Goal: Communication & Community: Ask a question

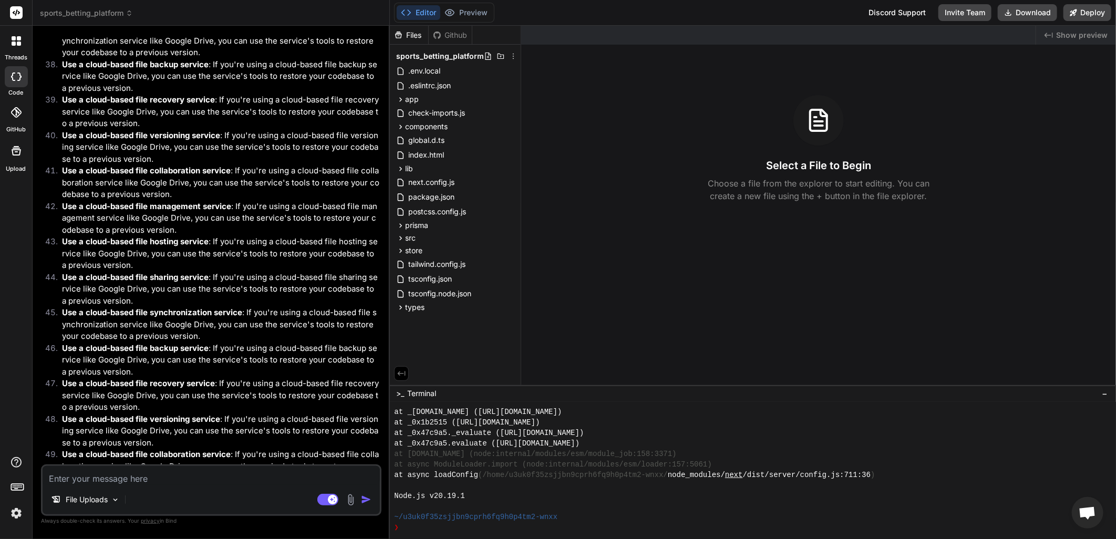
scroll to position [4987, 0]
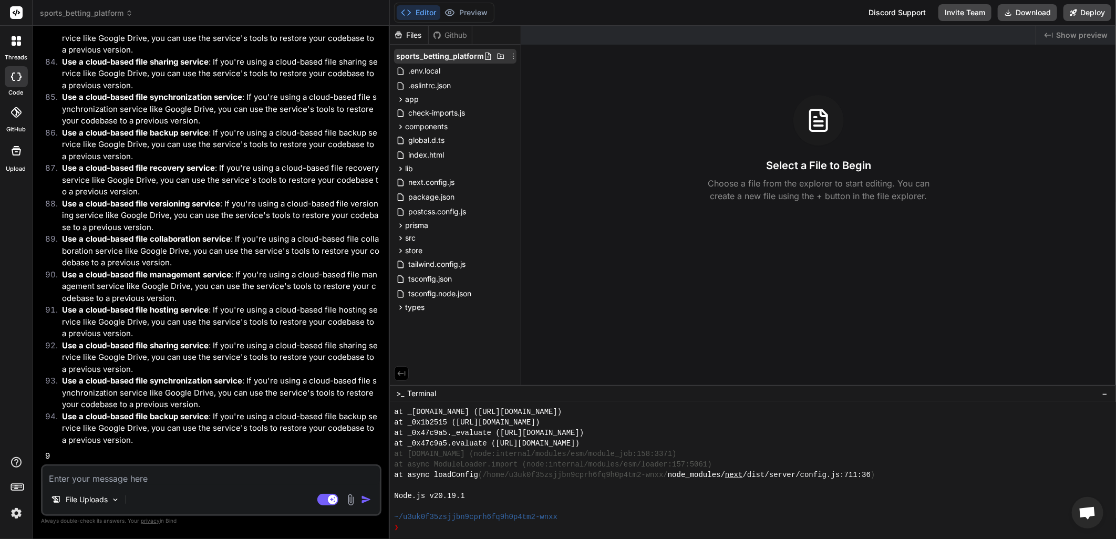
click at [514, 58] on icon at bounding box center [514, 57] width 1 height 6
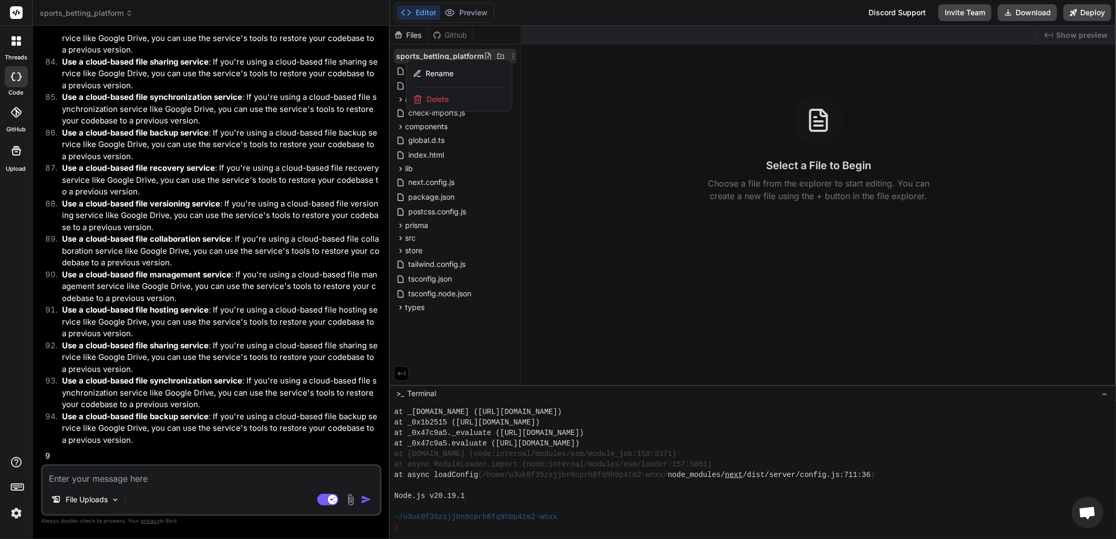
click at [596, 62] on div at bounding box center [753, 283] width 726 height 514
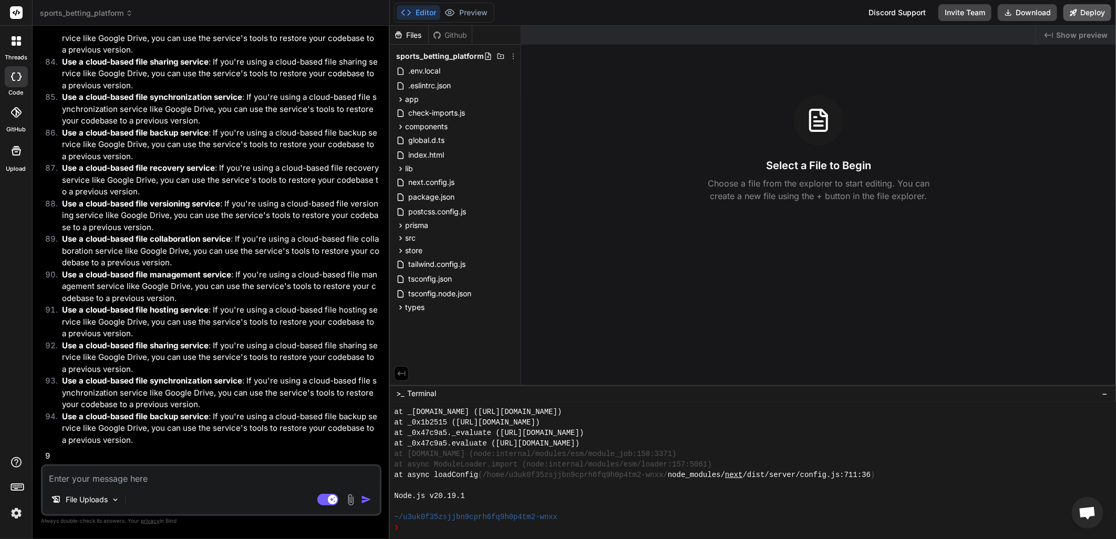
click at [1084, 13] on button "Deploy" at bounding box center [1088, 12] width 48 height 17
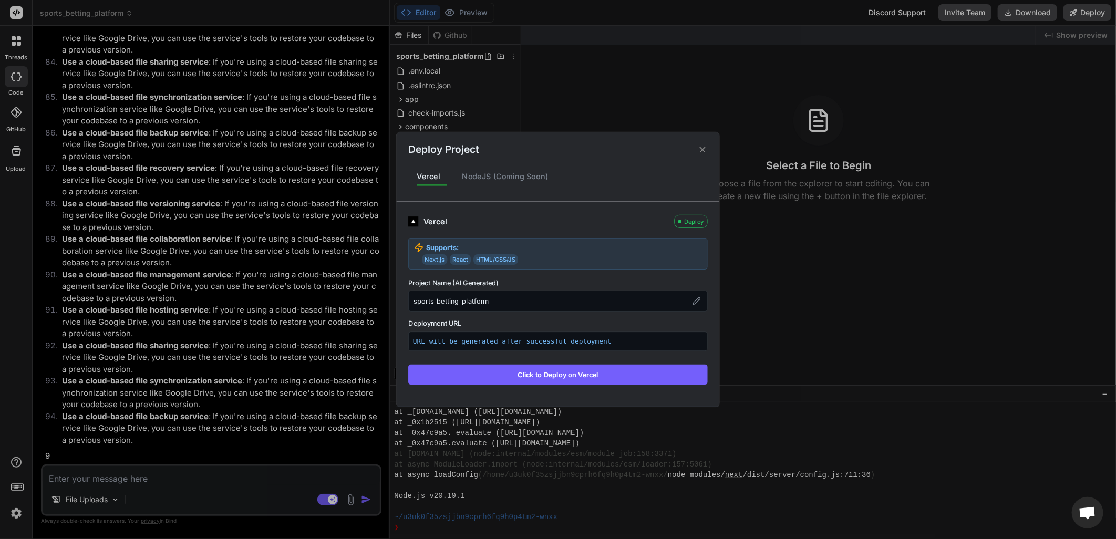
click at [445, 216] on div "Vercel" at bounding box center [547, 222] width 246 height 12
click at [510, 170] on div "NodeJS (Coming Soon)" at bounding box center [505, 177] width 103 height 22
click at [507, 178] on div "NodeJS (Coming Soon)" at bounding box center [505, 177] width 103 height 22
click at [482, 176] on div "NodeJS (Coming Soon)" at bounding box center [505, 177] width 103 height 22
click at [700, 148] on icon at bounding box center [703, 150] width 10 height 10
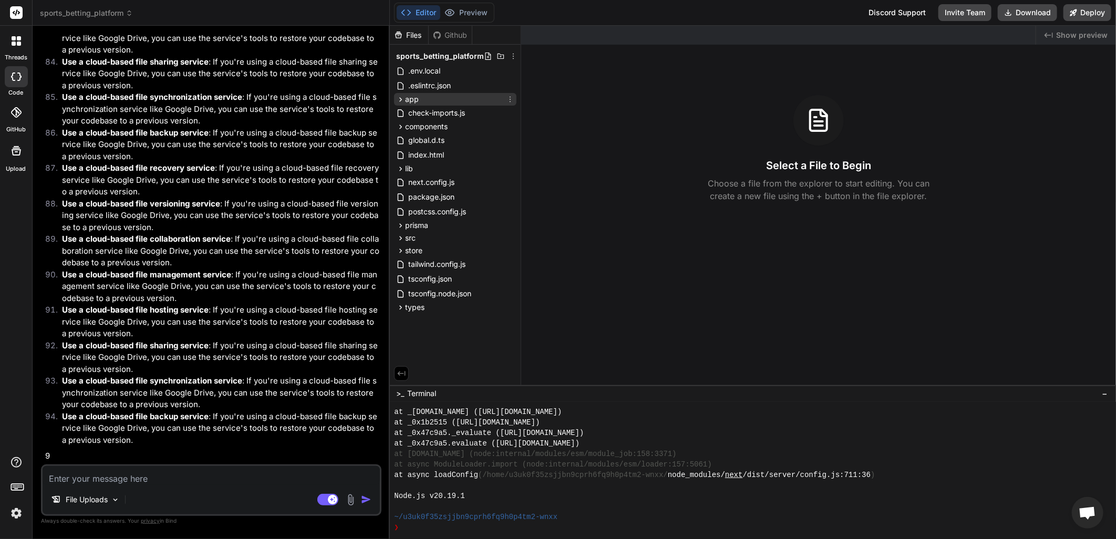
click at [414, 98] on span "app" at bounding box center [412, 99] width 14 height 11
click at [416, 101] on span "app" at bounding box center [412, 99] width 14 height 11
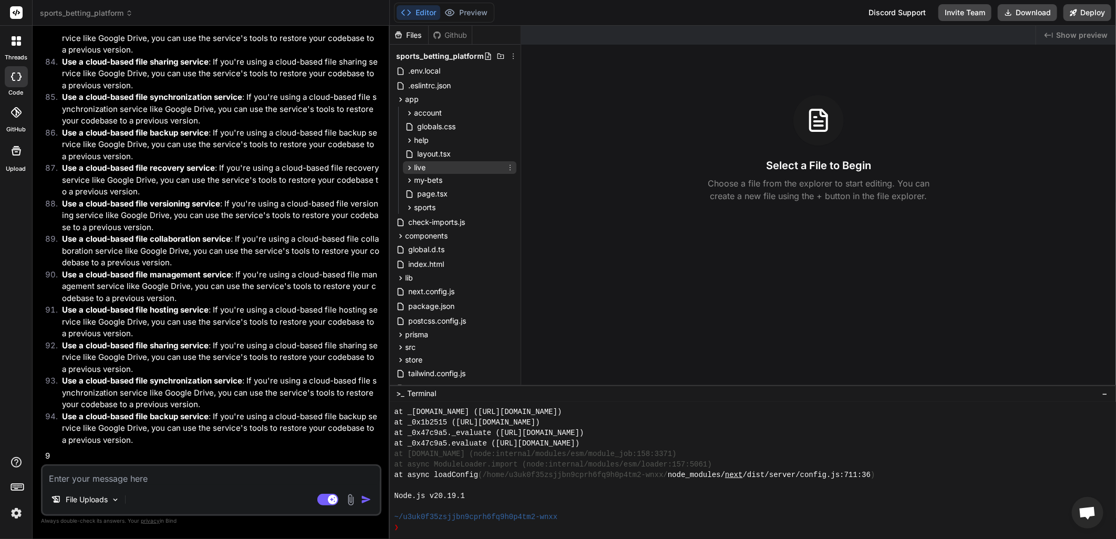
click at [429, 166] on div "live" at bounding box center [460, 167] width 114 height 13
click at [408, 100] on span "app" at bounding box center [412, 99] width 14 height 11
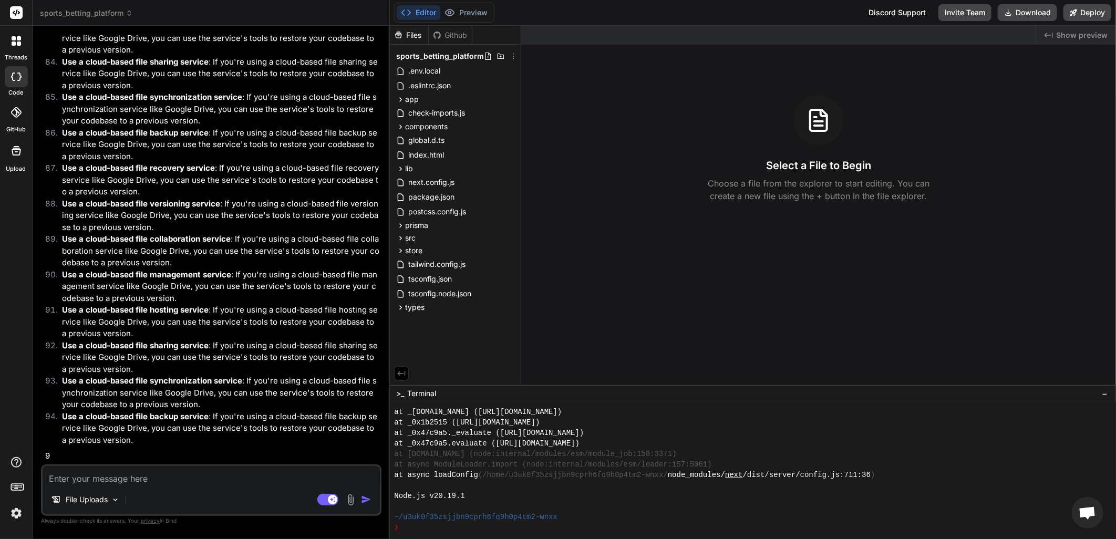
click at [120, 182] on p "Use a cloud-based file recovery service : If you're using a cloud-based file re…" at bounding box center [220, 180] width 317 height 36
click at [18, 156] on icon at bounding box center [16, 151] width 13 height 13
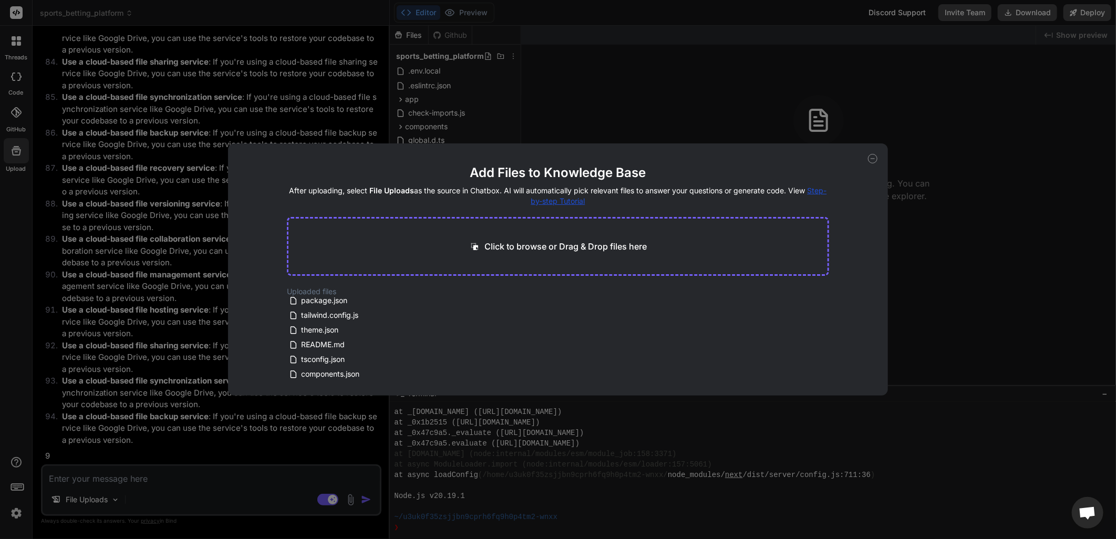
scroll to position [0, 0]
click at [637, 46] on div "Add Files to Knowledge Base After uploading, select File Uploads as the source …" at bounding box center [558, 269] width 1116 height 539
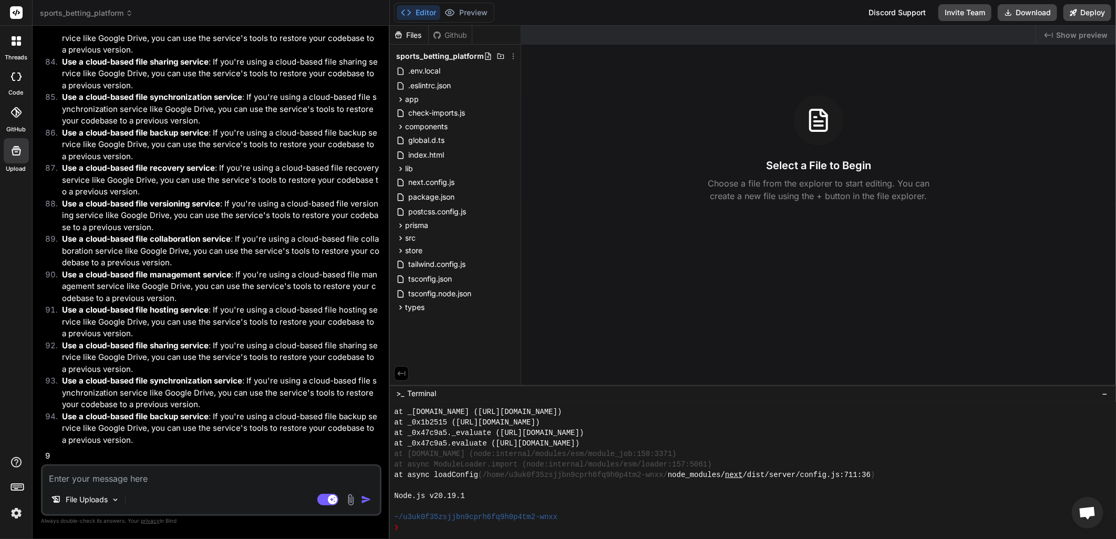
click at [17, 46] on div at bounding box center [16, 41] width 22 height 22
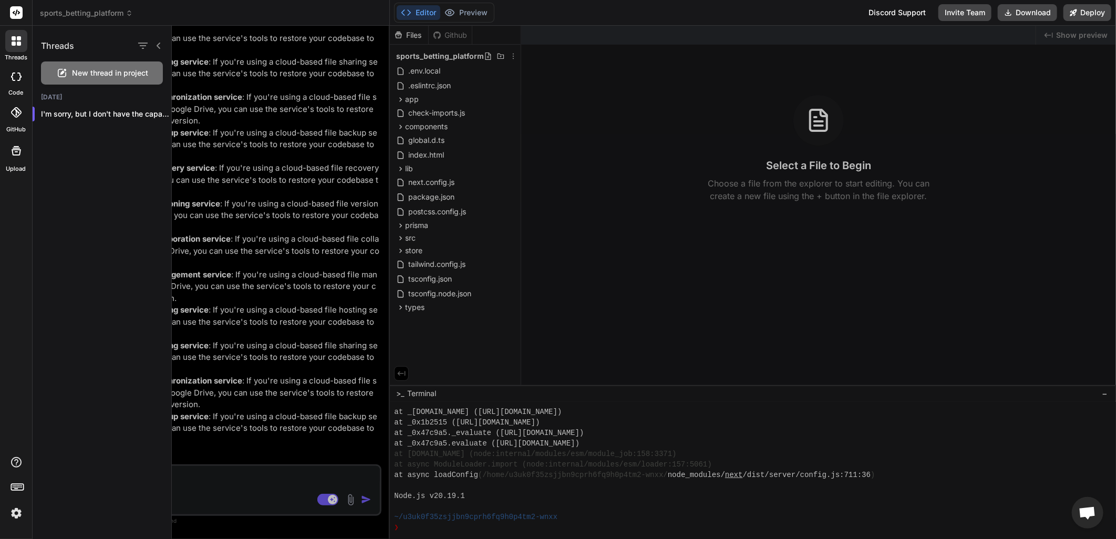
click at [106, 75] on span "New thread in project" at bounding box center [111, 73] width 76 height 11
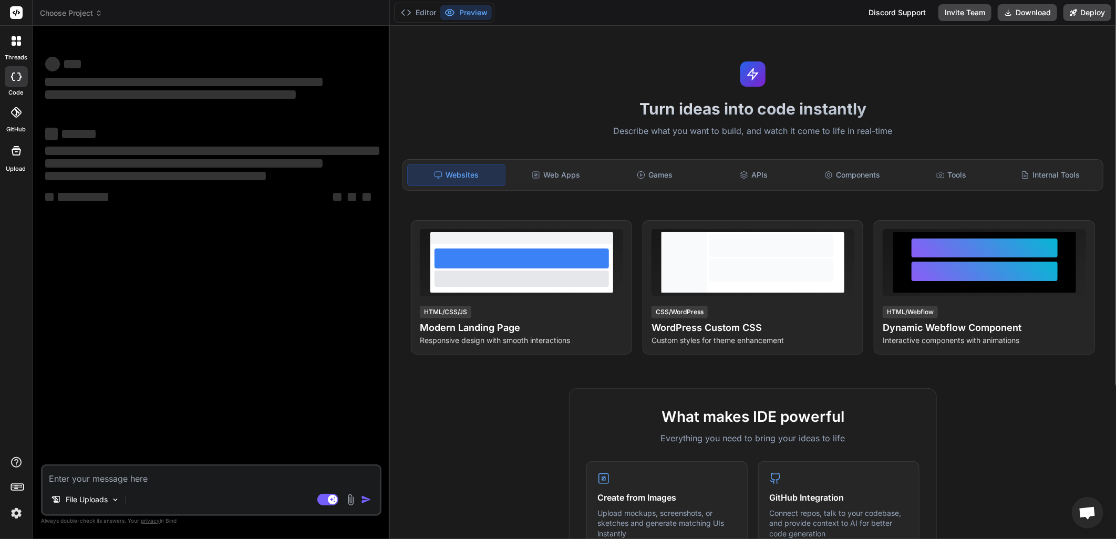
scroll to position [378, 0]
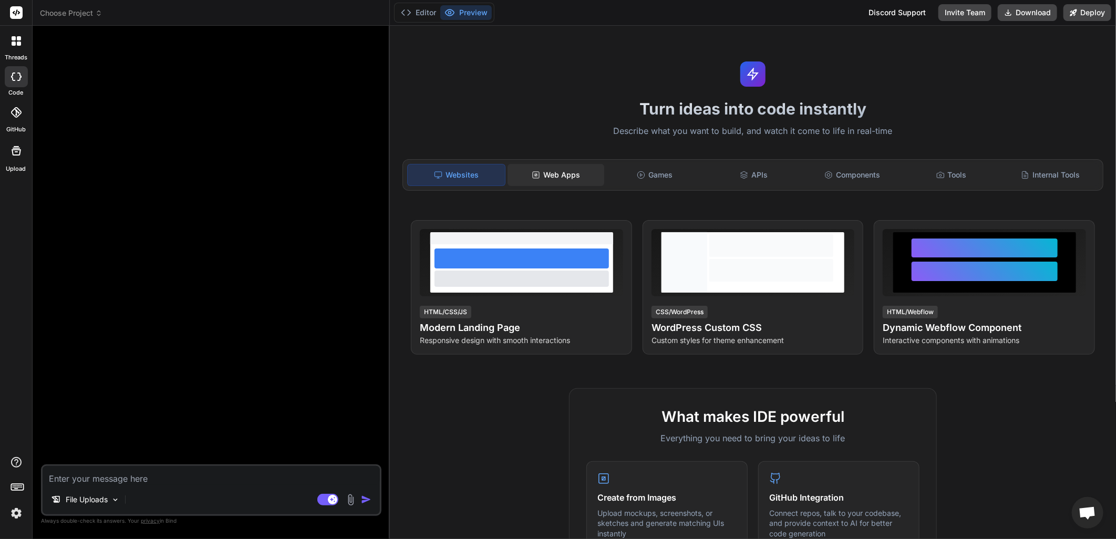
click at [559, 174] on div "Web Apps" at bounding box center [556, 175] width 97 height 22
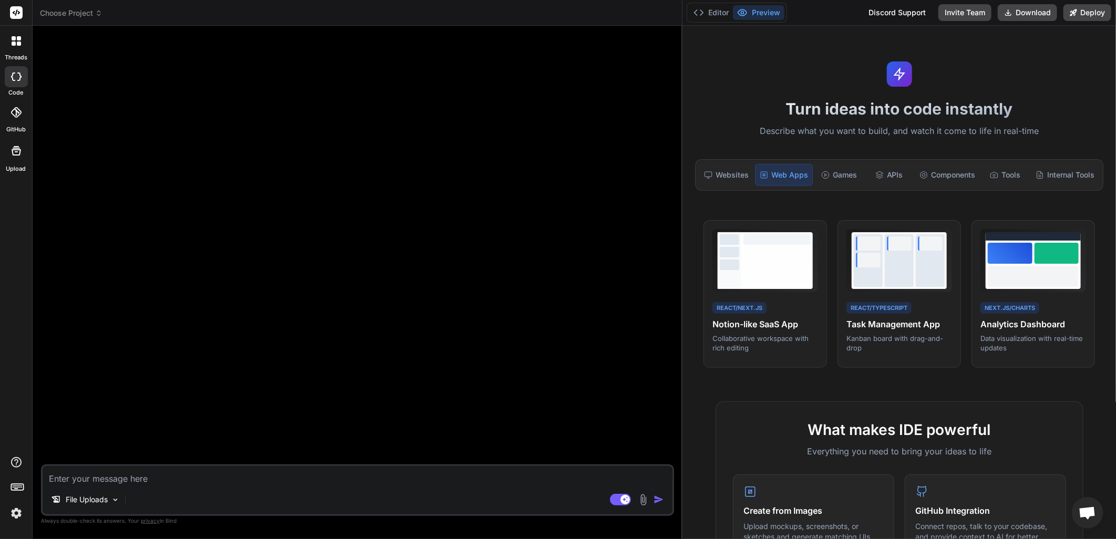
drag, startPoint x: 390, startPoint y: 134, endPoint x: 621, endPoint y: 190, distance: 238.0
click at [752, 144] on div "Choose Project Created with Pixso. Bind AI Web Search Created with Pixso. Code …" at bounding box center [575, 269] width 1084 height 539
click at [19, 150] on icon at bounding box center [16, 151] width 13 height 13
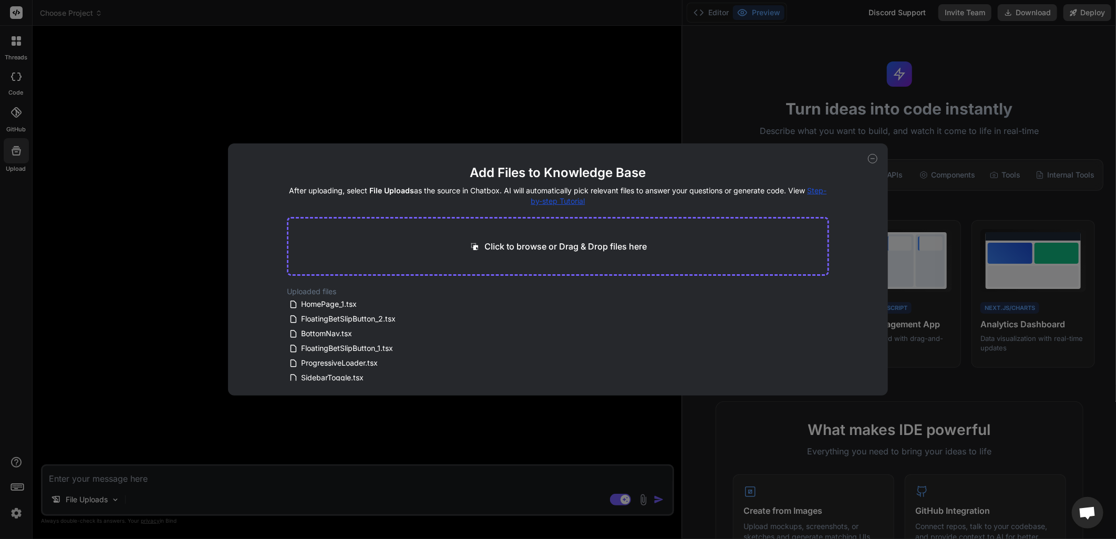
scroll to position [637, 0]
drag, startPoint x: 124, startPoint y: 213, endPoint x: 101, endPoint y: 206, distance: 23.8
click at [124, 212] on div "Add Files to Knowledge Base After uploading, select File Uploads as the source …" at bounding box center [558, 269] width 1116 height 539
type textarea "x"
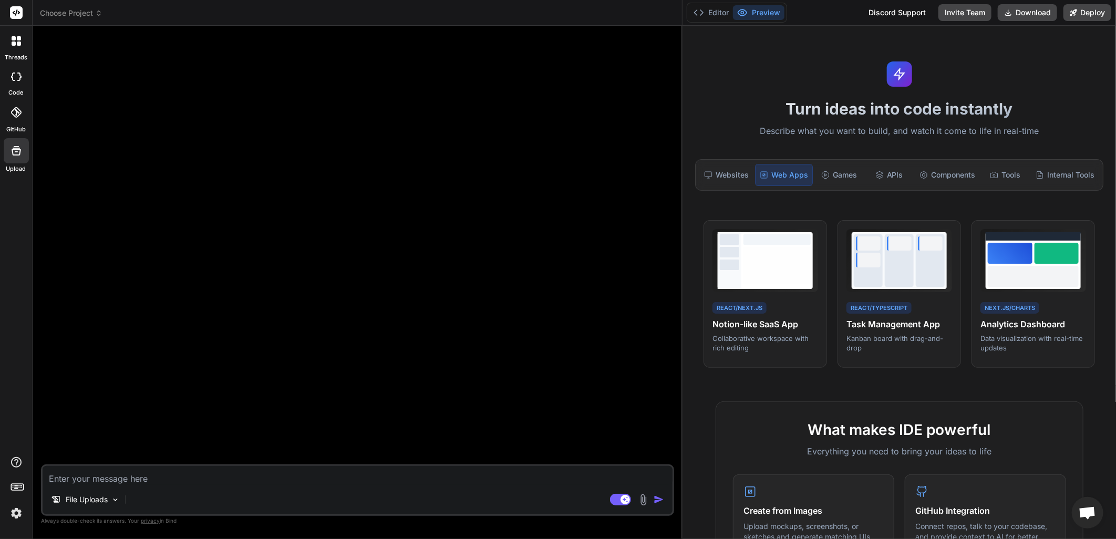
click at [16, 119] on div at bounding box center [16, 112] width 23 height 23
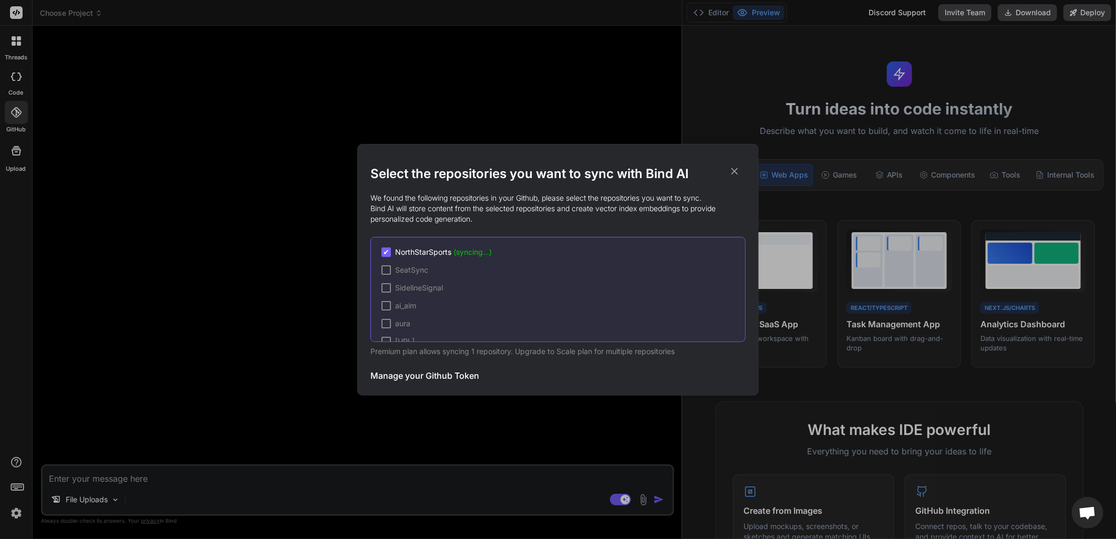
click at [422, 250] on span "NorthStarSports (syncing...)" at bounding box center [443, 252] width 97 height 11
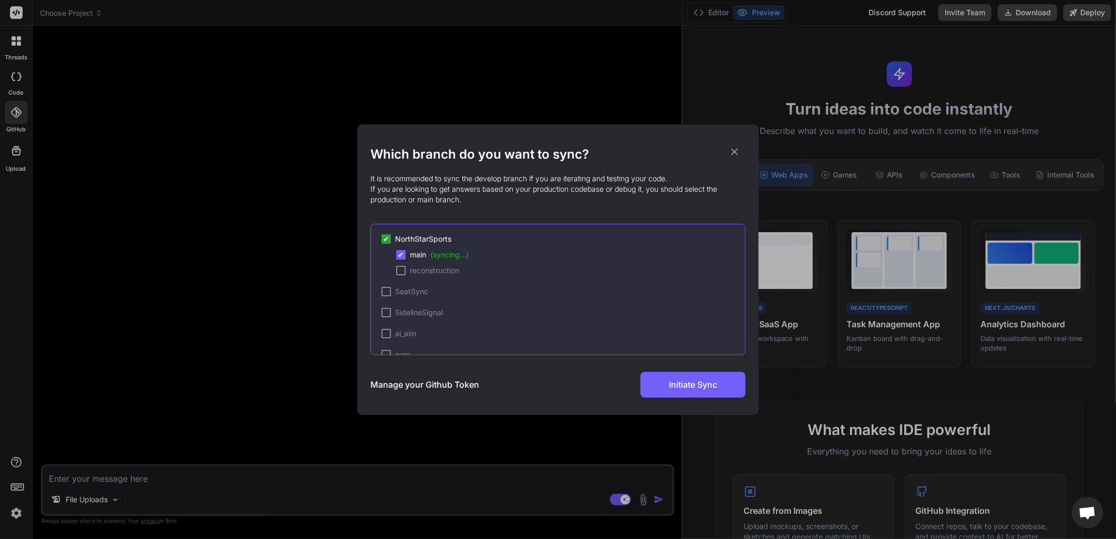
click at [1086, 519] on span "Open chat" at bounding box center [1087, 514] width 17 height 15
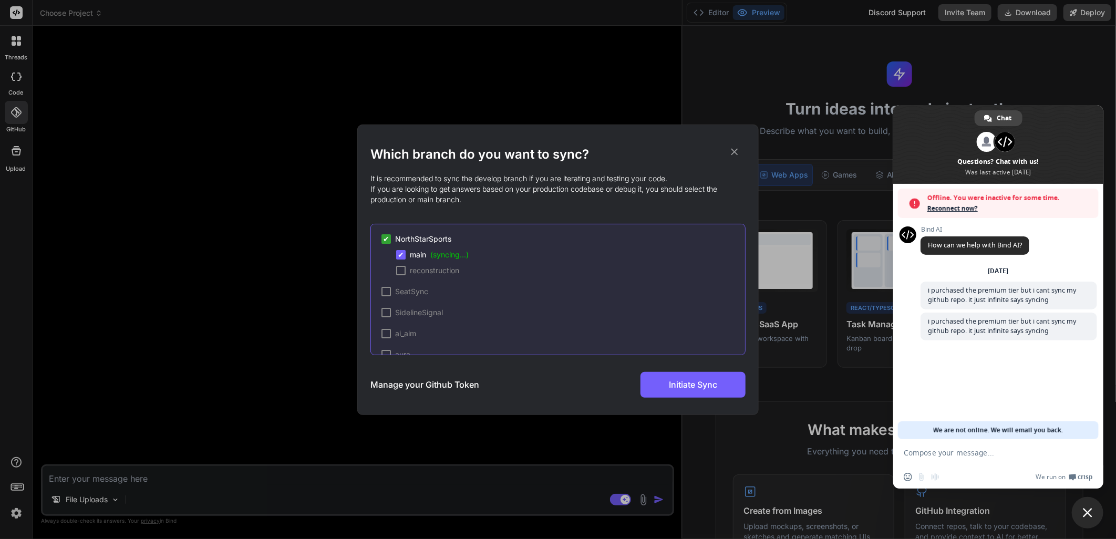
click at [1020, 207] on span "Reconnect now?" at bounding box center [1011, 208] width 166 height 11
click at [952, 206] on span "Reconnect now?" at bounding box center [1011, 208] width 166 height 11
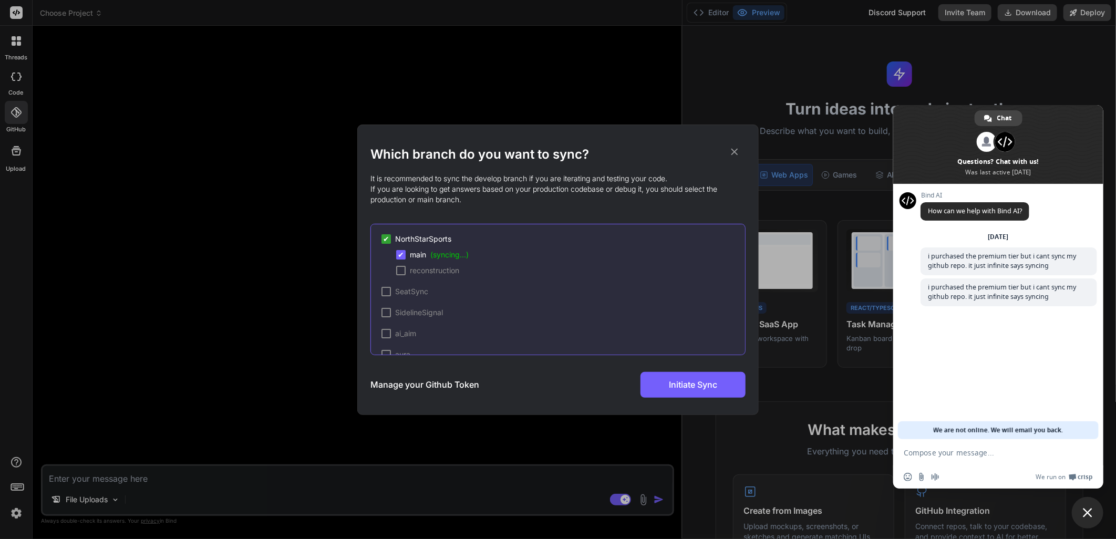
click at [955, 127] on span at bounding box center [999, 144] width 210 height 79
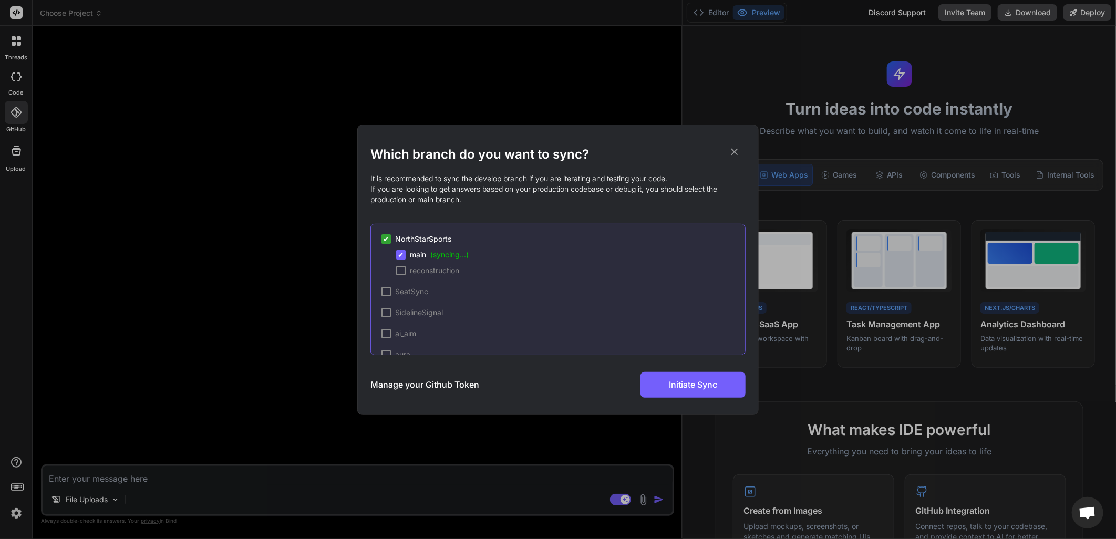
click at [1084, 514] on span "Open chat" at bounding box center [1087, 514] width 17 height 15
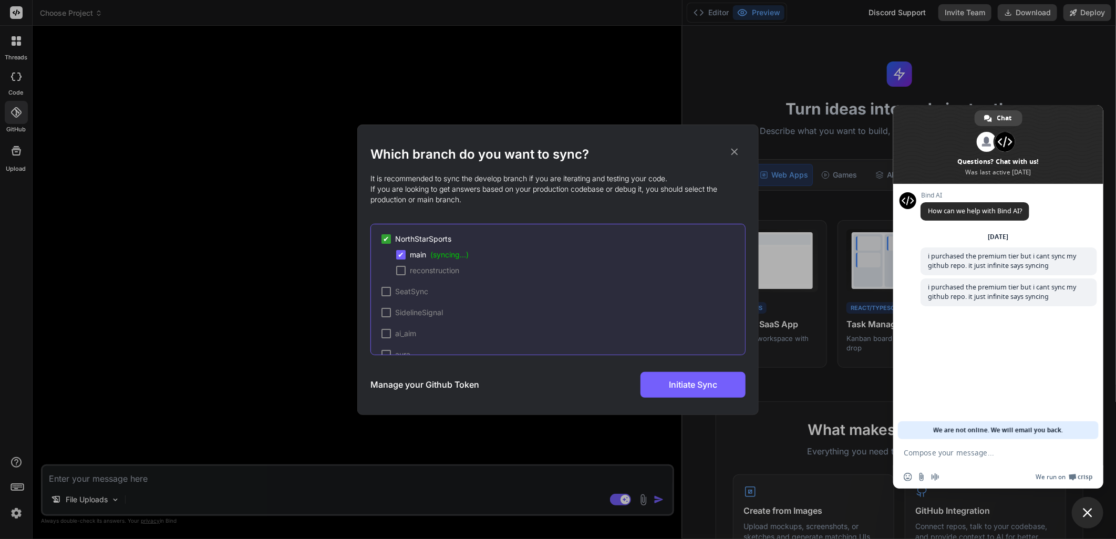
click at [1086, 479] on span "Crisp" at bounding box center [1085, 477] width 15 height 8
click at [1000, 116] on span "Chat" at bounding box center [1005, 118] width 15 height 16
click at [857, 203] on div "Which branch do you want to sync? It is recommended to sync the develop branch …" at bounding box center [558, 269] width 1116 height 539
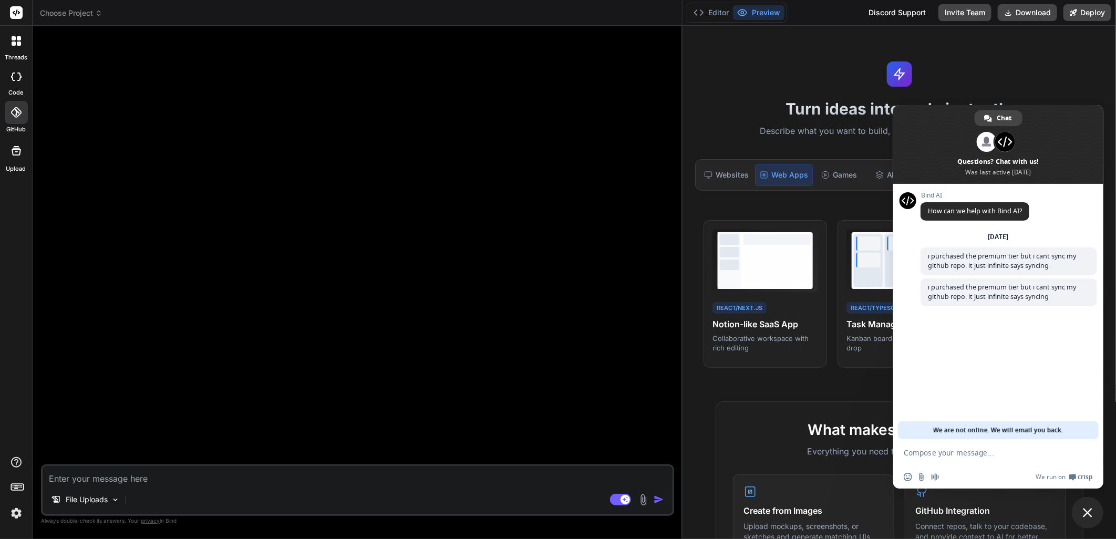
click at [1086, 111] on span at bounding box center [999, 144] width 210 height 79
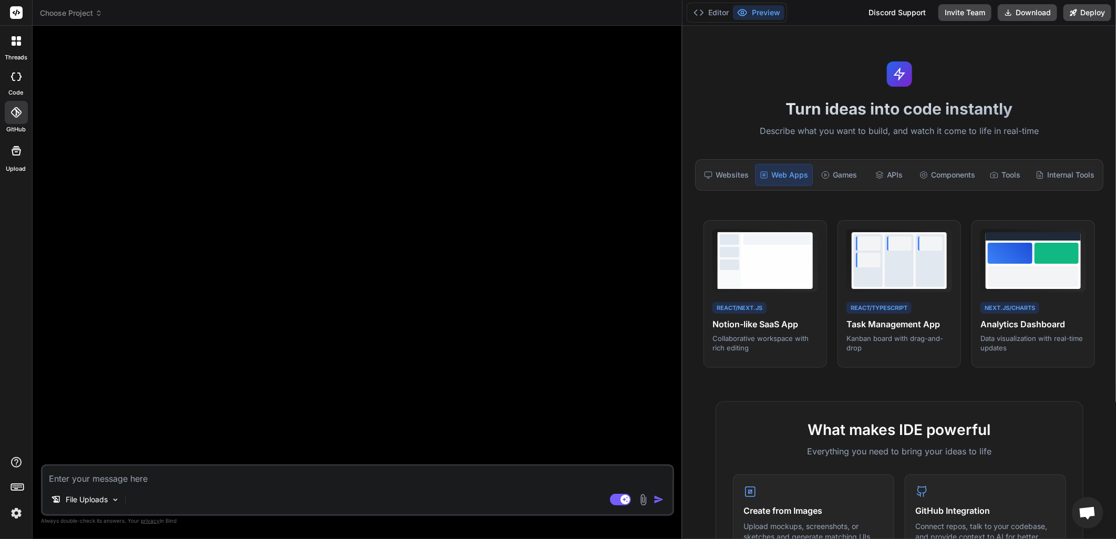
click at [14, 8] on rect at bounding box center [16, 12] width 13 height 13
click at [92, 13] on span "Choose Project" at bounding box center [71, 13] width 63 height 11
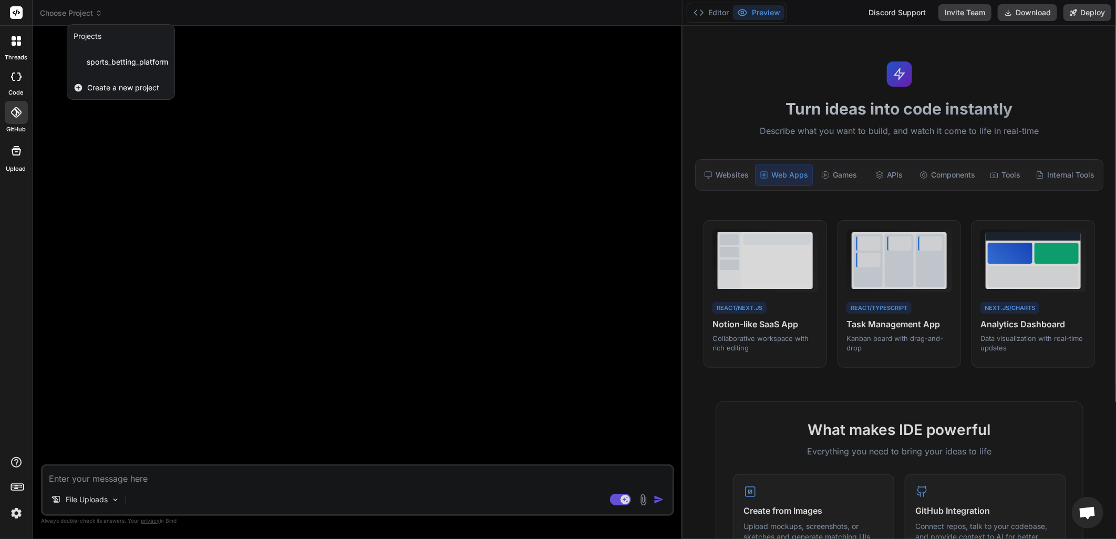
click at [134, 90] on span "Create a new project" at bounding box center [123, 88] width 72 height 11
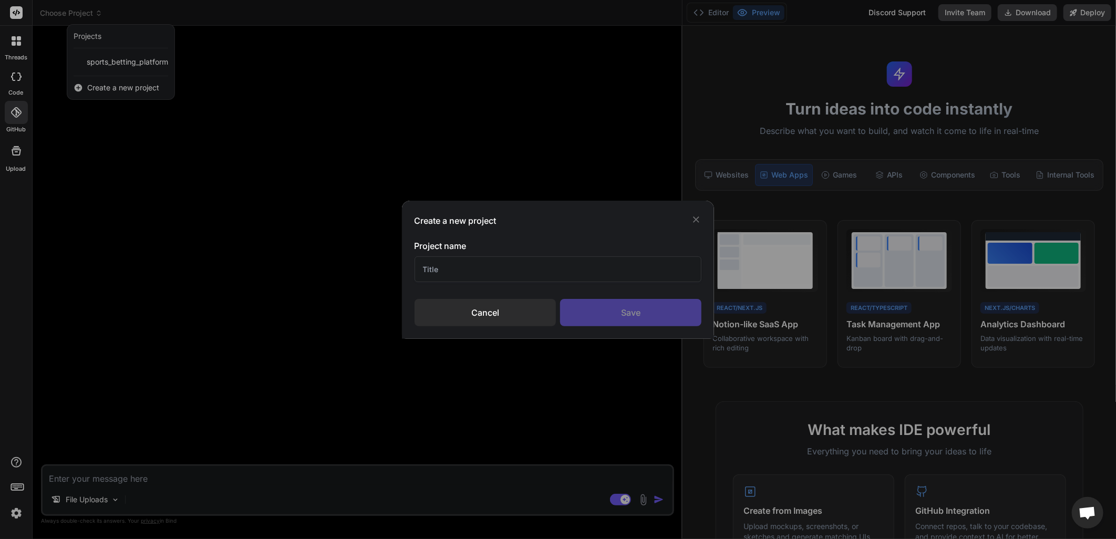
click at [473, 268] on input "text" at bounding box center [559, 270] width 288 height 26
type input "NorthStarSports"
click at [640, 319] on div "Save" at bounding box center [630, 312] width 141 height 27
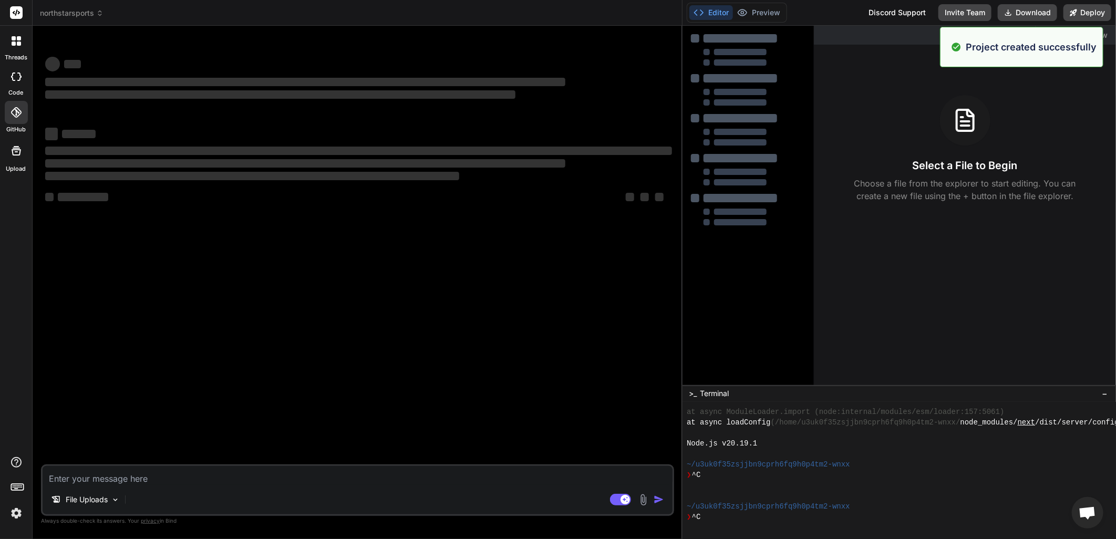
scroll to position [421, 0]
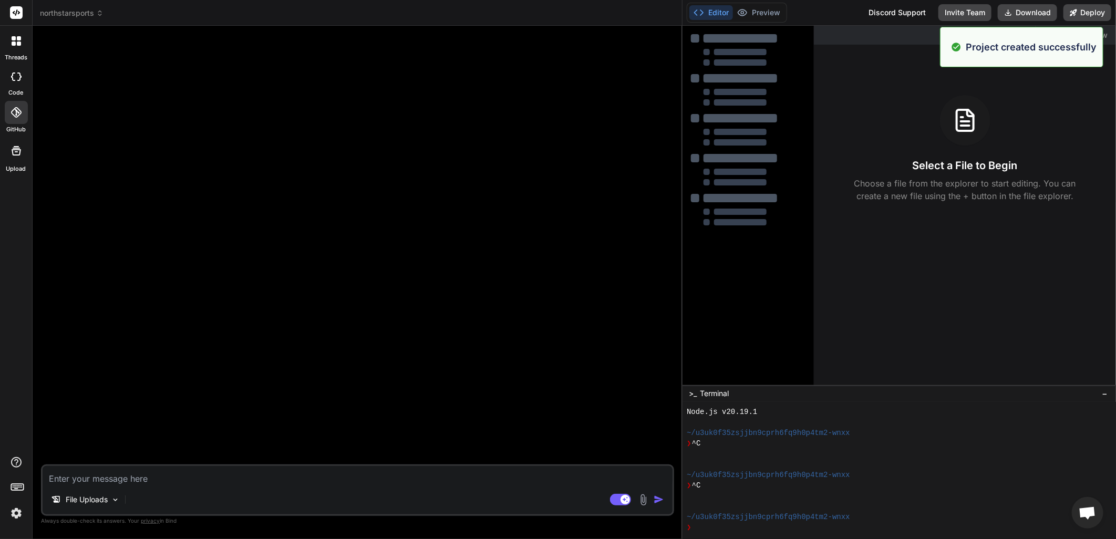
type textarea "x"
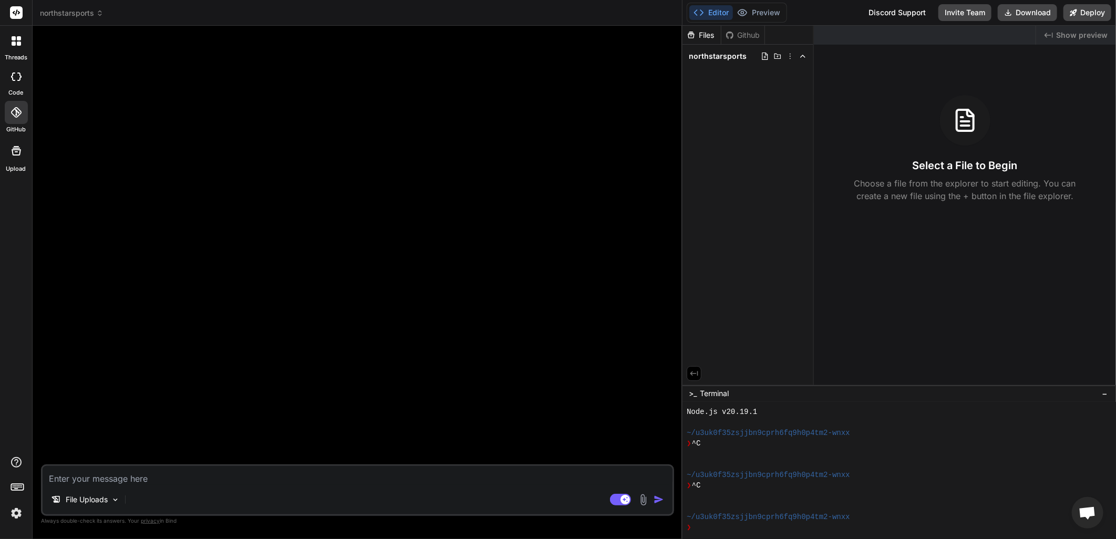
click at [114, 477] on textarea at bounding box center [358, 475] width 630 height 19
type textarea "b"
type textarea "x"
type textarea "B"
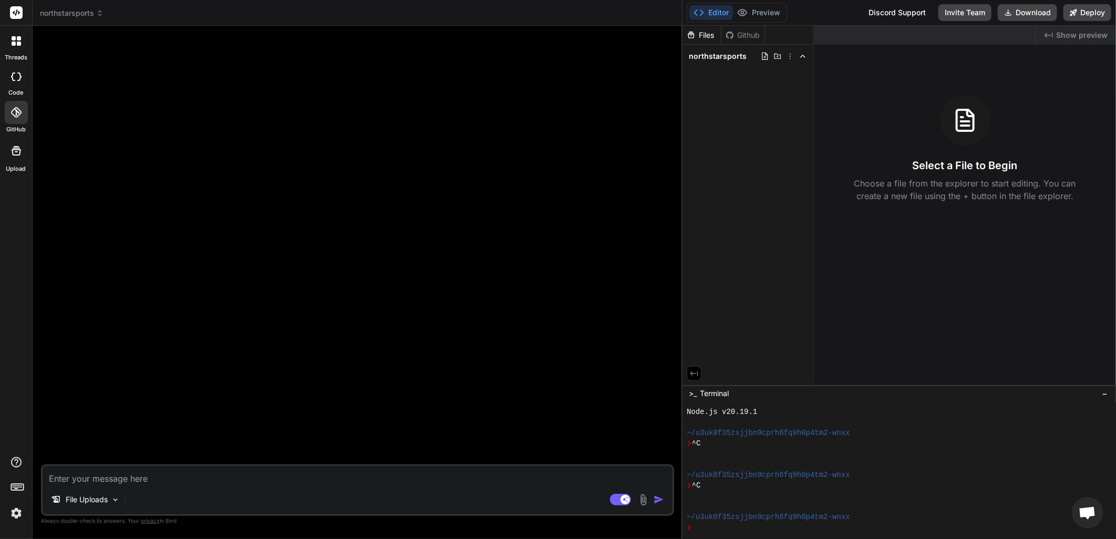
type textarea "x"
type textarea "Bu"
type textarea "x"
type textarea "Bui"
type textarea "x"
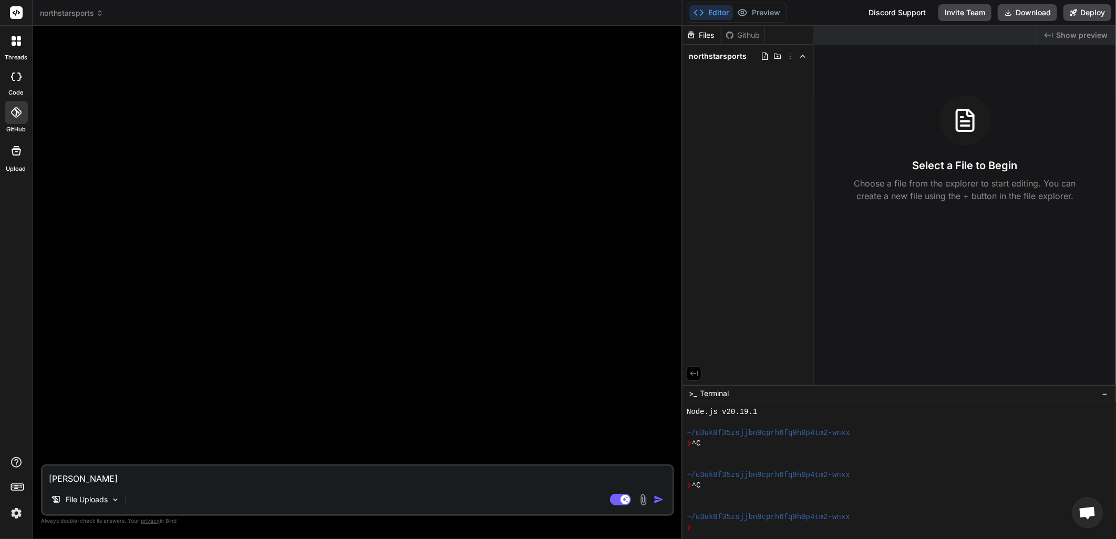
type textarea "Buil"
type textarea "x"
type textarea "Build"
type textarea "x"
type textarea "Build"
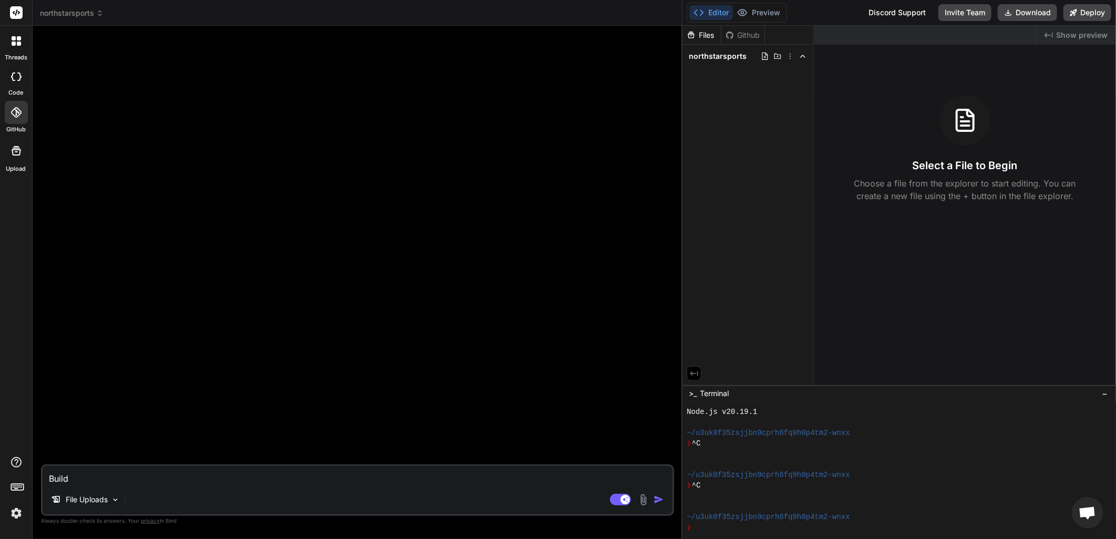
type textarea "x"
type textarea "Build m"
type textarea "x"
type textarea "Build"
type textarea "x"
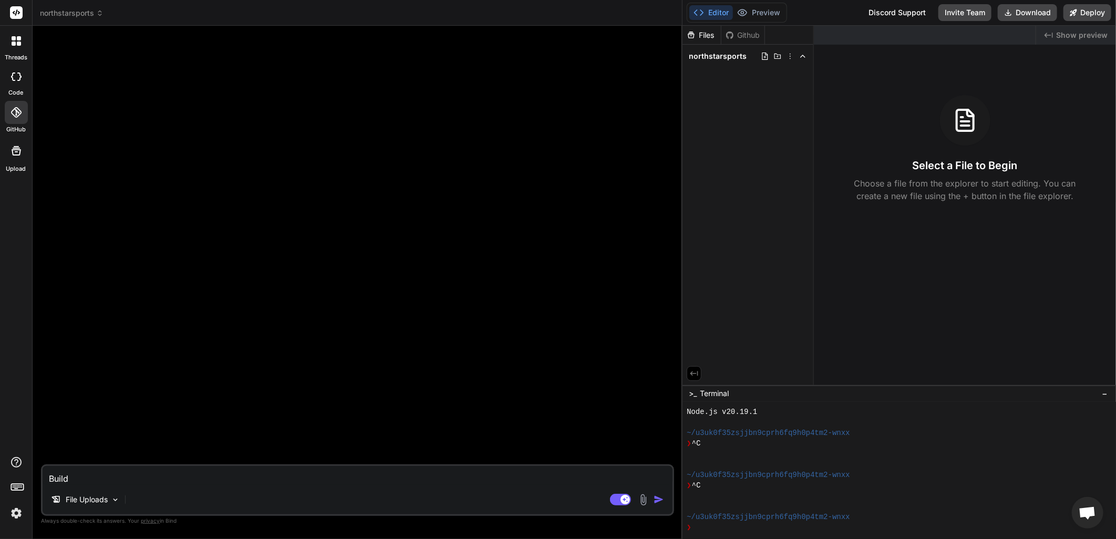
type textarea "Build"
type textarea "x"
type textarea "Buil"
type textarea "x"
type textarea "Bui"
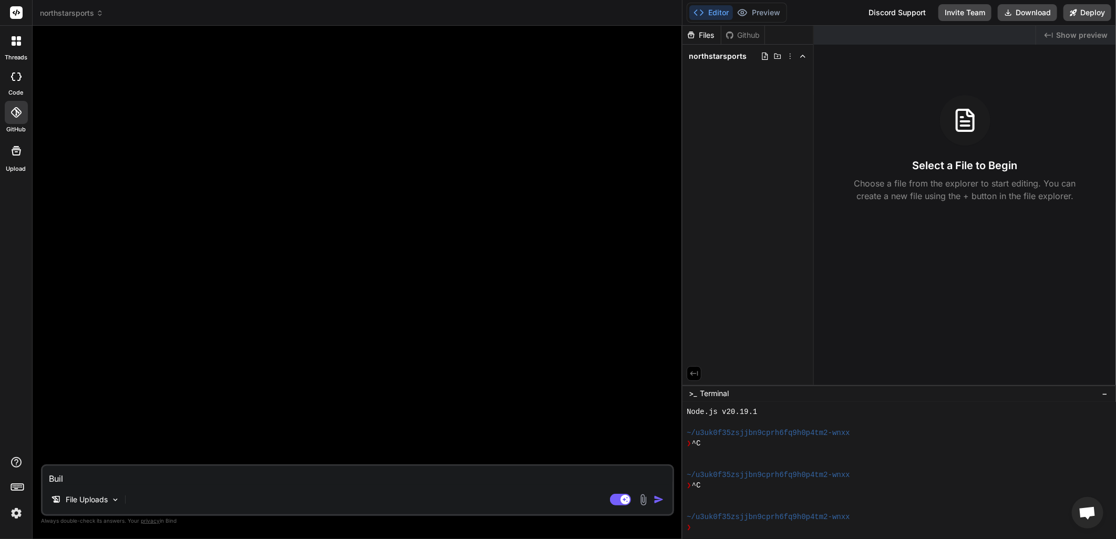
type textarea "x"
type textarea "Bu"
type textarea "x"
type textarea "B"
type textarea "x"
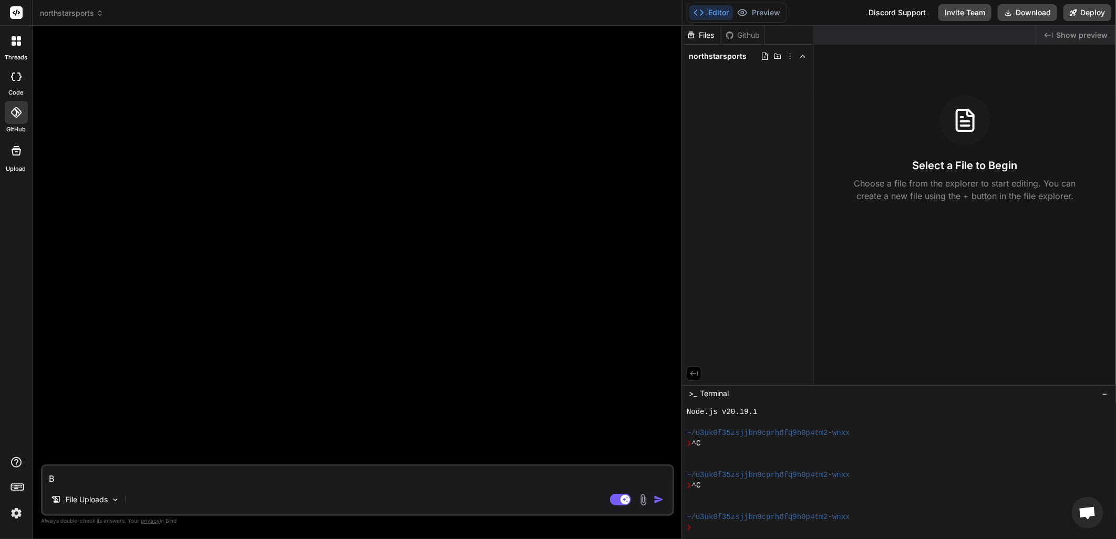
type textarea "x"
type textarea "I"
type textarea "x"
type textarea "I"
type textarea "x"
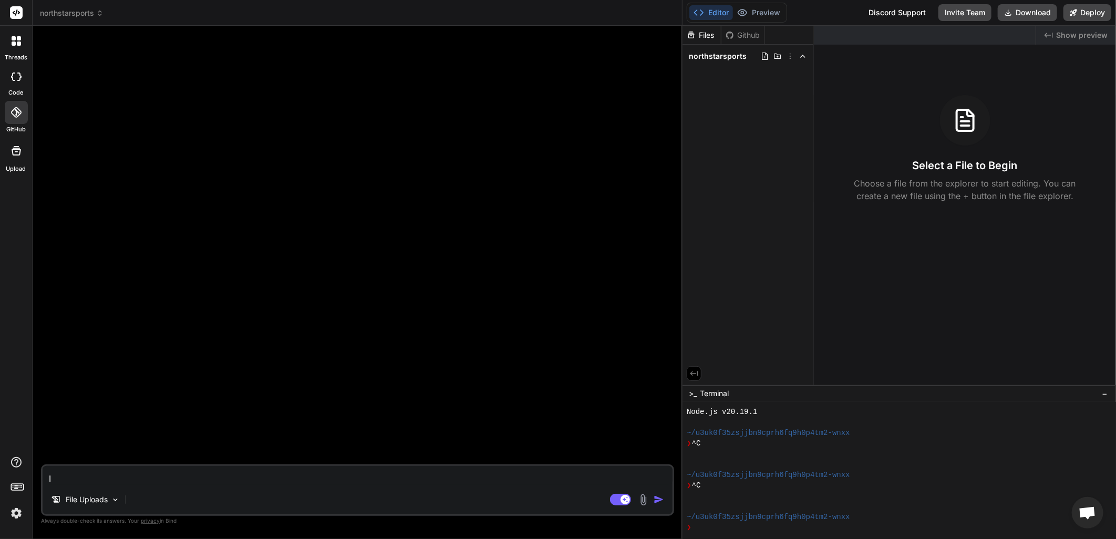
type textarea "I n"
type textarea "x"
type textarea "I ne"
type textarea "x"
type textarea "I nee"
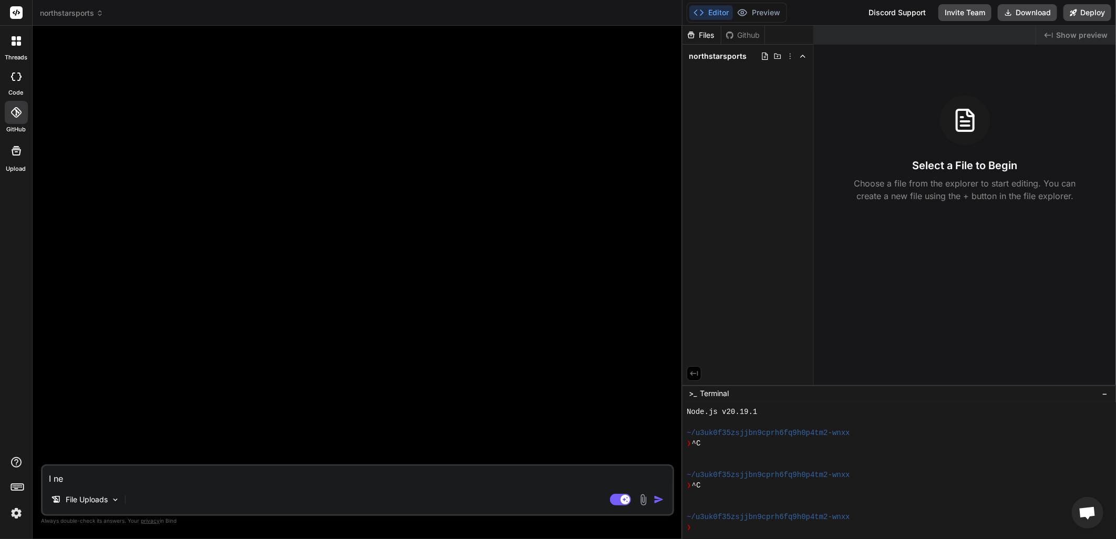
type textarea "x"
type textarea "I need"
type textarea "x"
type textarea "I need"
type textarea "x"
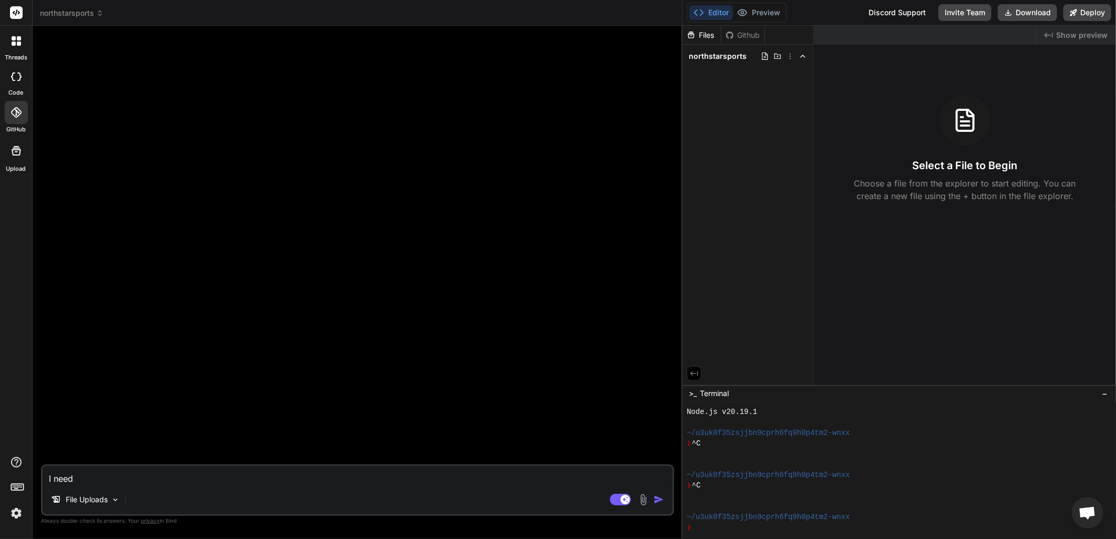
type textarea "I need y"
type textarea "x"
type textarea "I need yo"
type textarea "x"
type textarea "I need you"
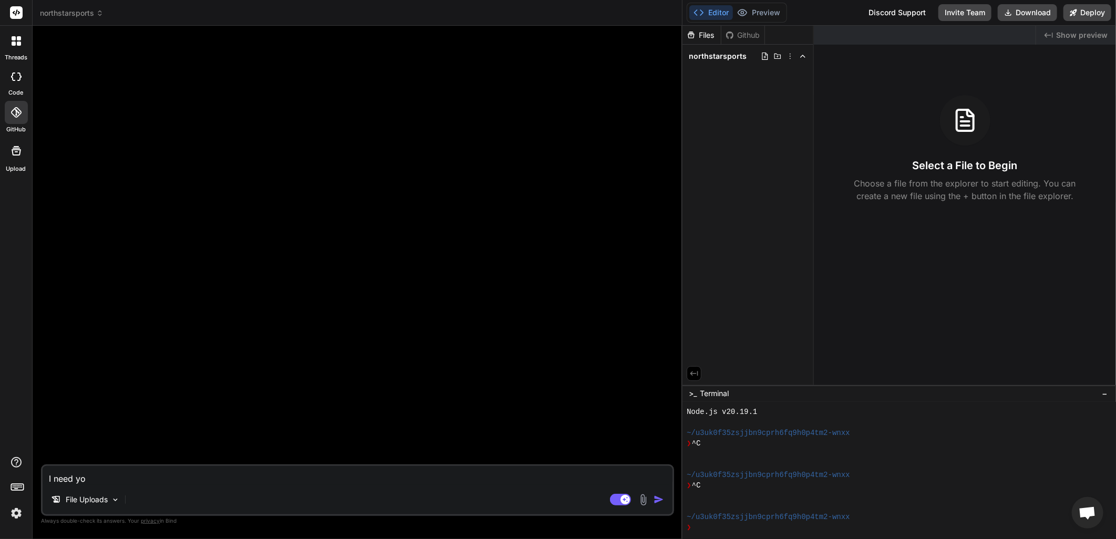
type textarea "x"
type textarea "I need you"
type textarea "x"
type textarea "I need you t"
type textarea "x"
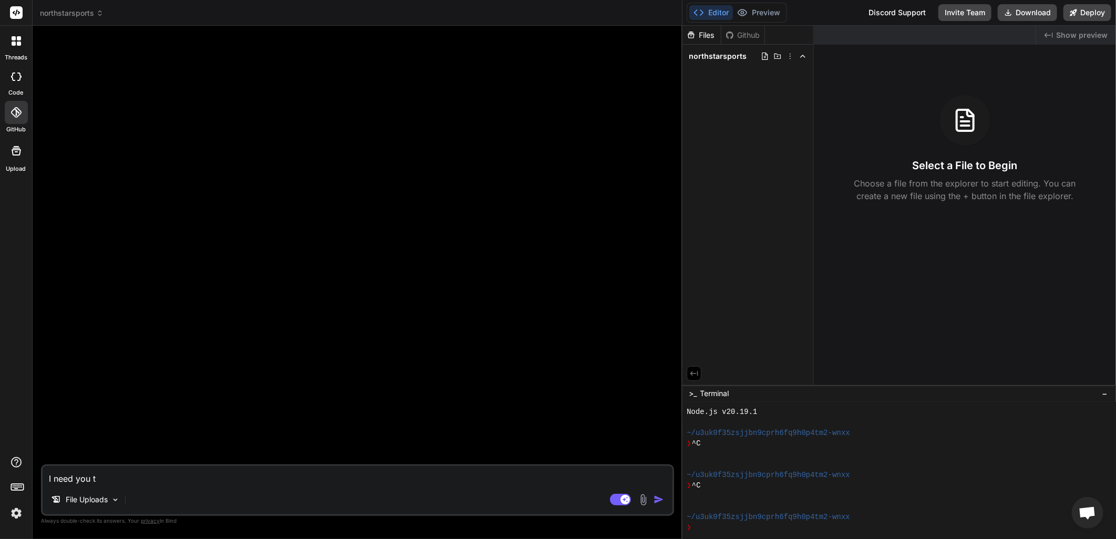
type textarea "I need you to"
type textarea "x"
type textarea "I need you to"
type textarea "x"
type textarea "I need you to h"
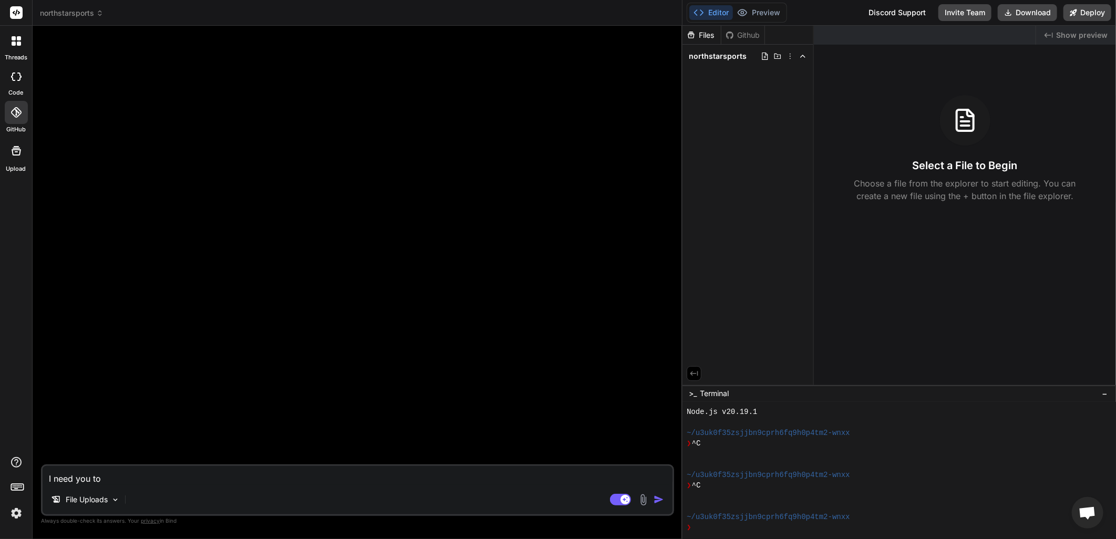
type textarea "x"
type textarea "I need you to he"
type textarea "x"
type textarea "I need you to hel"
type textarea "x"
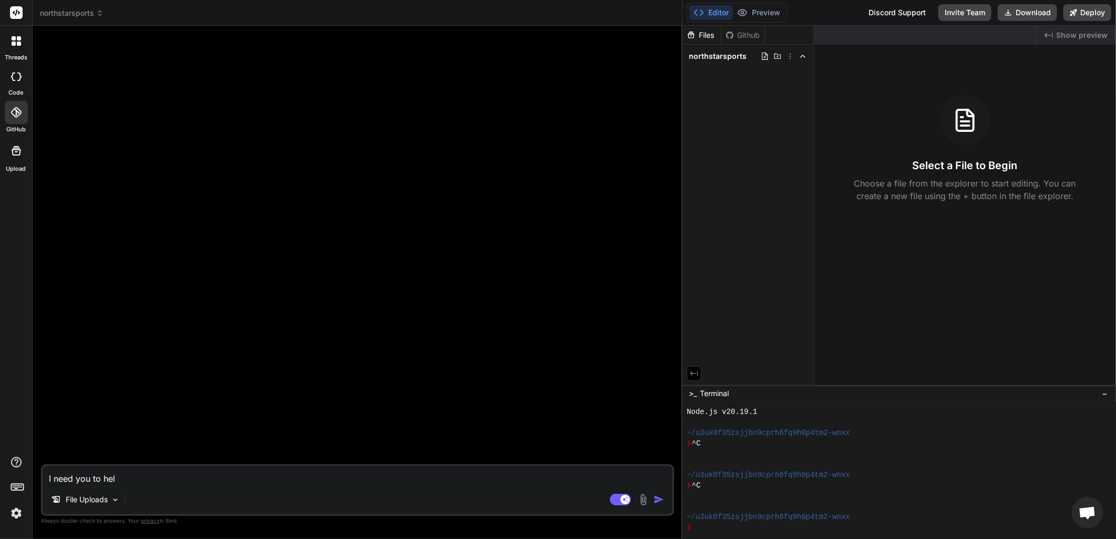
type textarea "I need you to help"
type textarea "x"
type textarea "I need you to help"
type textarea "x"
type textarea "I need you to help e"
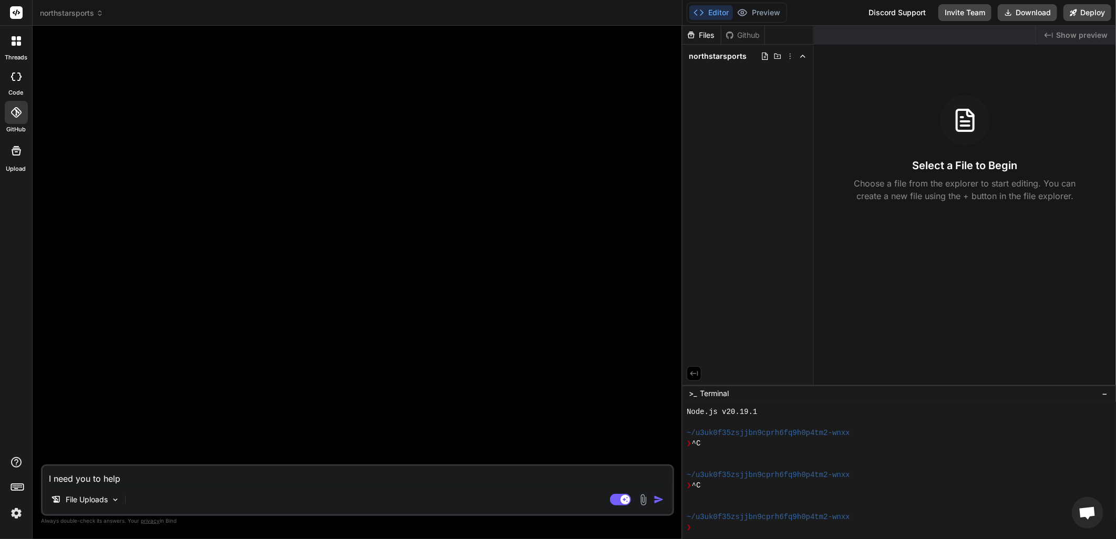
type textarea "x"
type textarea "I need you to help"
type textarea "x"
type textarea "I need you to help m"
type textarea "x"
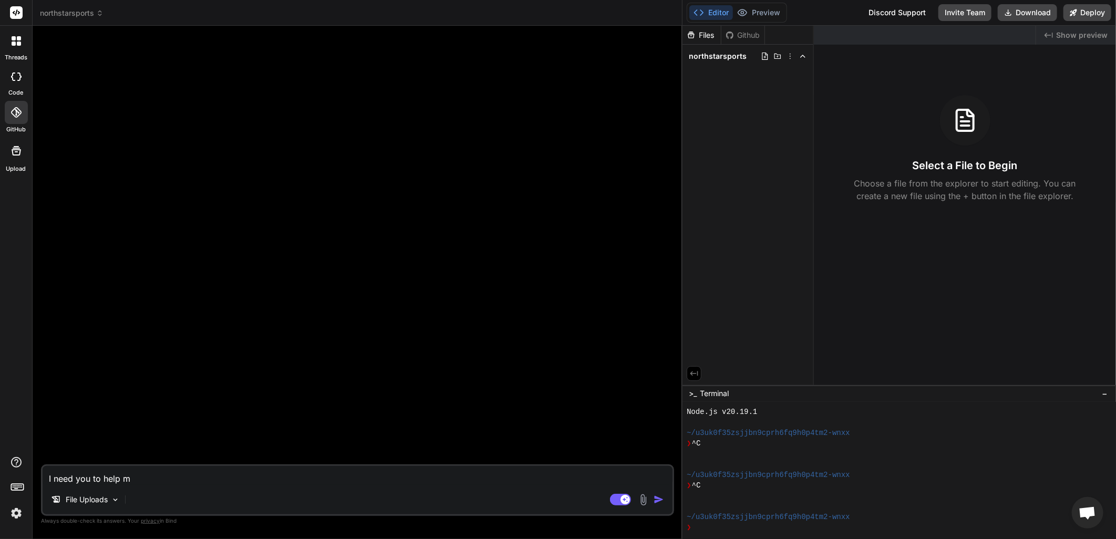
type textarea "I need you to help me"
type textarea "x"
type textarea "I need you to help me"
type textarea "x"
type textarea "I need you to help me o"
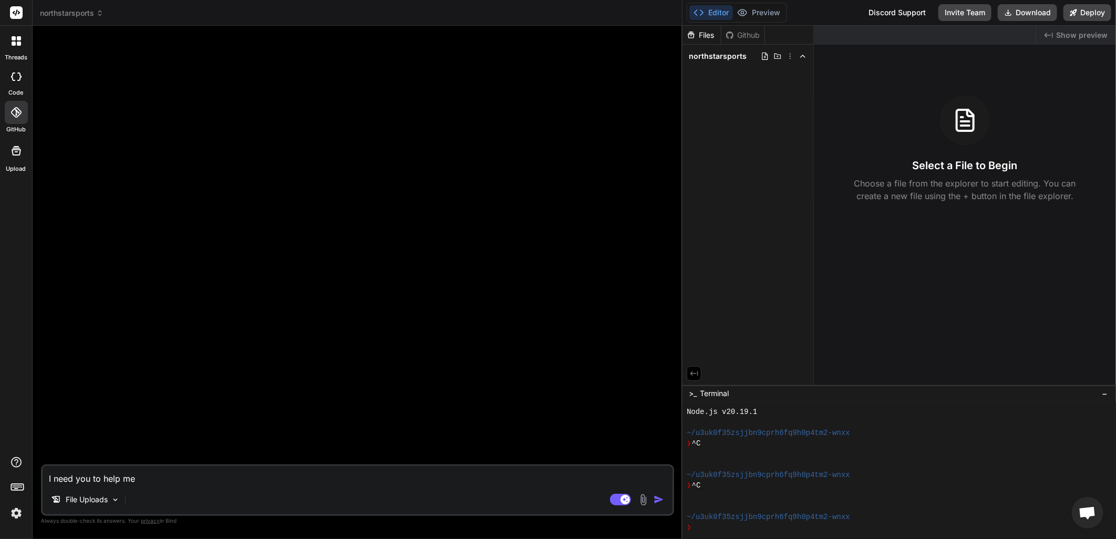
type textarea "x"
type textarea "I need you to help me op"
type textarea "x"
type textarea "I need you to help me opt"
type textarea "x"
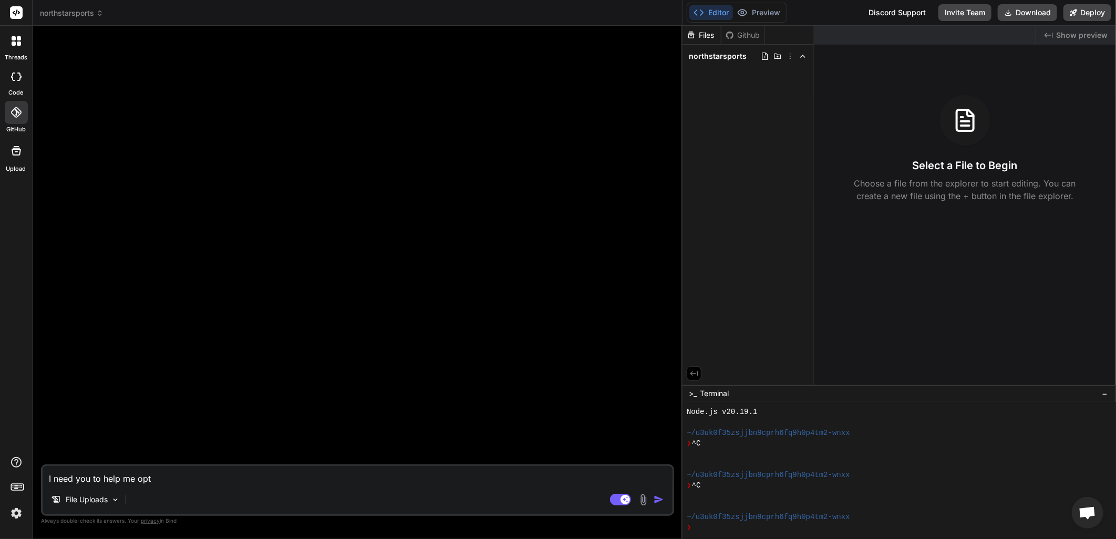
type textarea "I need you to help me opti"
type textarea "x"
type textarea "I need you to help me optim"
type textarea "x"
type textarea "I need you to help me optimi"
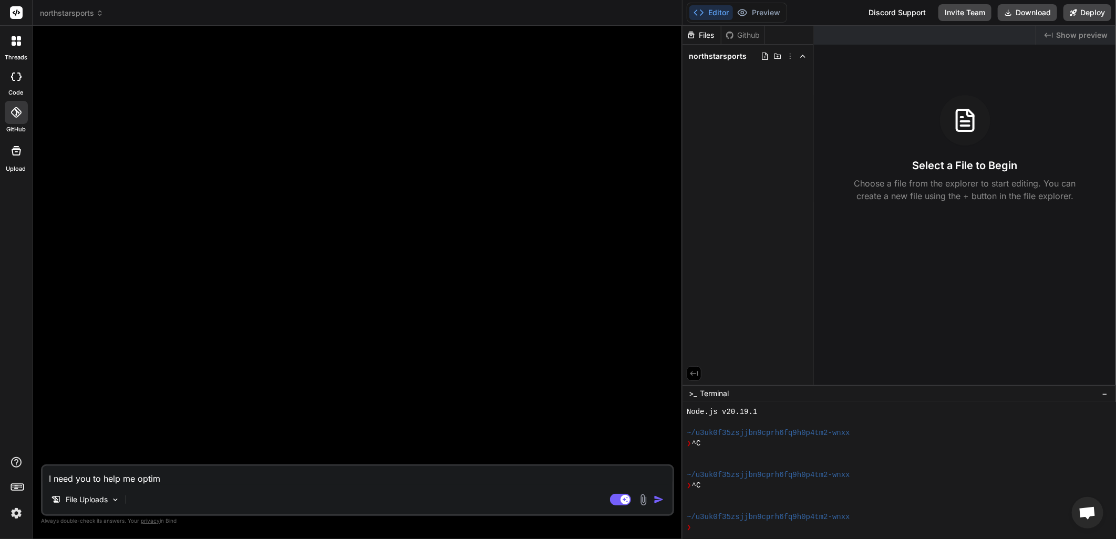
type textarea "x"
type textarea "I need you to help me optimiz"
type textarea "x"
type textarea "I need you to help me optimize"
type textarea "x"
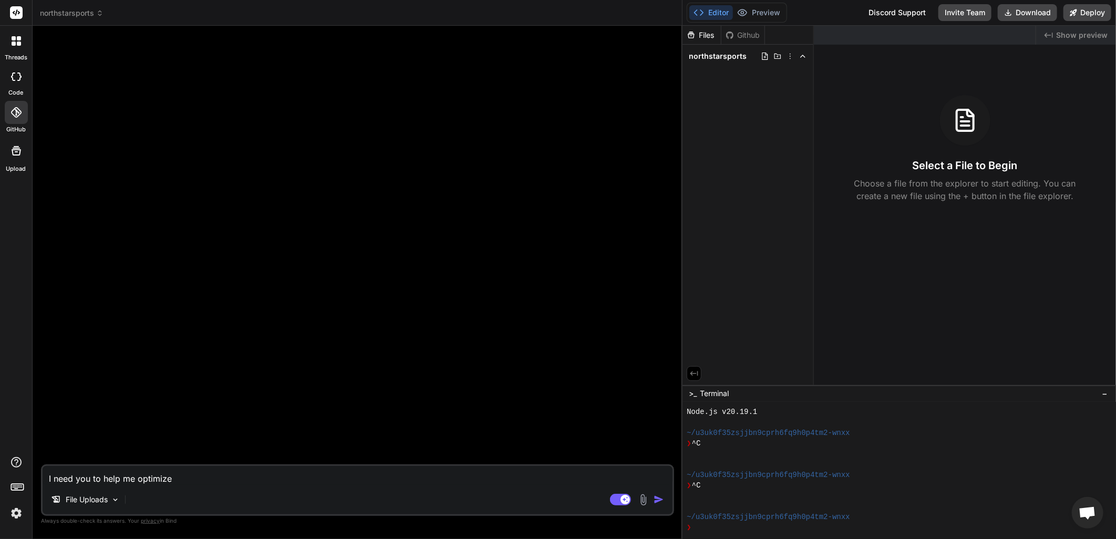
type textarea "I need you to help me optimize,"
type textarea "x"
type textarea "I need you to help me optimize,"
type textarea "x"
type textarea "I need you to help me optimize, r"
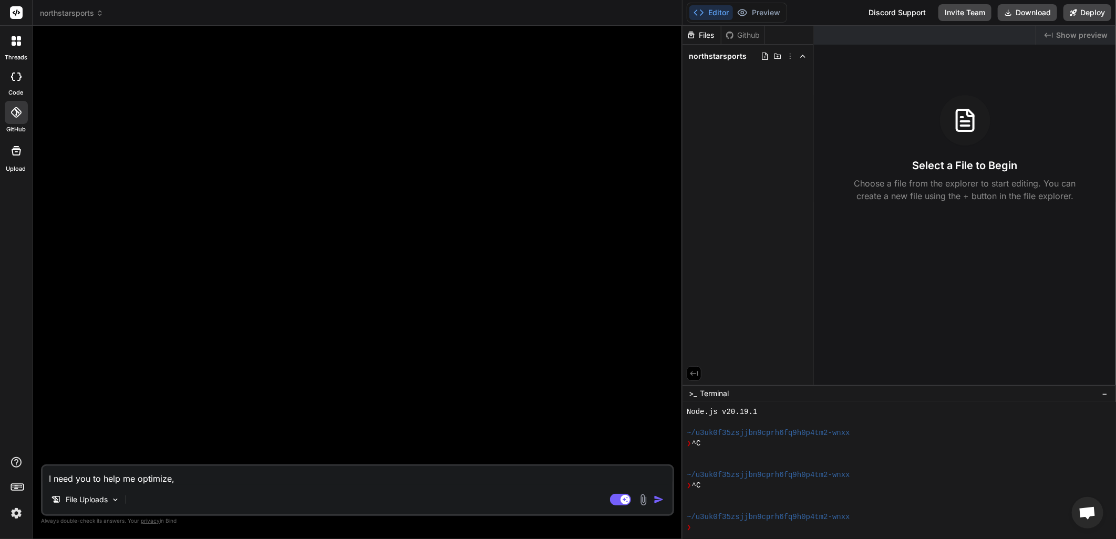
type textarea "x"
type textarea "I need you to help me optimize, re"
type textarea "x"
type textarea "I need you to help me optimize, rev"
type textarea "x"
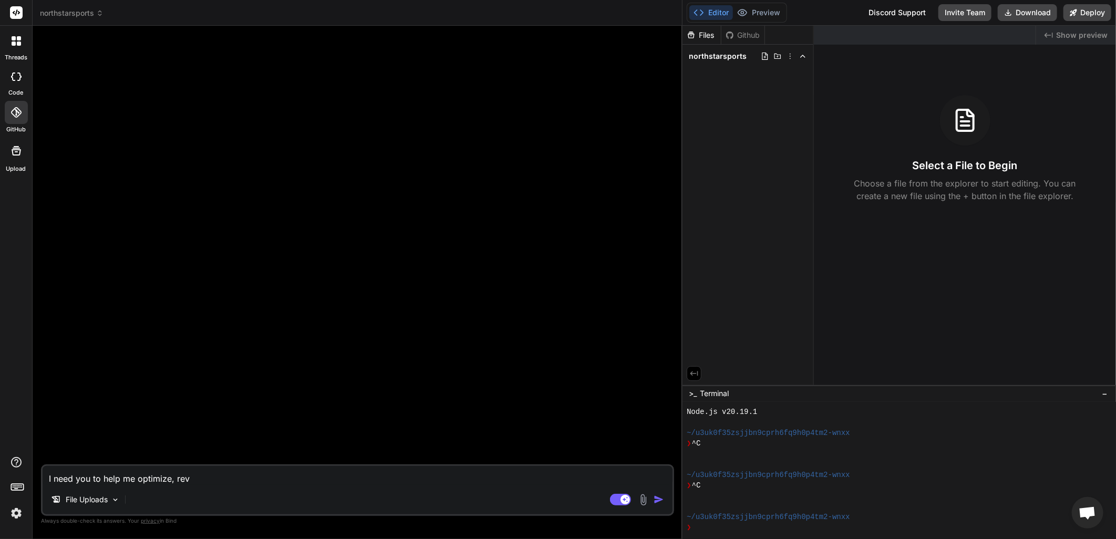
type textarea "I need you to help me optimize, revi"
type textarea "x"
type textarea "I need you to help me optimize, revis"
type textarea "x"
type textarea "I need you to help me optimize, revise"
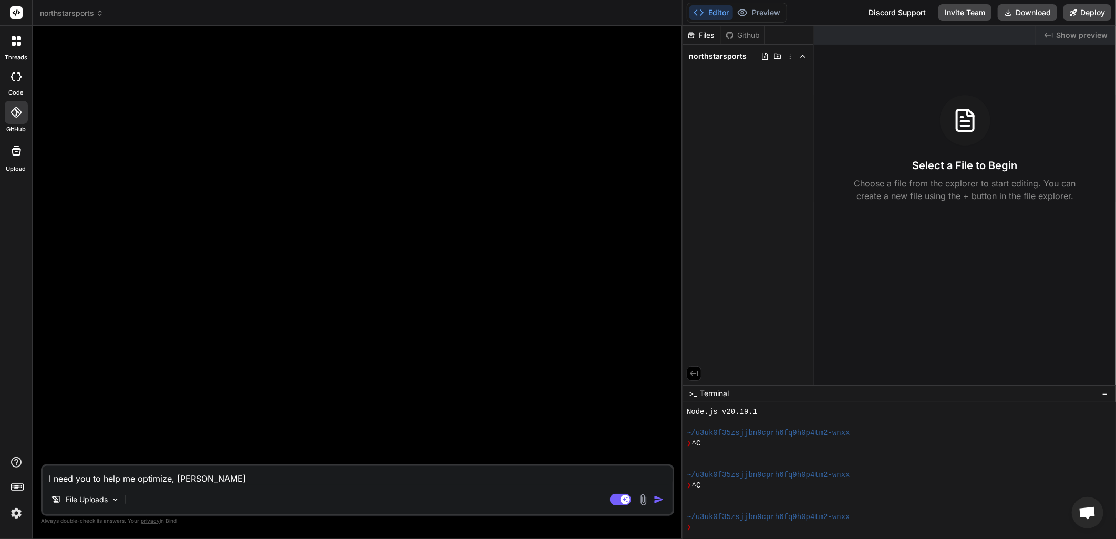
type textarea "x"
type textarea "I need you to help me optimize, revise,"
type textarea "x"
type textarea "I need you to help me optimize, revise,"
type textarea "x"
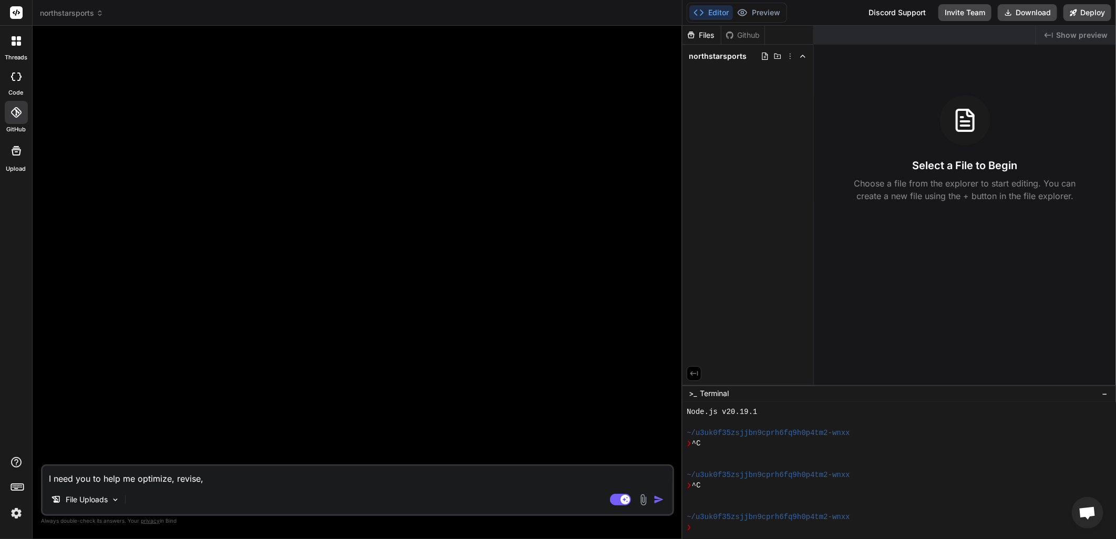
type textarea "I need you to help me optimize, revise, u"
type textarea "x"
type textarea "I need you to help me optimize, revise, up"
type textarea "x"
type textarea "I need you to help me optimize, revise, upd"
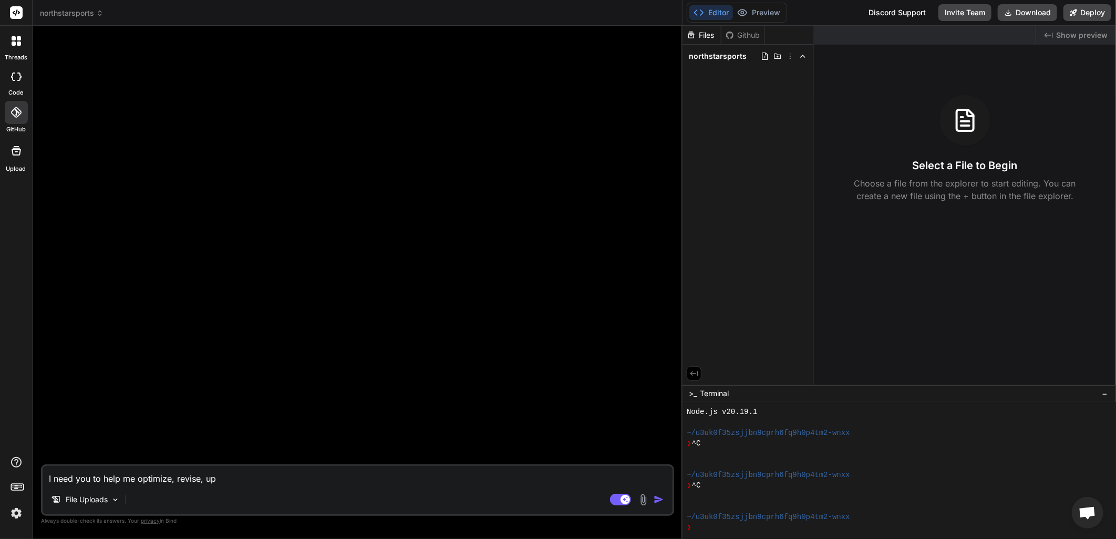
type textarea "x"
type textarea "I need you to help me optimize, revise, upda"
type textarea "x"
type textarea "I need you to help me optimize, revise, updat"
type textarea "x"
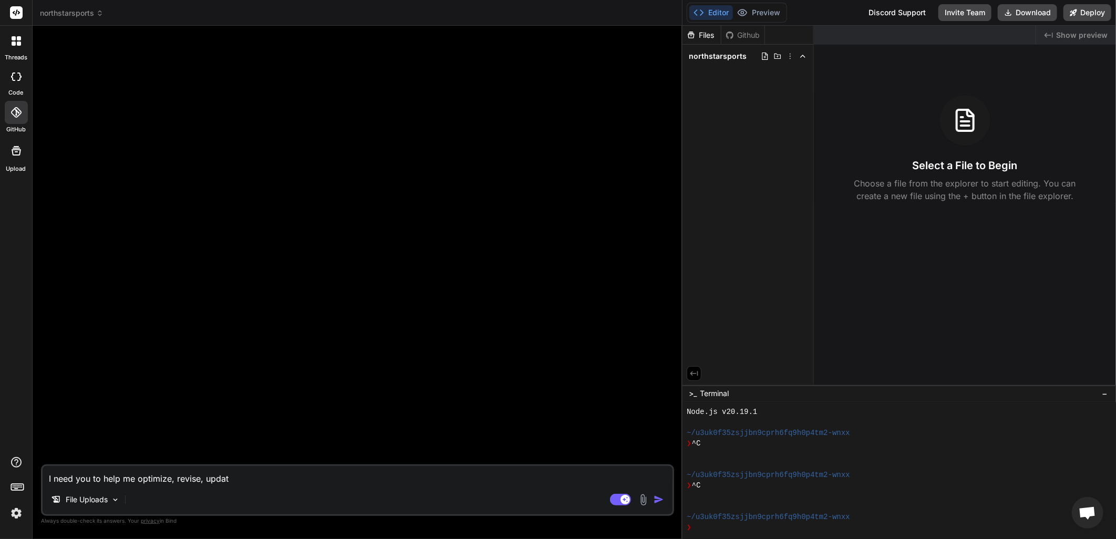
type textarea "I need you to help me optimize, revise, update"
type textarea "x"
type textarea "I need you to help me optimize, revise, update"
type textarea "x"
type textarea "I need you to help me optimize, revise, update a"
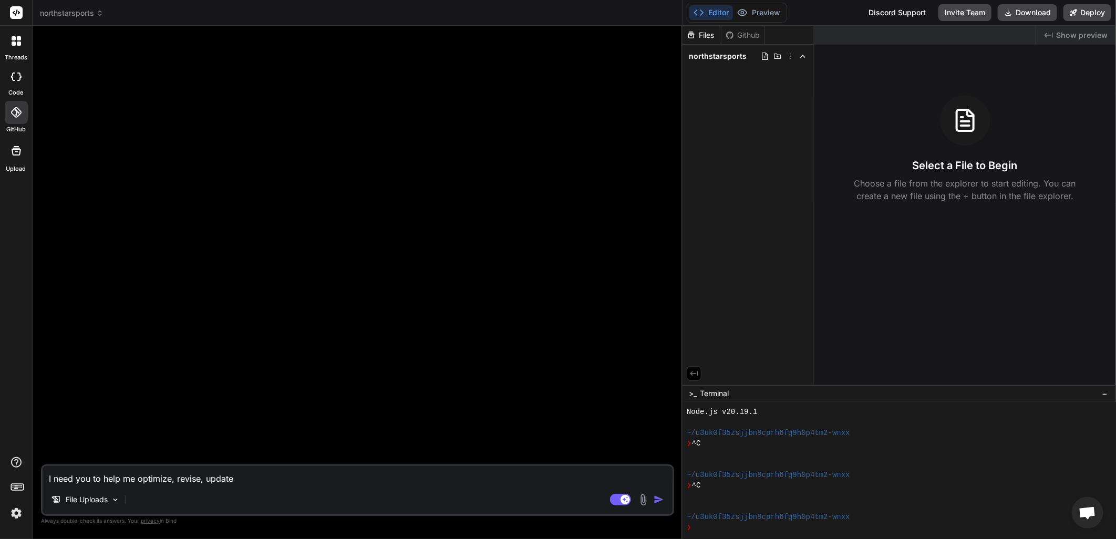
type textarea "x"
type textarea "I need you to help me optimize, revise, update an"
type textarea "x"
type textarea "I need you to help me optimize, revise, update and"
type textarea "x"
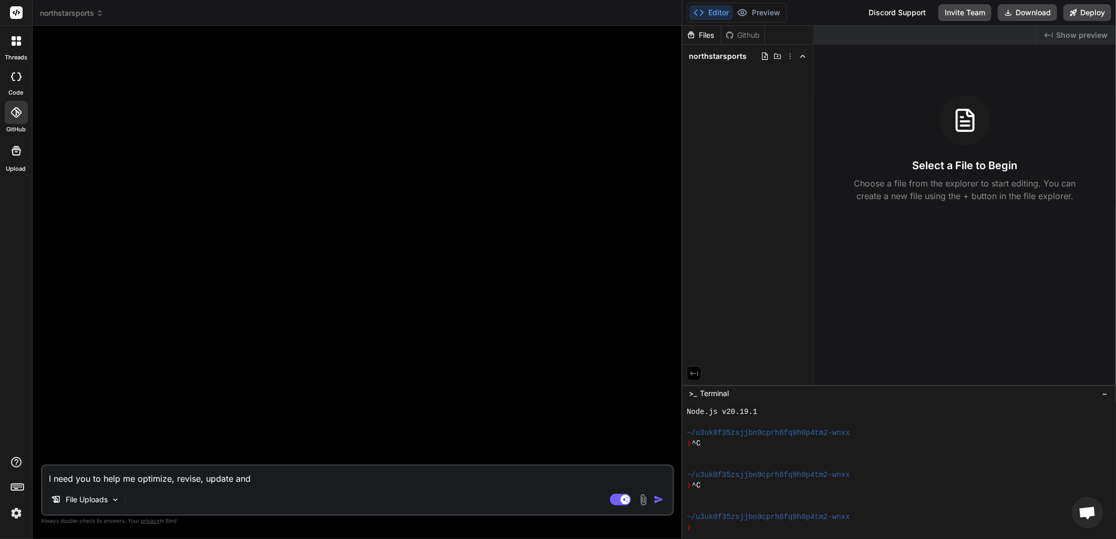
type textarea "I need you to help me optimize, revise, update and"
type textarea "x"
type textarea "I need you to help me optimize, revise, update and p"
type textarea "x"
type textarea "I need you to help me optimize, revise, update and pr"
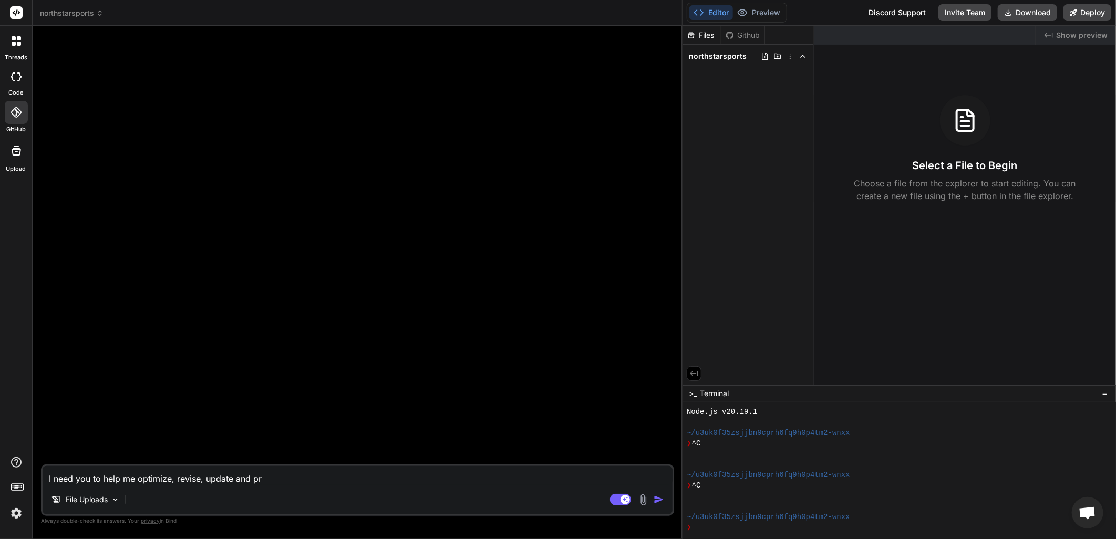
type textarea "x"
type textarea "I need you to help me optimize, revise, update and pro"
type textarea "x"
type textarea "I need you to help me optimize, revise, update and prof"
type textarea "x"
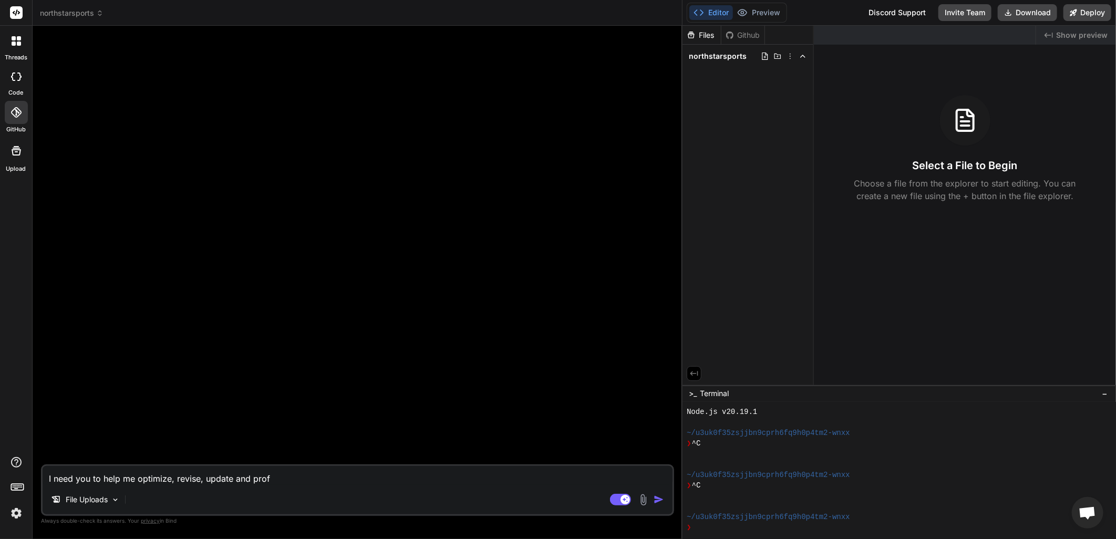
type textarea "I need you to help me optimize, revise, update and profe"
type textarea "x"
type textarea "I need you to help me optimize, revise, update and profes"
type textarea "x"
type textarea "I need you to help me optimize, revise, update and profess"
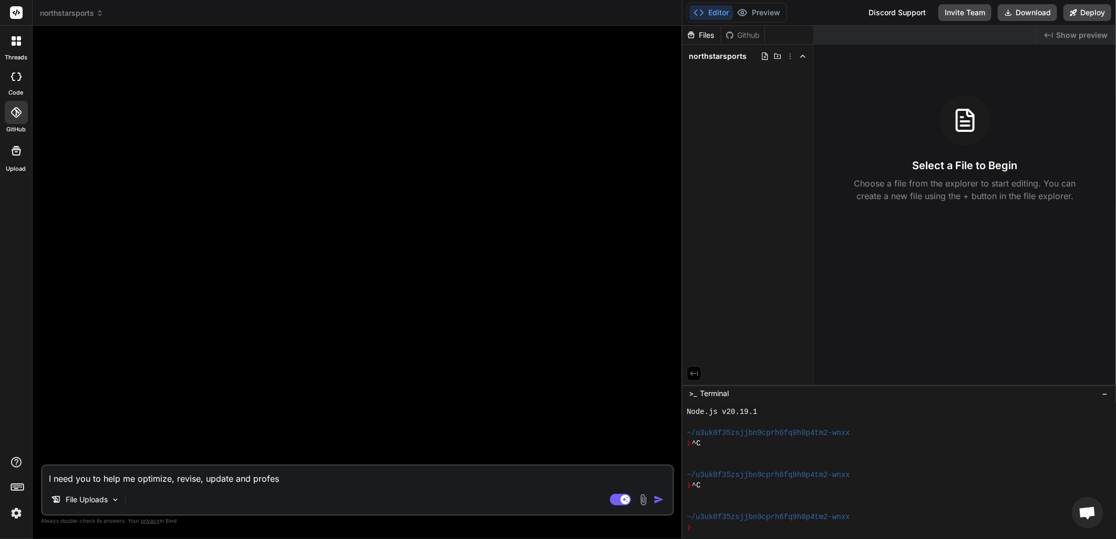
type textarea "x"
type textarea "I need you to help me optimize, revise, update and professi"
type textarea "x"
type textarea "I need you to help me optimize, revise, update and professio"
type textarea "x"
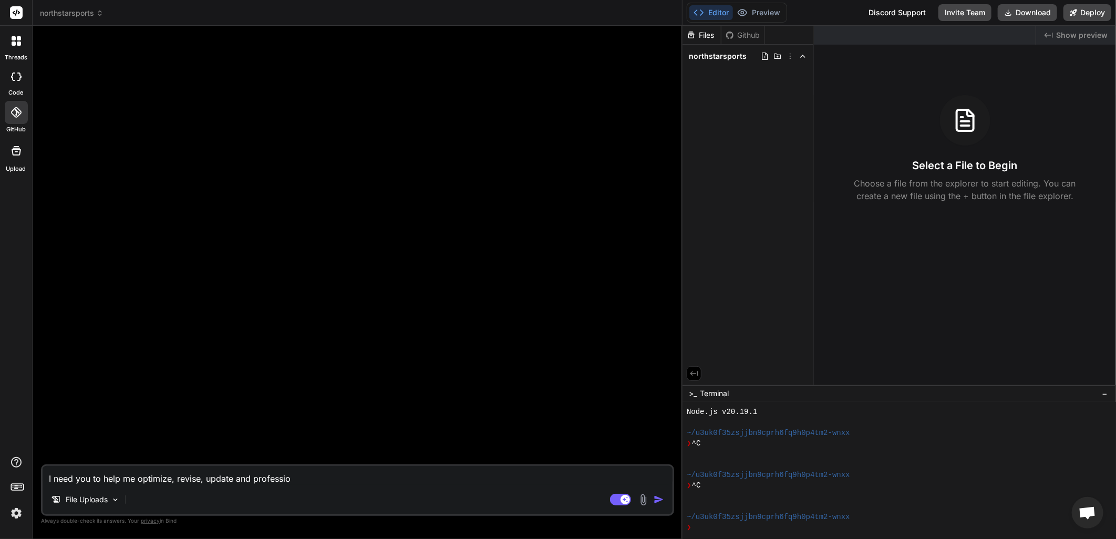
type textarea "I need you to help me optimize, revise, update and profession"
type textarea "x"
type textarea "I need you to help me optimize, revise, update and professiona"
type textarea "x"
type textarea "I need you to help me optimize, revise, update and professional"
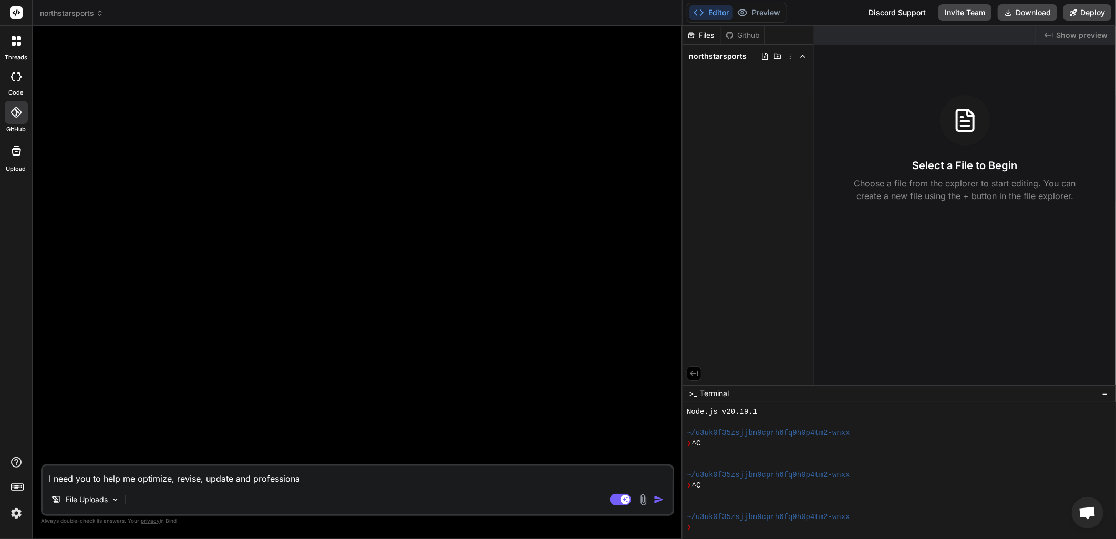
type textarea "x"
type textarea "I need you to help me optimize, revise, update and professionall"
type textarea "x"
type textarea "I need you to help me optimize, revise, update and professionally"
type textarea "x"
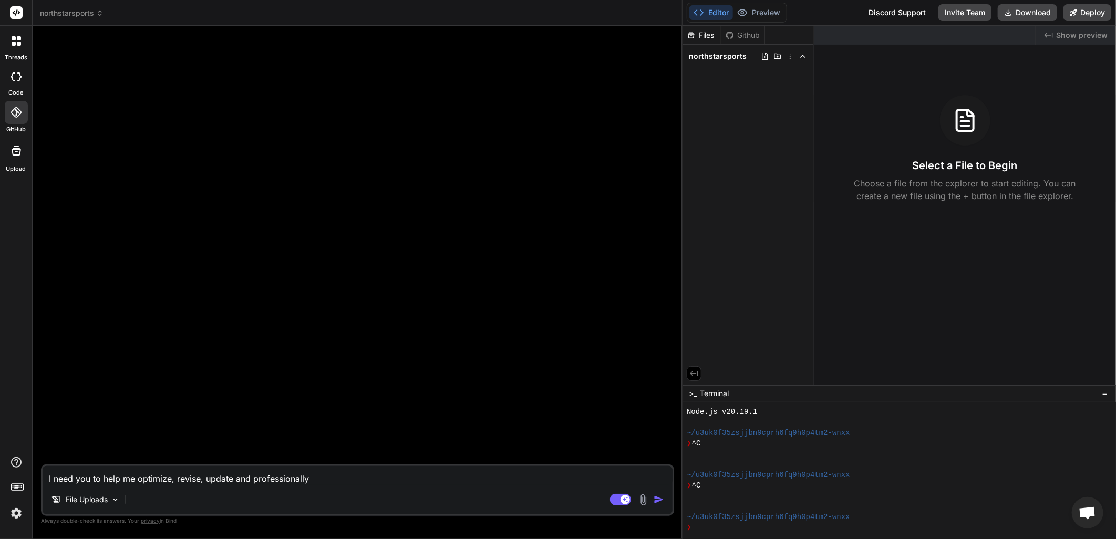
type textarea "I need you to help me optimize, revise, update and professionally"
type textarea "x"
type textarea "I need you to help me optimize, revise, update and professionally d"
type textarea "x"
type textarea "I need you to help me optimize, revise, update and professionally de"
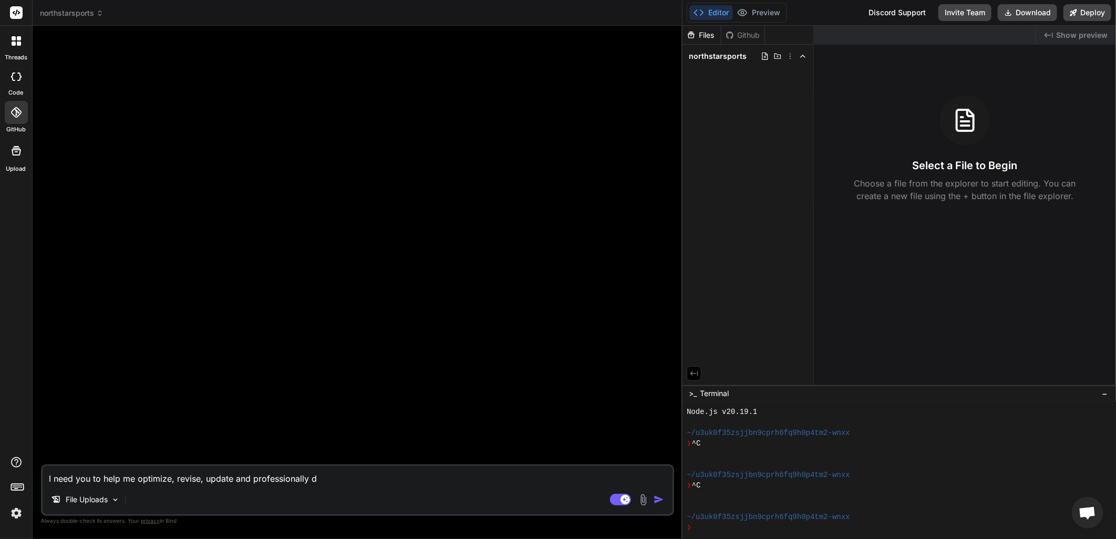
type textarea "x"
type textarea "I need you to help me optimize, revise, update and professionally des"
type textarea "x"
type textarea "I need you to help me optimize, revise, update and professionally desi"
type textarea "x"
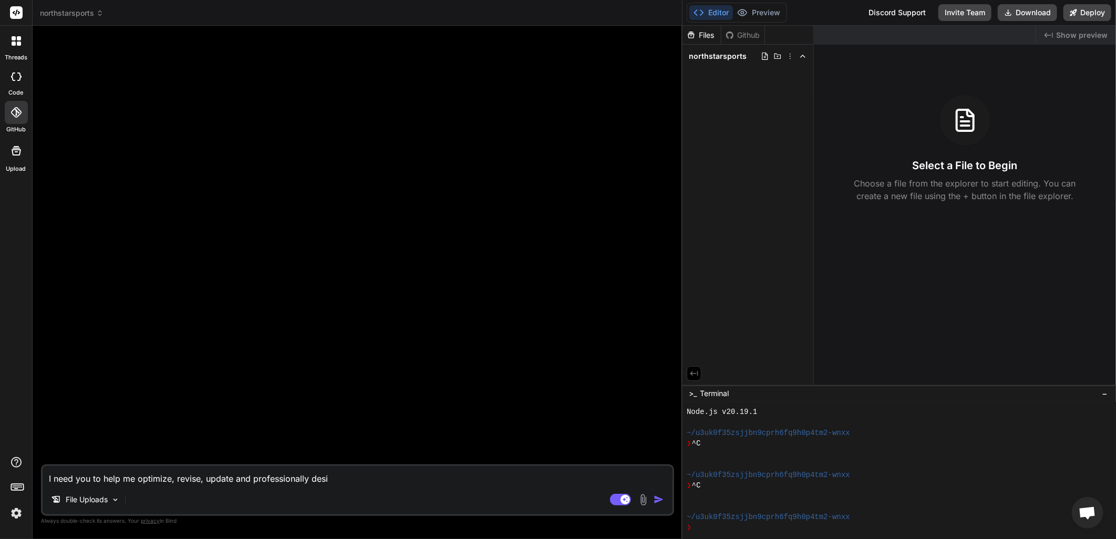
type textarea "I need you to help me optimize, revise, update and professionally desig"
type textarea "x"
type textarea "I need you to help me optimize, revise, update and professionally design"
type textarea "x"
type textarea "I need you to help me optimize, revise, update and professionally design"
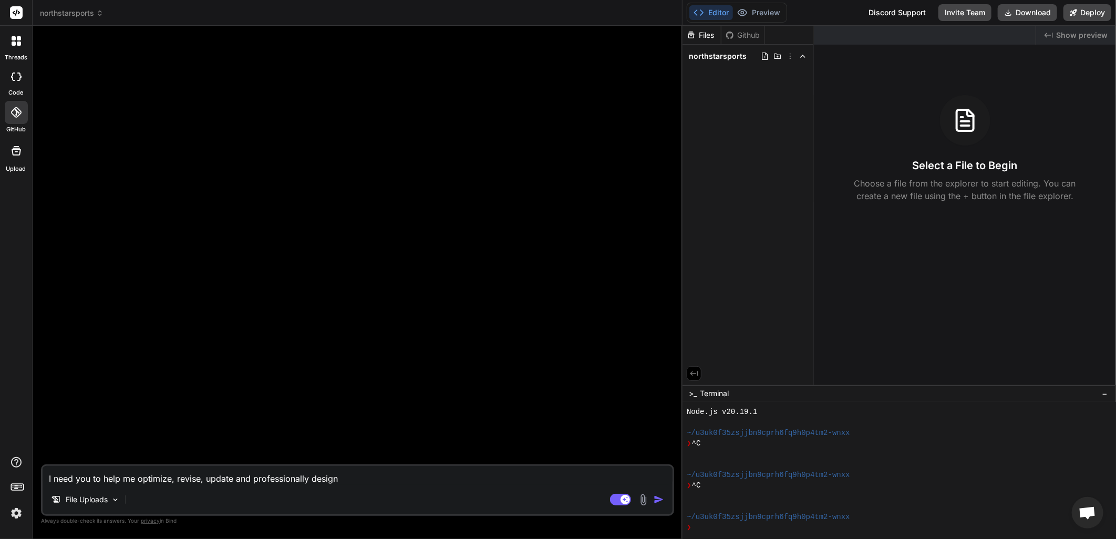
type textarea "x"
type textarea "I need you to help me optimize, revise, update and professionally design t"
type textarea "x"
type textarea "I need you to help me optimize, revise, update and professionally design to"
type textarea "x"
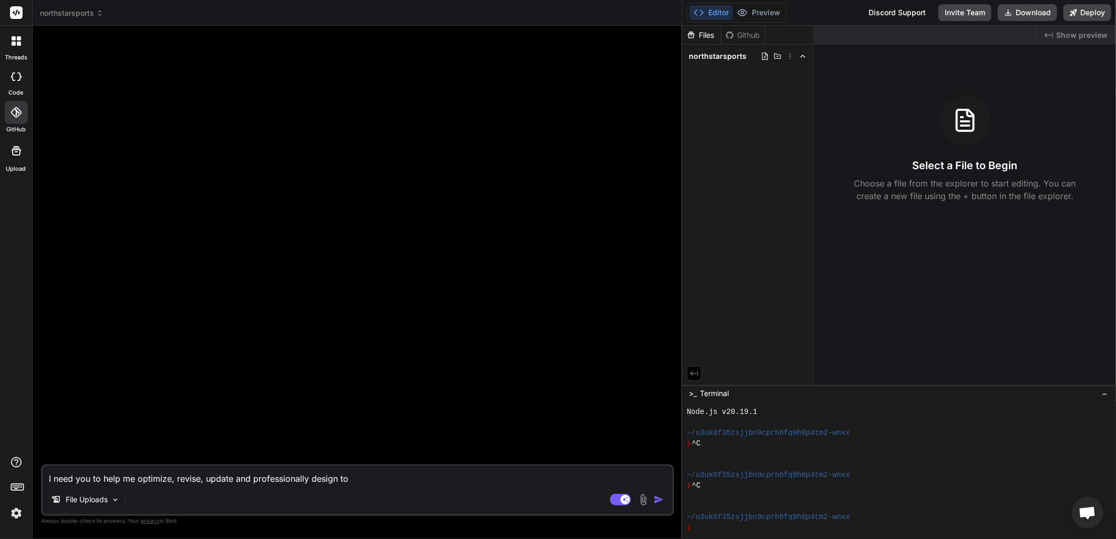
type textarea "I need you to help me optimize, revise, update and professionally design to"
type textarea "x"
type textarea "I need you to help me optimize, revise, update and professionally design to i"
type textarea "x"
type textarea "I need you to help me optimize, revise, update and professionally design to in"
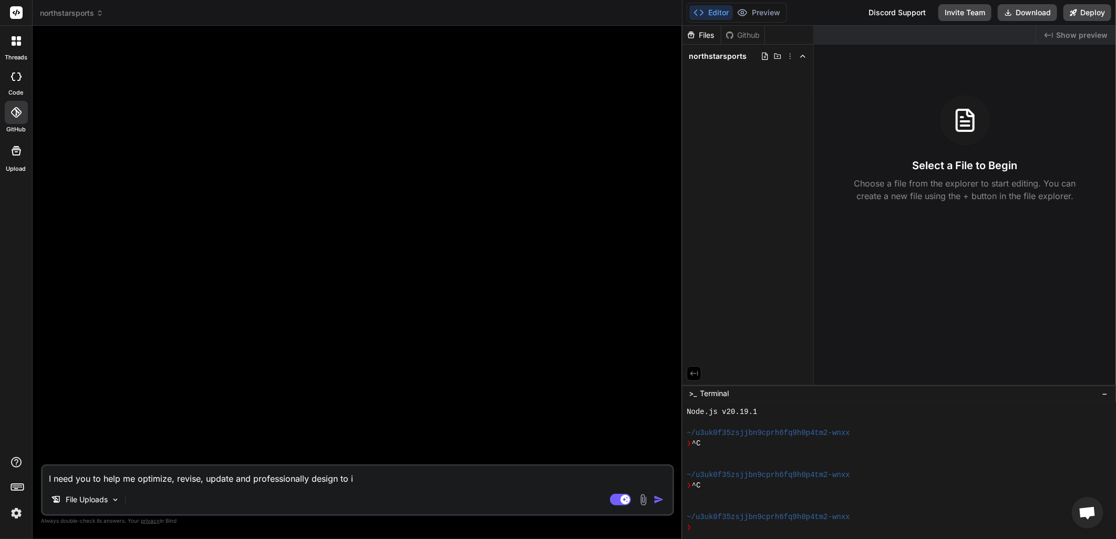
type textarea "x"
type textarea "I need you to help me optimize, revise, update and professionally design to ind"
type textarea "x"
type textarea "I need you to help me optimize, revise, update and professionally design to indu"
type textarea "x"
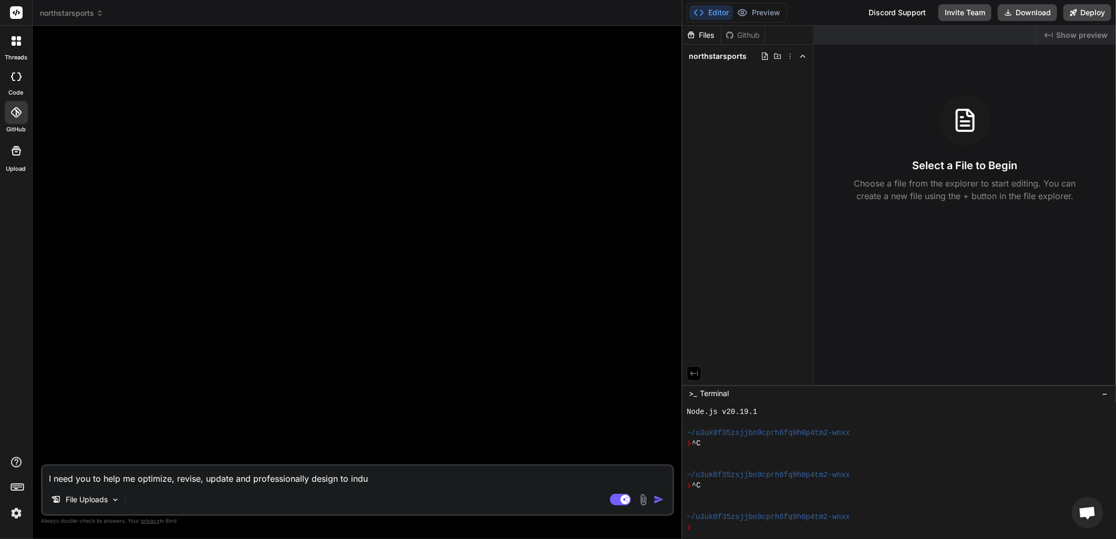
type textarea "I need you to help me optimize, revise, update and professionally design to ind…"
click at [764, 58] on icon at bounding box center [765, 56] width 8 height 8
click at [805, 59] on icon at bounding box center [803, 56] width 8 height 8
click at [804, 59] on icon at bounding box center [803, 56] width 8 height 8
click at [790, 59] on icon at bounding box center [790, 56] width 8 height 8
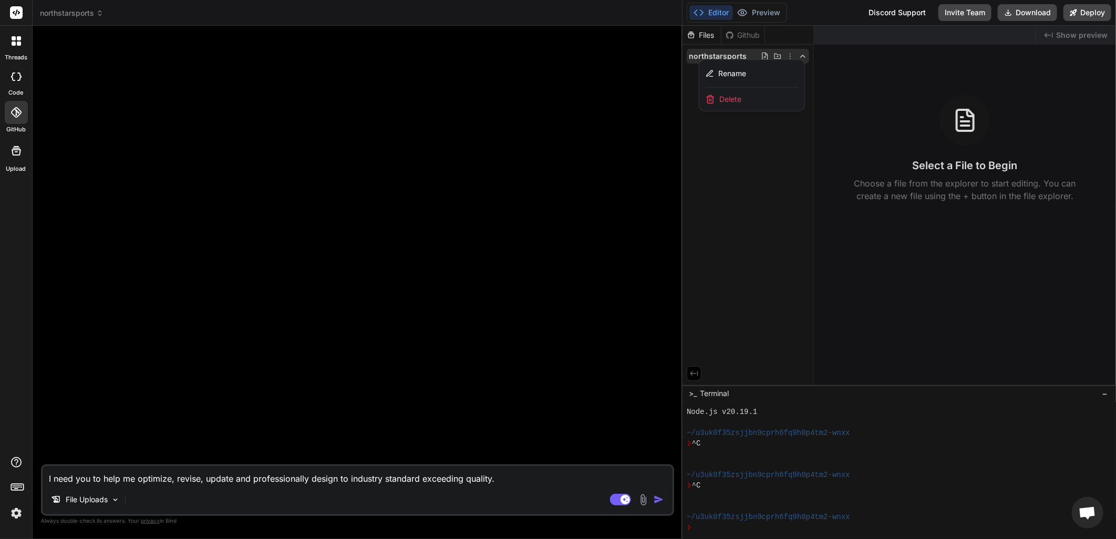
click at [767, 206] on div at bounding box center [900, 283] width 434 height 514
click at [740, 97] on div "Files Github northstarsports" at bounding box center [748, 206] width 131 height 360
click at [760, 88] on div "Files Github northstarsports" at bounding box center [748, 206] width 131 height 360
click at [714, 54] on span "northstarsports" at bounding box center [718, 56] width 58 height 11
click at [713, 55] on span "northstarsports" at bounding box center [718, 56] width 58 height 11
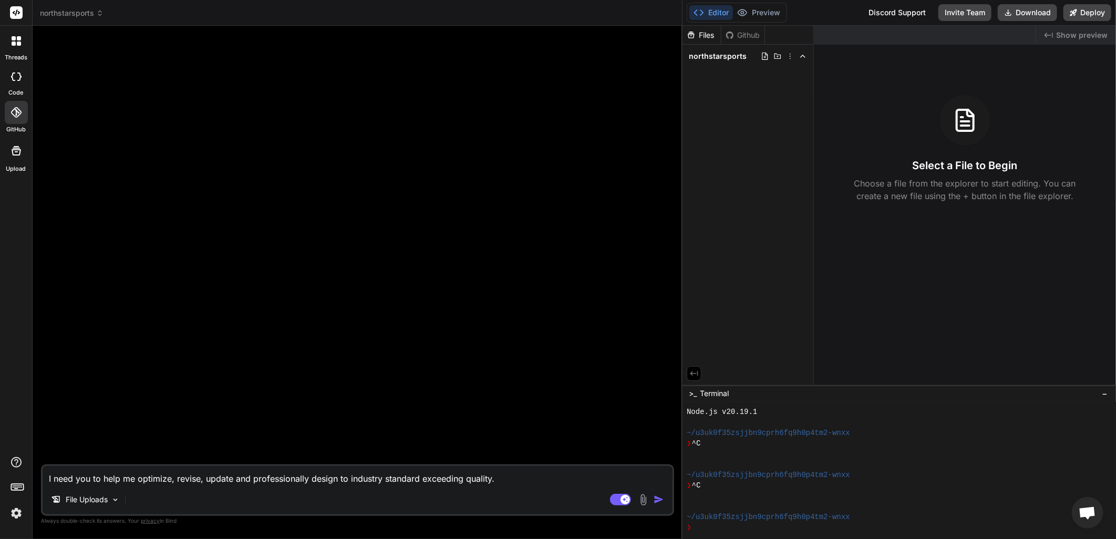
click at [713, 55] on span "northstarsports" at bounding box center [718, 56] width 58 height 11
click at [791, 100] on div "Files Github northstarsports" at bounding box center [748, 206] width 131 height 360
click at [770, 93] on div "Files Github northstarsports" at bounding box center [748, 206] width 131 height 360
click at [764, 54] on icon at bounding box center [765, 56] width 8 height 8
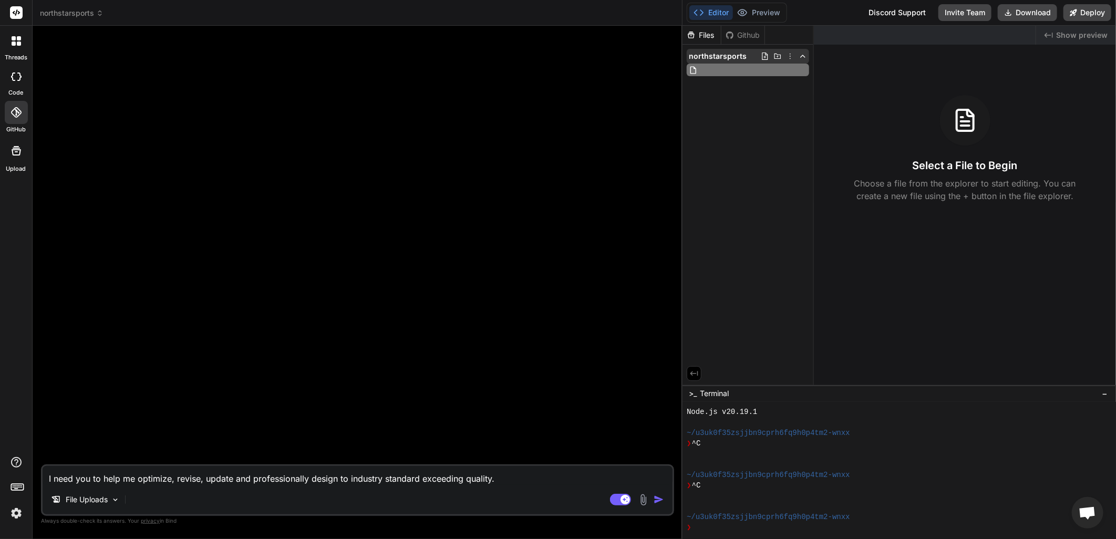
click at [776, 55] on icon at bounding box center [778, 56] width 8 height 8
click at [777, 56] on icon at bounding box center [778, 56] width 7 height 5
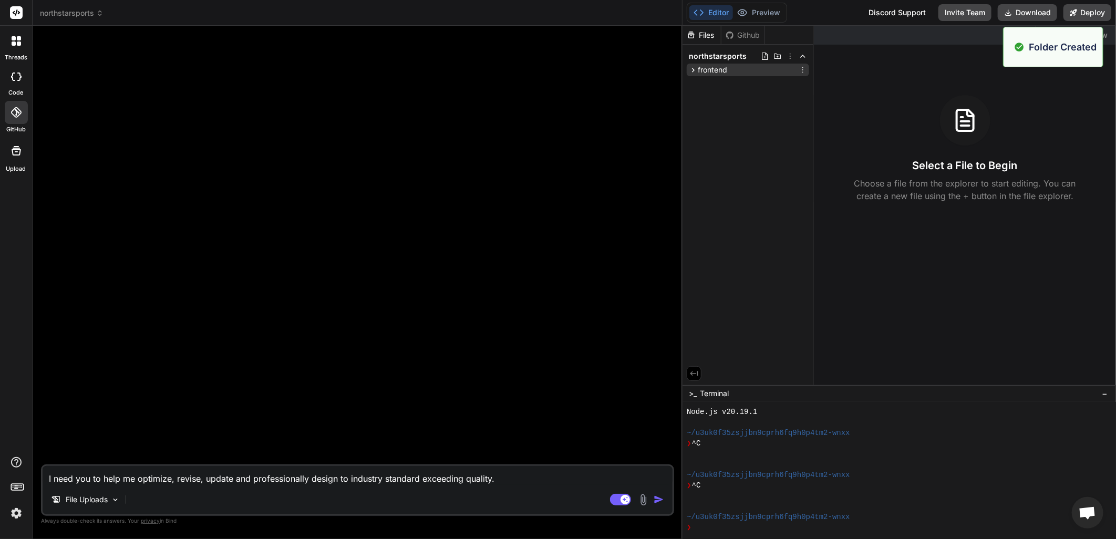
click at [723, 68] on span "frontend" at bounding box center [712, 70] width 29 height 11
click at [736, 99] on div "Files Github northstarsports frontend" at bounding box center [748, 206] width 131 height 360
click at [696, 65] on div "frontend" at bounding box center [708, 70] width 38 height 11
click at [695, 70] on icon at bounding box center [694, 70] width 3 height 4
click at [692, 70] on icon at bounding box center [693, 70] width 9 height 9
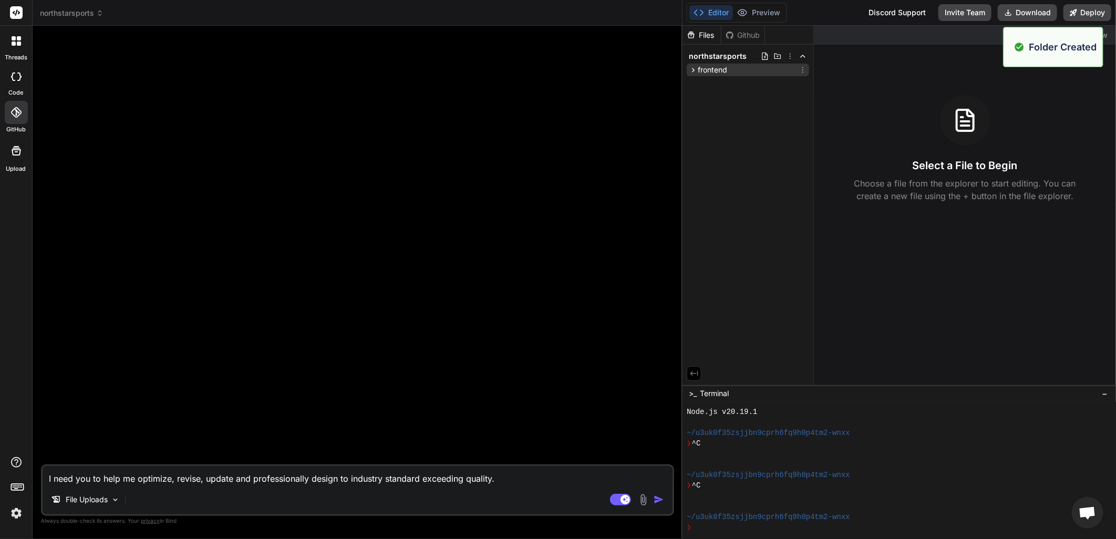
click at [692, 70] on icon at bounding box center [693, 70] width 9 height 9
click at [804, 67] on icon at bounding box center [803, 70] width 8 height 8
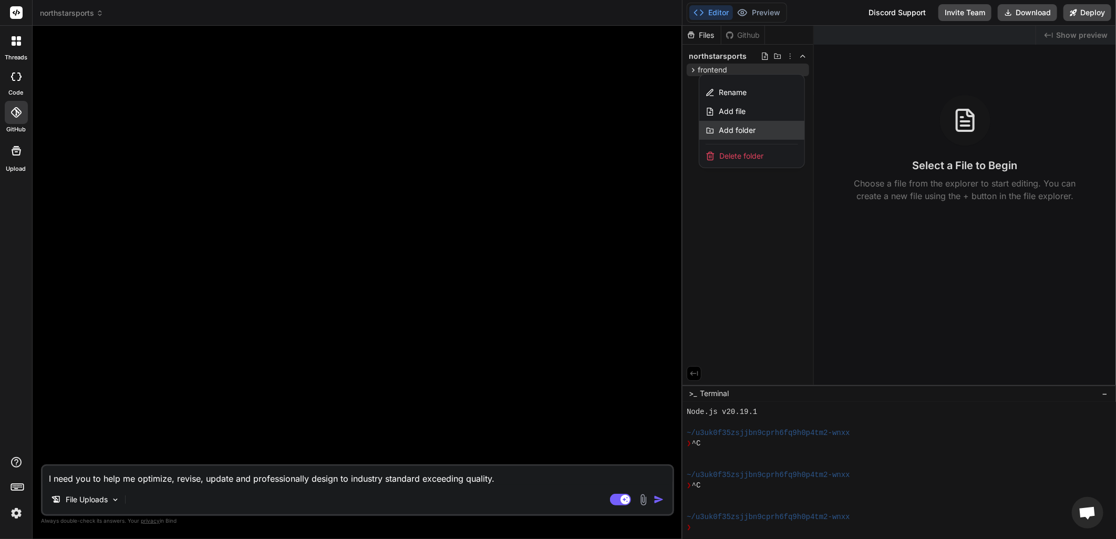
click at [737, 131] on span "Add folder" at bounding box center [737, 130] width 37 height 11
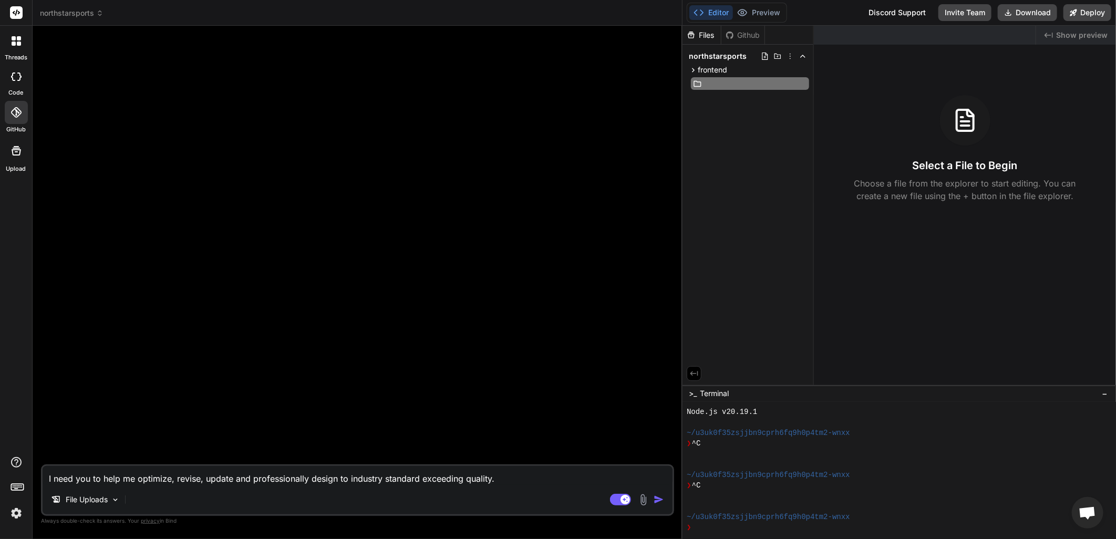
click at [455, 148] on div at bounding box center [358, 249] width 631 height 431
click at [748, 117] on div "Files Github northstarsports frontend" at bounding box center [748, 206] width 131 height 360
drag, startPoint x: 747, startPoint y: 119, endPoint x: 618, endPoint y: 130, distance: 129.7
click at [708, 145] on div "Files Github northstarsports frontend" at bounding box center [748, 206] width 131 height 360
drag, startPoint x: 346, startPoint y: 90, endPoint x: 190, endPoint y: 132, distance: 161.8
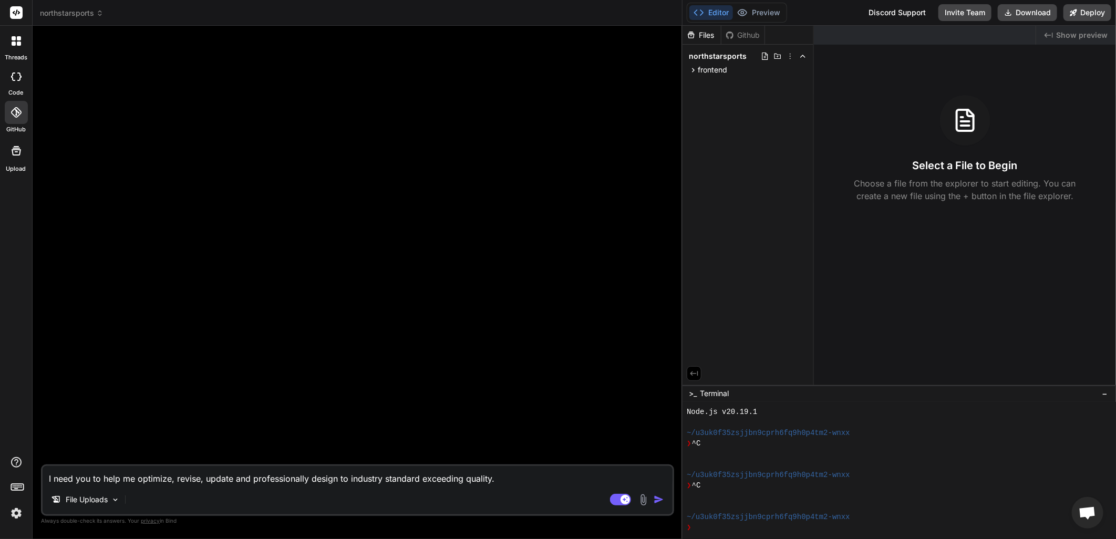
click at [190, 132] on div at bounding box center [358, 249] width 631 height 431
click at [17, 111] on icon at bounding box center [16, 112] width 11 height 11
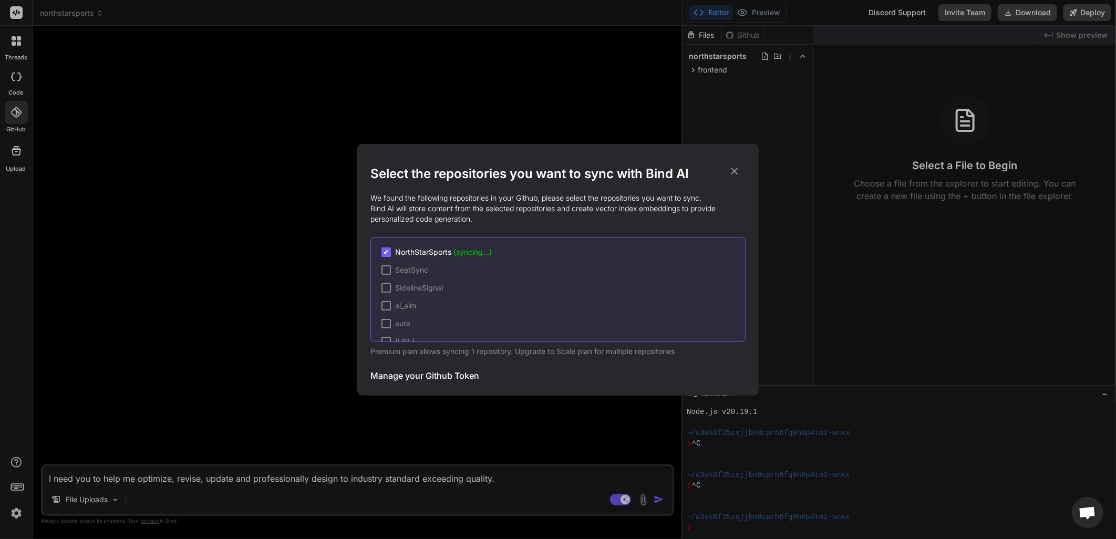
click at [471, 253] on span "(syncing...)" at bounding box center [473, 252] width 38 height 9
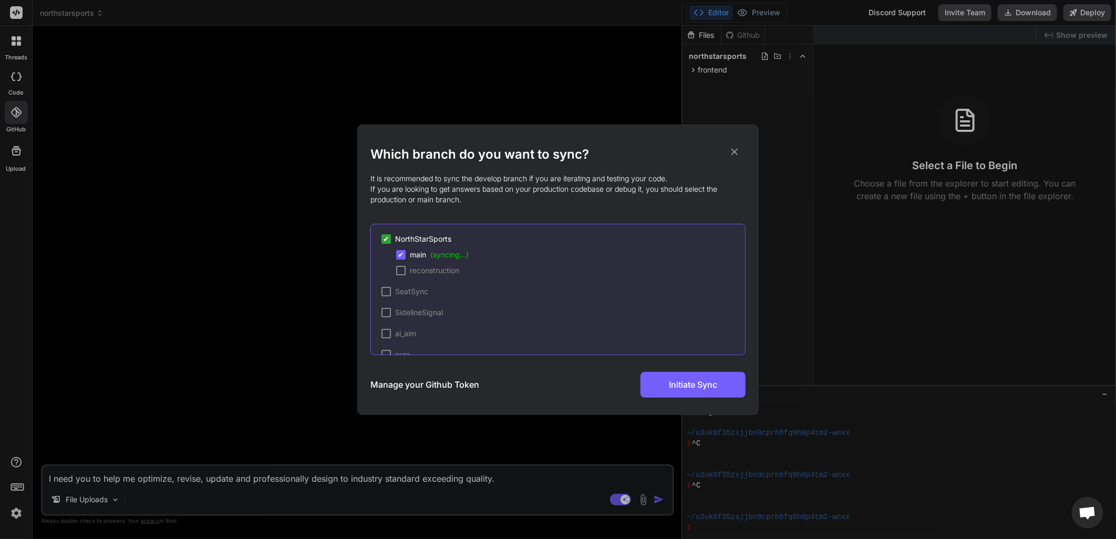
click at [733, 150] on icon at bounding box center [735, 151] width 7 height 7
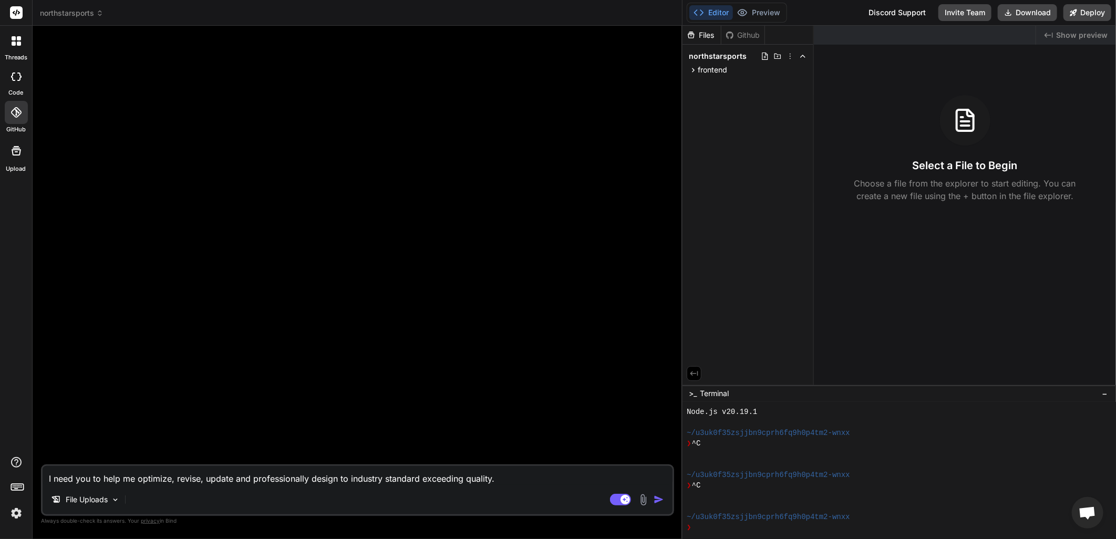
click at [745, 33] on div "Github" at bounding box center [743, 35] width 43 height 11
click at [702, 35] on div "Files" at bounding box center [702, 35] width 38 height 11
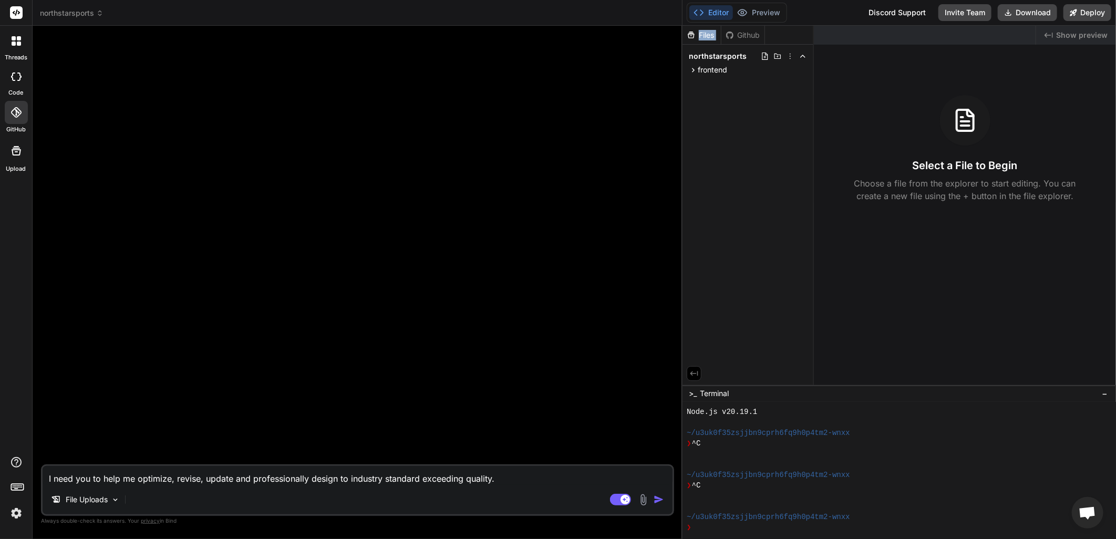
click at [702, 35] on div "Files" at bounding box center [702, 35] width 38 height 11
drag, startPoint x: 702, startPoint y: 35, endPoint x: 622, endPoint y: 89, distance: 96.4
click at [605, 93] on div at bounding box center [358, 249] width 631 height 431
click at [757, 34] on div "Github" at bounding box center [743, 35] width 43 height 11
click at [1090, 32] on span "Show preview" at bounding box center [1083, 35] width 52 height 11
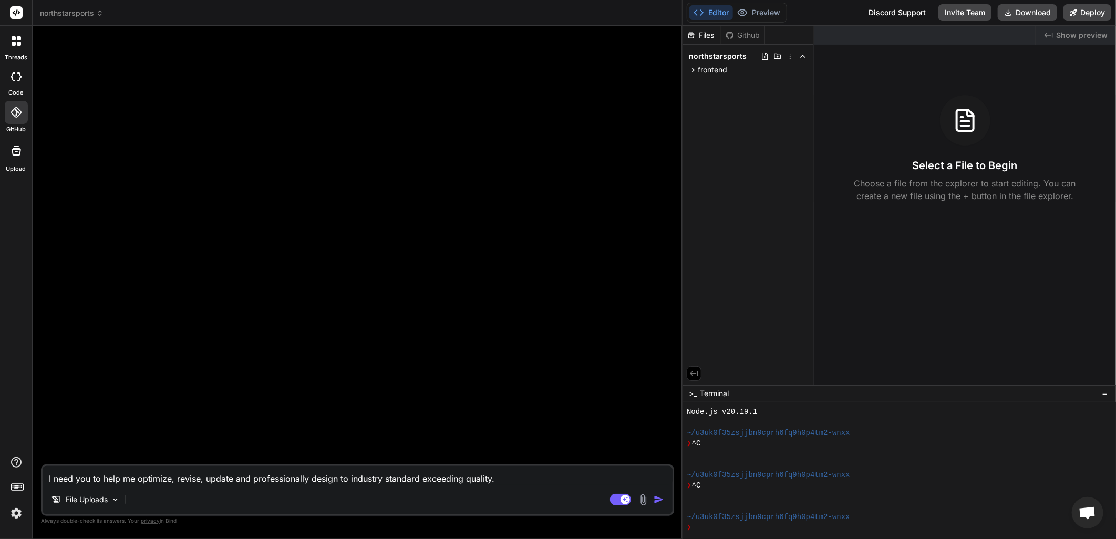
click at [11, 77] on icon at bounding box center [13, 77] width 4 height 8
click at [13, 77] on icon at bounding box center [16, 77] width 11 height 8
click at [17, 116] on icon at bounding box center [16, 112] width 11 height 11
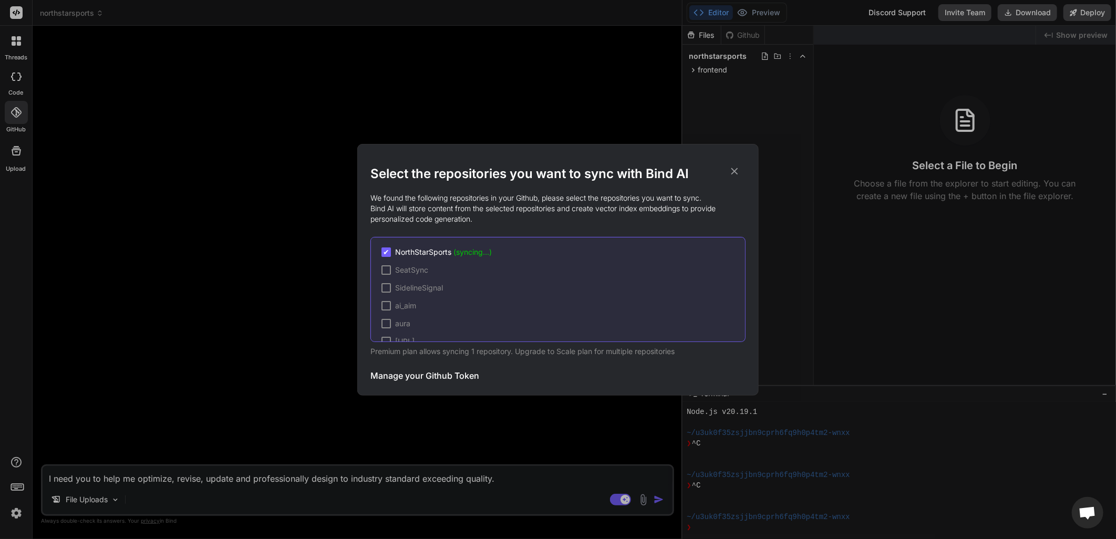
click at [24, 75] on div "Select the repositories you want to sync with Bind AI We found the following re…" at bounding box center [558, 269] width 1116 height 539
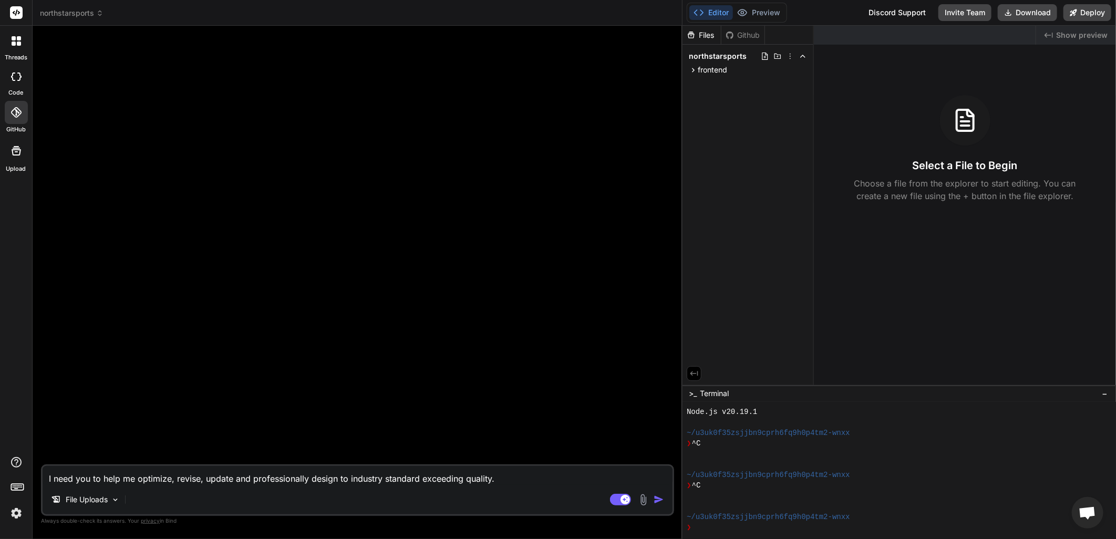
click at [12, 41] on icon at bounding box center [16, 40] width 9 height 9
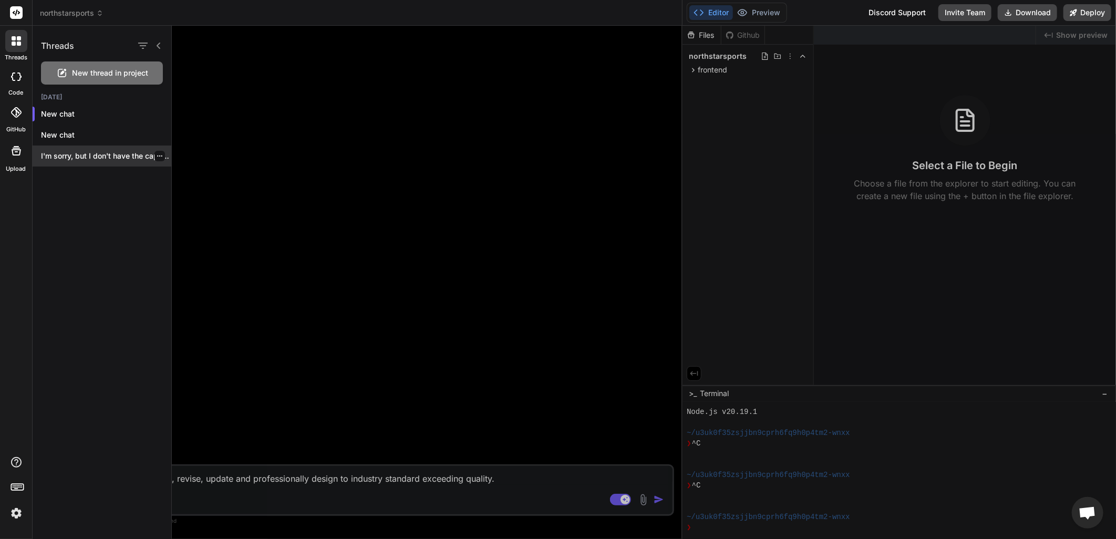
click at [91, 155] on p "I'm sorry, but I don't have the capabi..." at bounding box center [106, 156] width 130 height 11
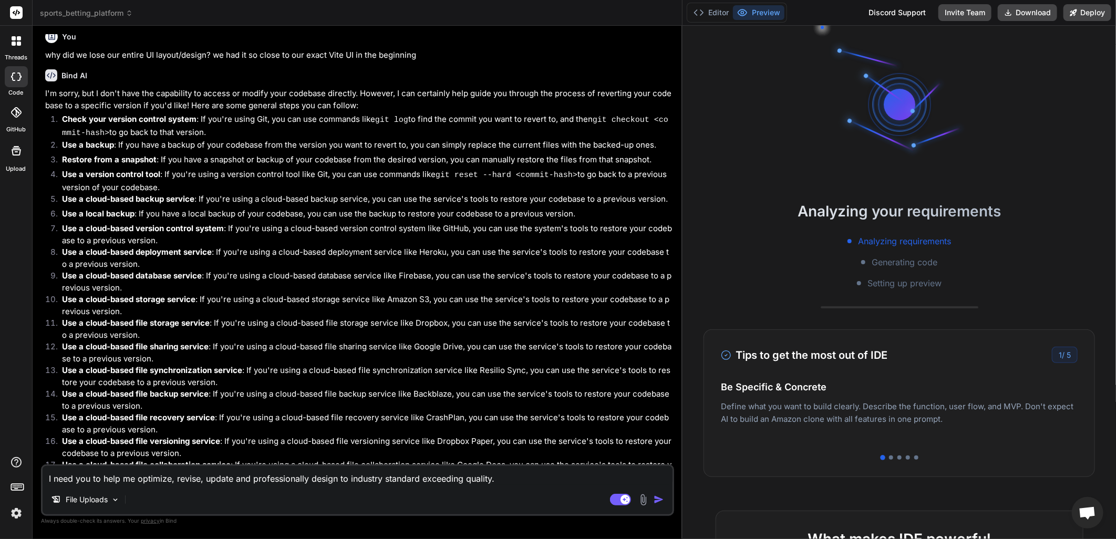
scroll to position [473, 0]
click at [708, 11] on button "Editor" at bounding box center [712, 12] width 44 height 15
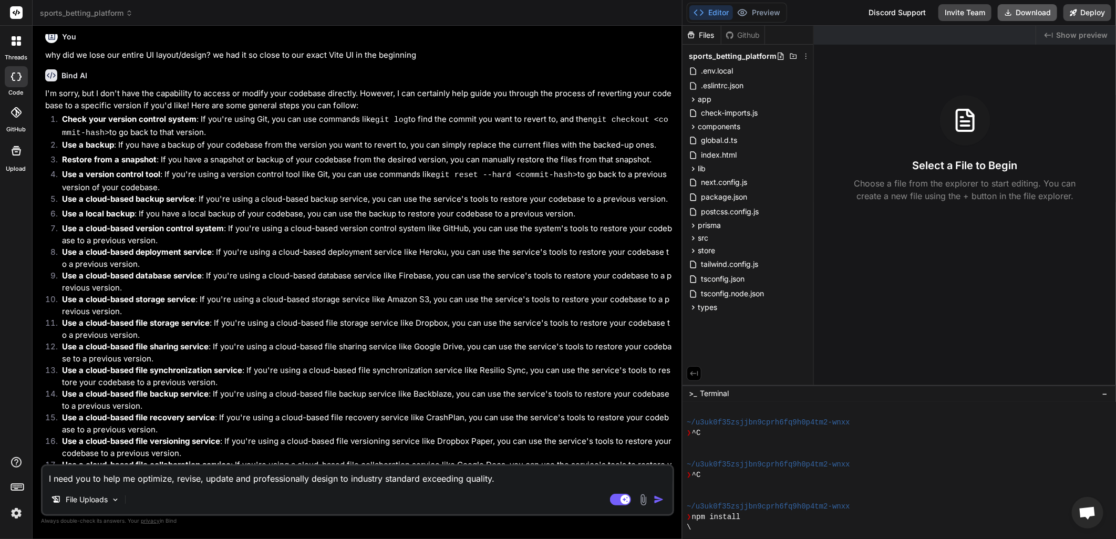
click at [1034, 12] on button "Download" at bounding box center [1027, 12] width 59 height 17
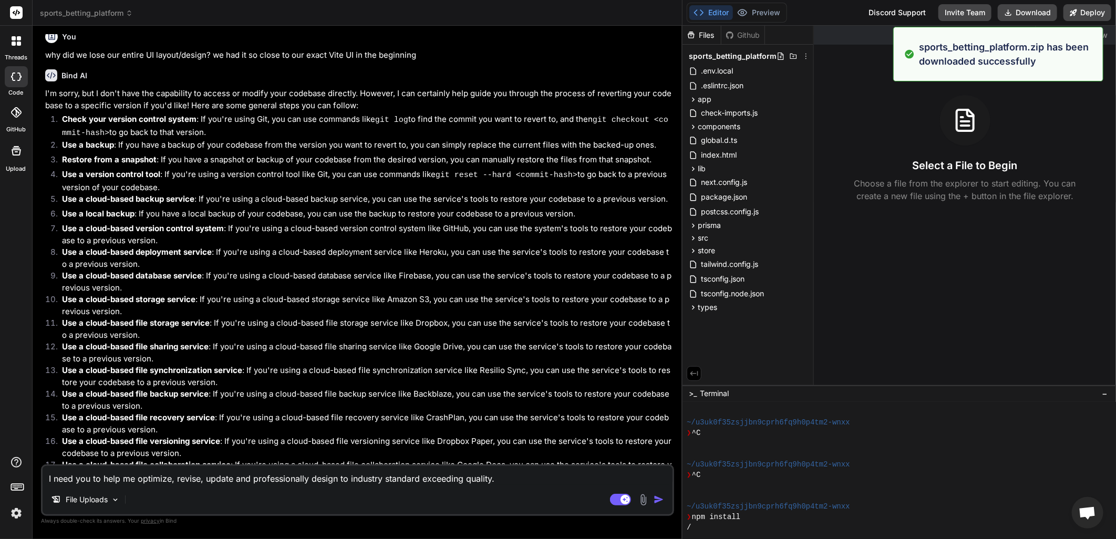
click at [297, 139] on p "Check your version control system : If you're using Git, you can use commands l…" at bounding box center [367, 127] width 610 height 26
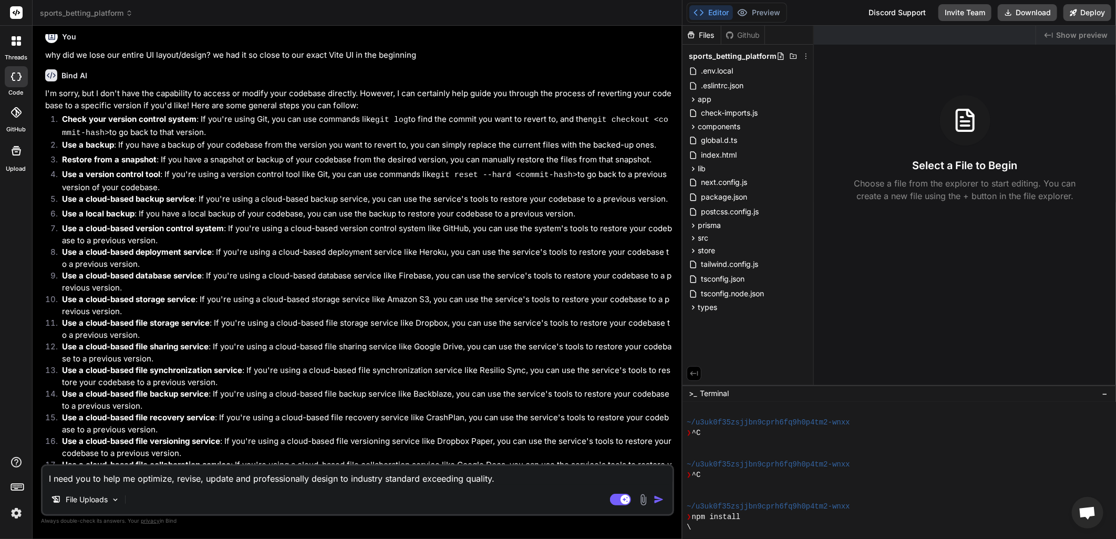
click at [18, 38] on icon at bounding box center [19, 38] width 4 height 4
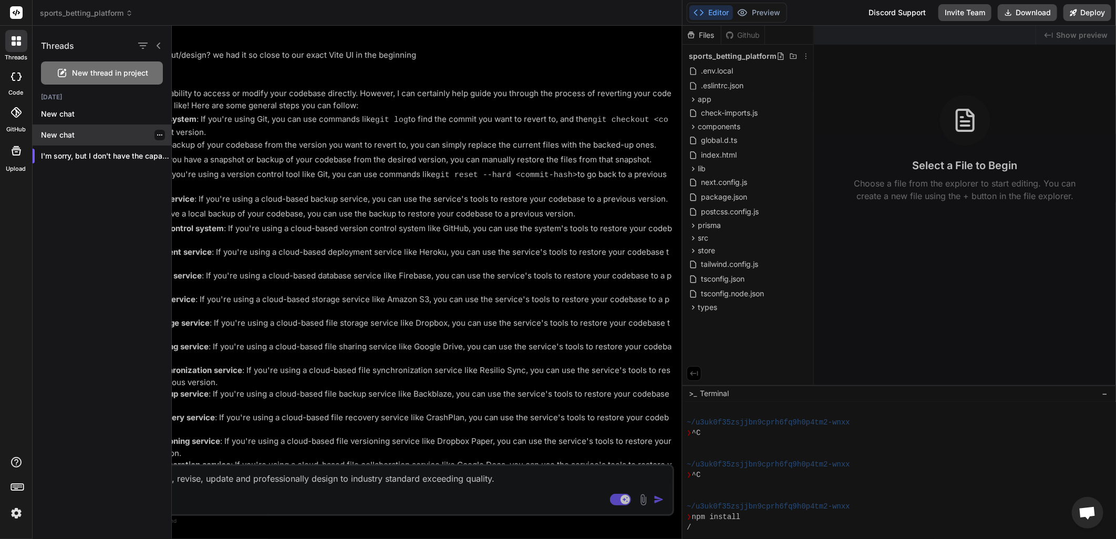
click at [157, 133] on icon "button" at bounding box center [160, 135] width 6 height 6
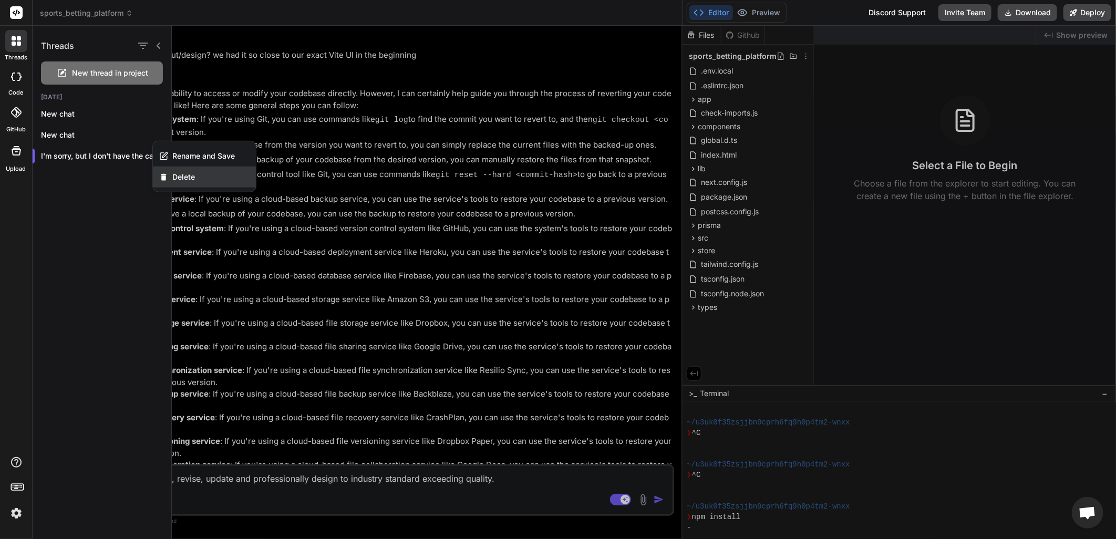
click at [187, 173] on span "Delete" at bounding box center [183, 177] width 23 height 11
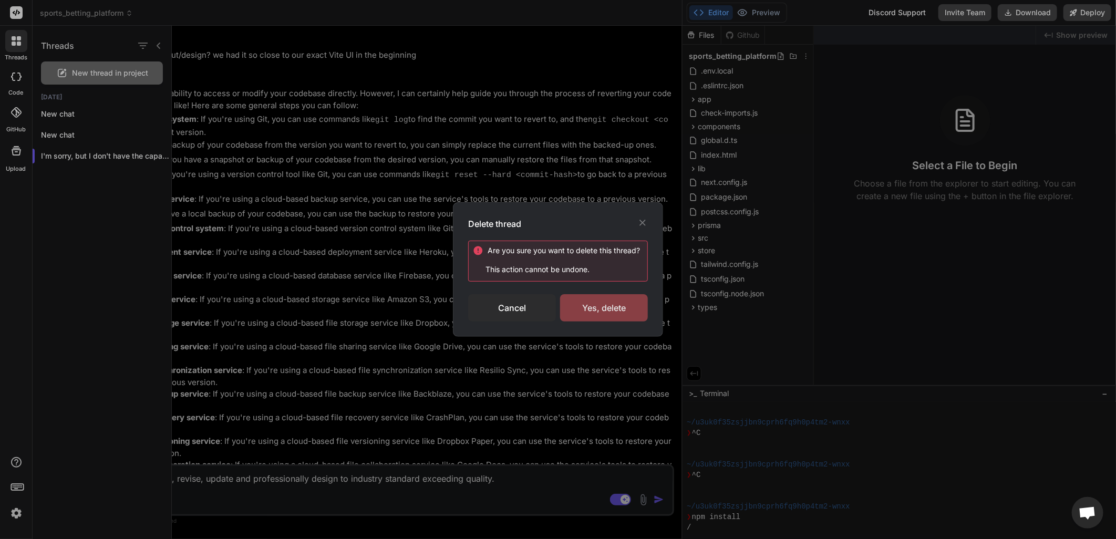
click at [623, 311] on div "Yes, delete" at bounding box center [604, 307] width 88 height 27
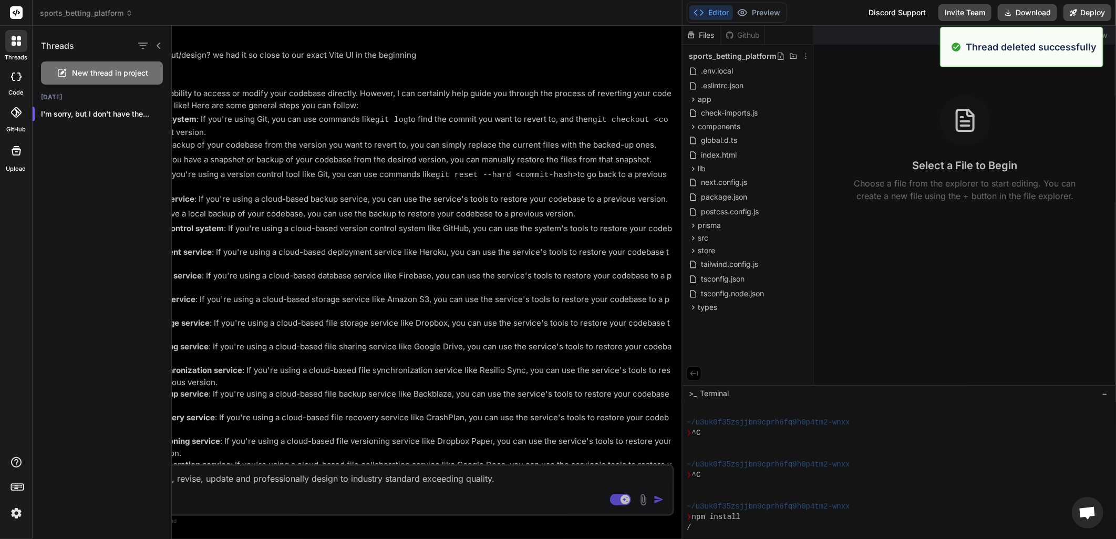
click at [129, 75] on span "New thread in project" at bounding box center [111, 73] width 76 height 11
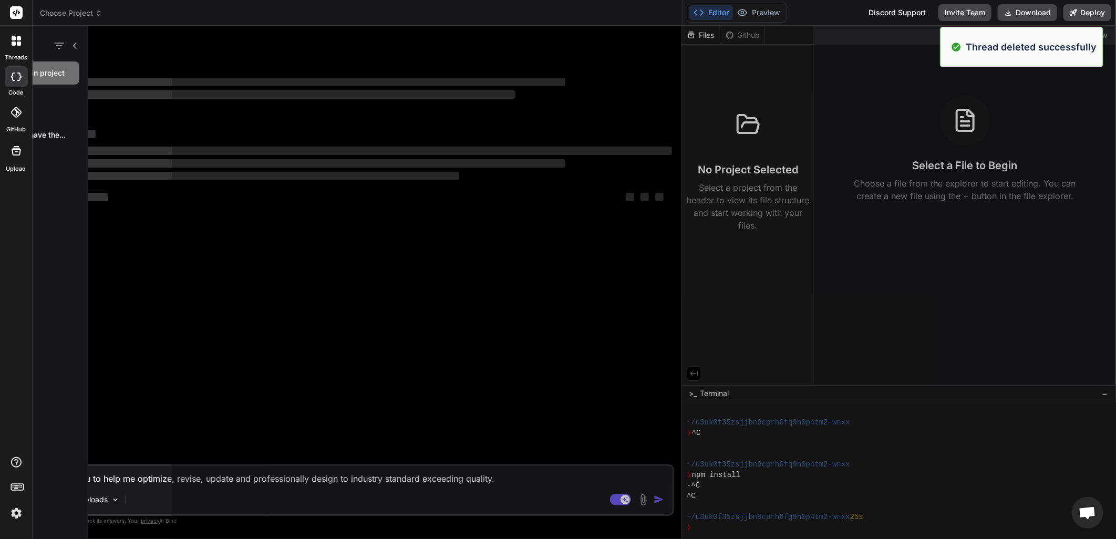
scroll to position [515, 0]
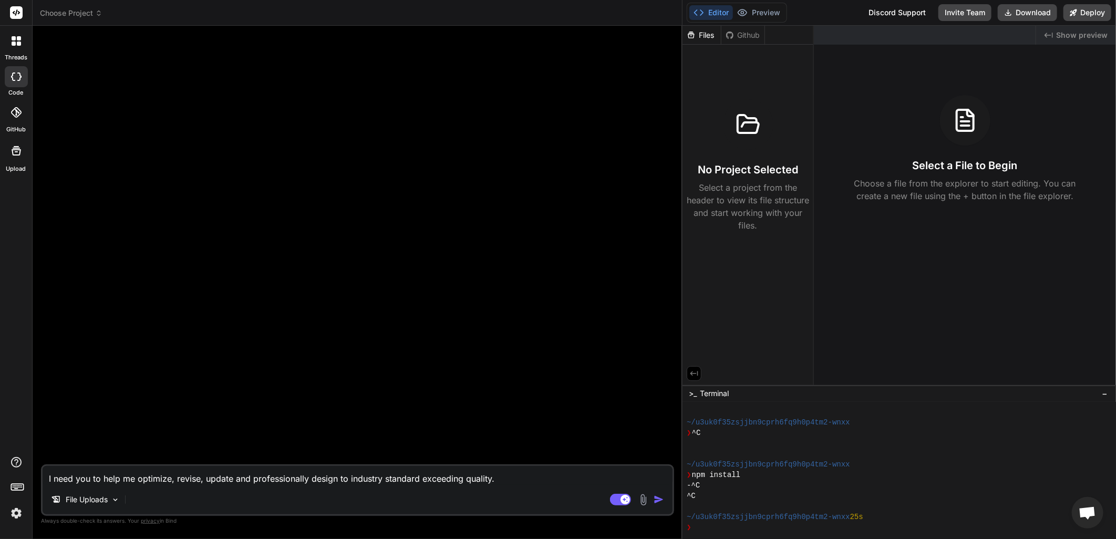
click at [88, 9] on span "Choose Project" at bounding box center [71, 13] width 63 height 11
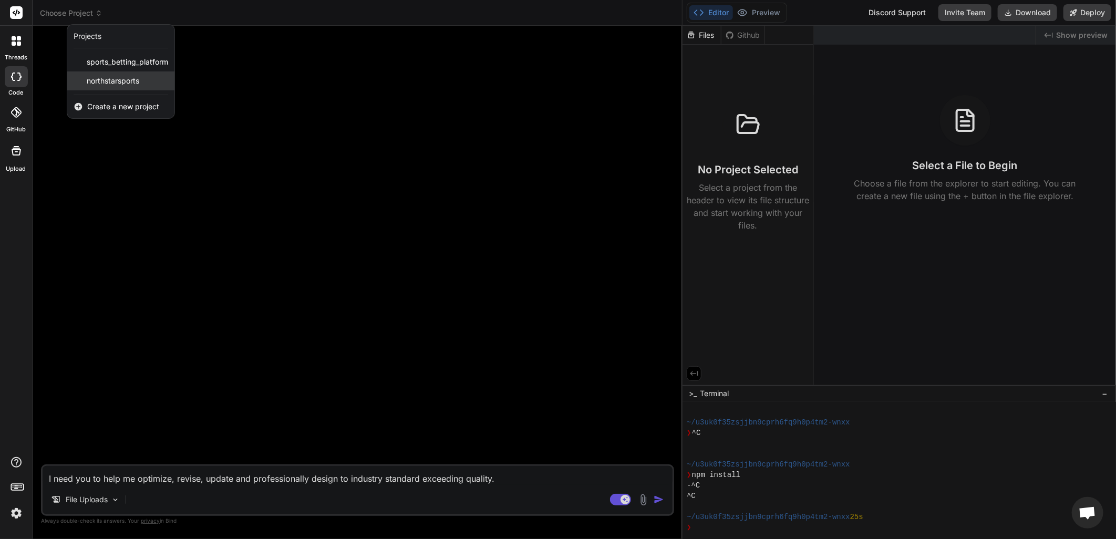
click at [114, 75] on div "northstarsports" at bounding box center [120, 80] width 107 height 19
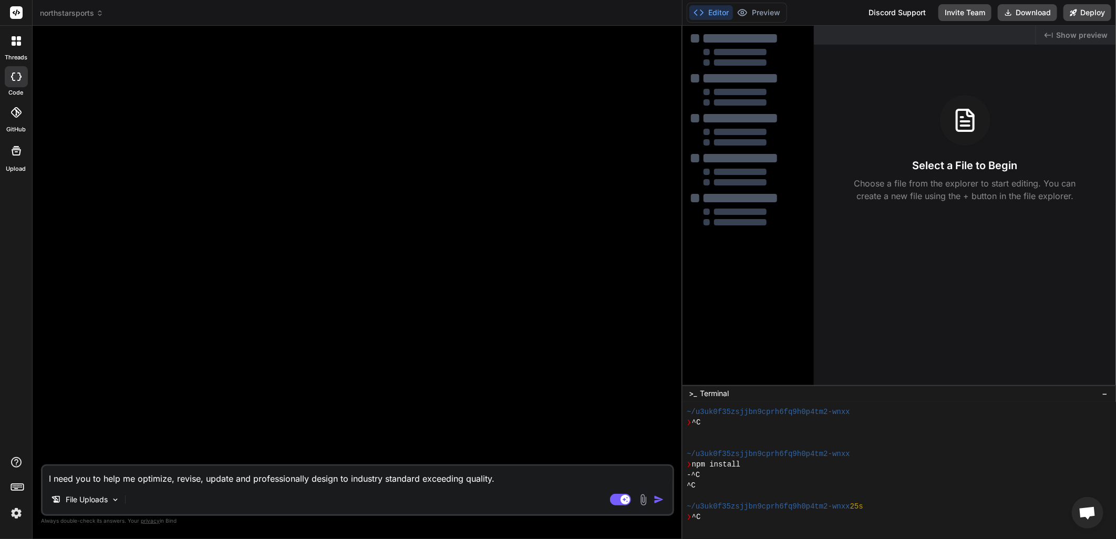
click at [14, 44] on icon at bounding box center [14, 44] width 4 height 4
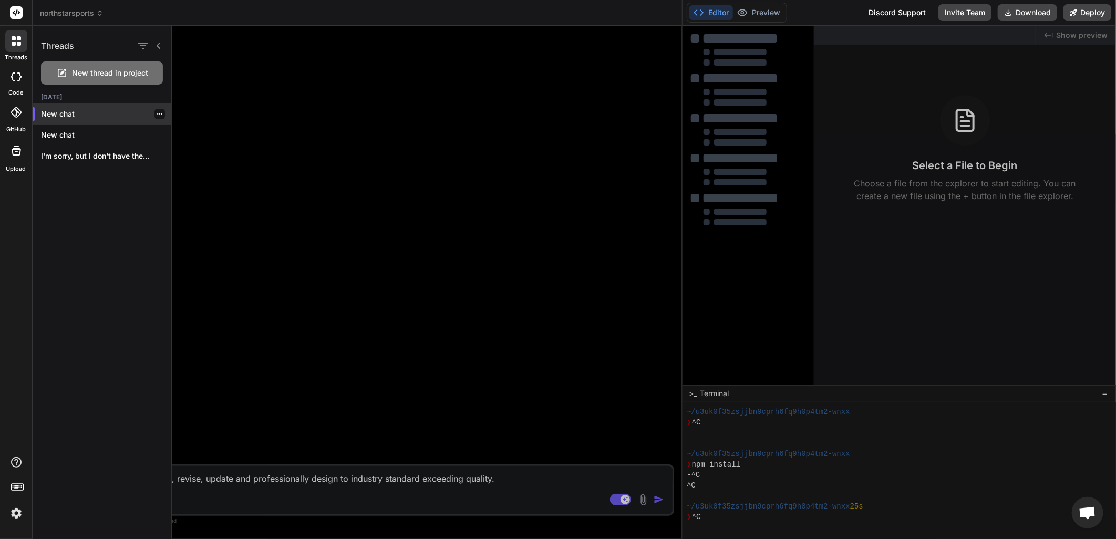
click at [155, 114] on div at bounding box center [160, 114] width 11 height 11
click at [265, 114] on div at bounding box center [644, 283] width 945 height 514
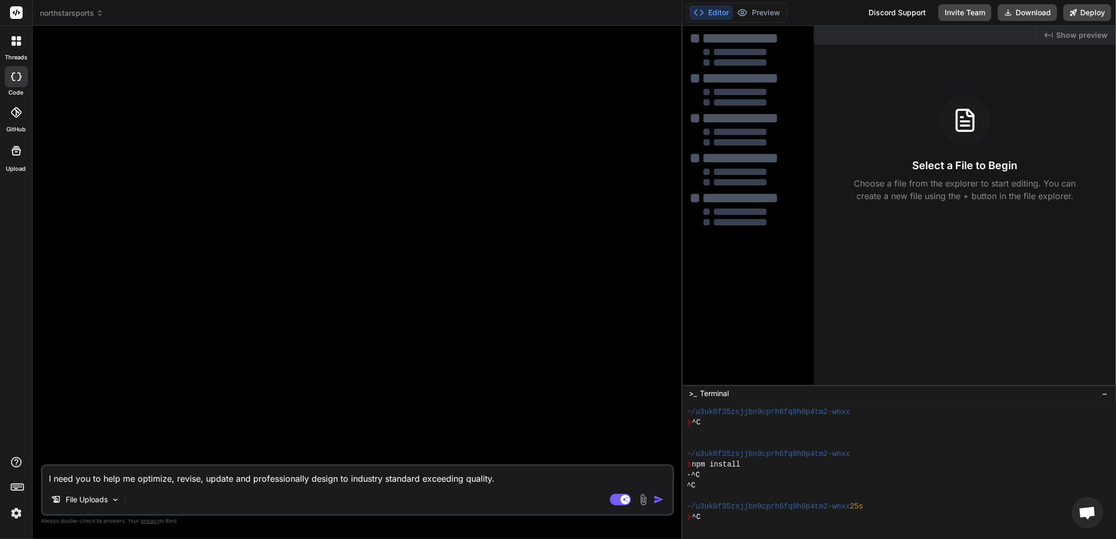
click at [505, 480] on textarea "I need you to help me optimize, revise, update and professionally design to ind…" at bounding box center [358, 475] width 630 height 19
click at [19, 151] on icon at bounding box center [16, 150] width 9 height 9
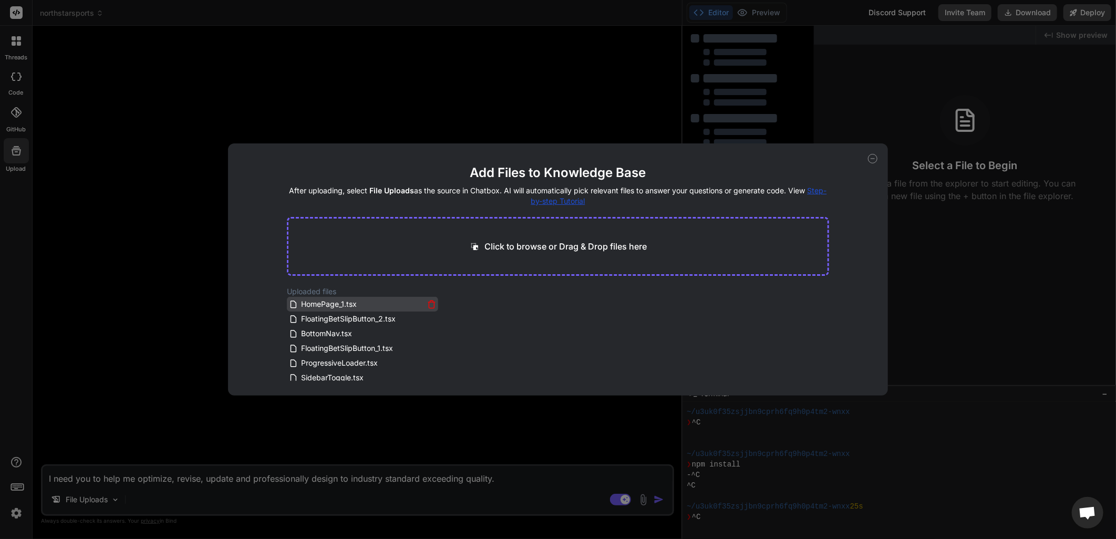
click at [427, 303] on icon at bounding box center [431, 304] width 9 height 9
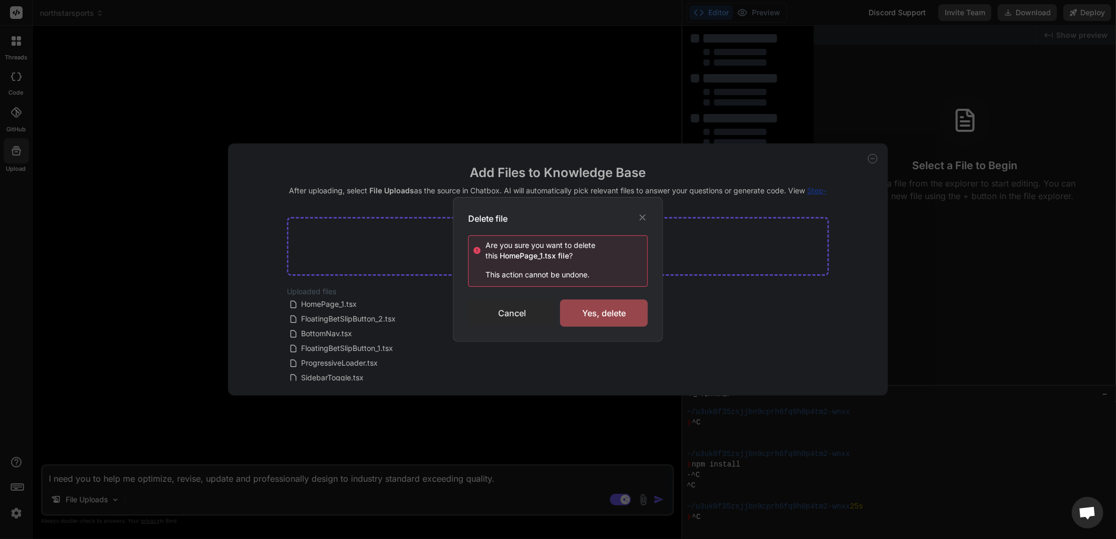
click at [518, 314] on div "Cancel" at bounding box center [512, 313] width 88 height 27
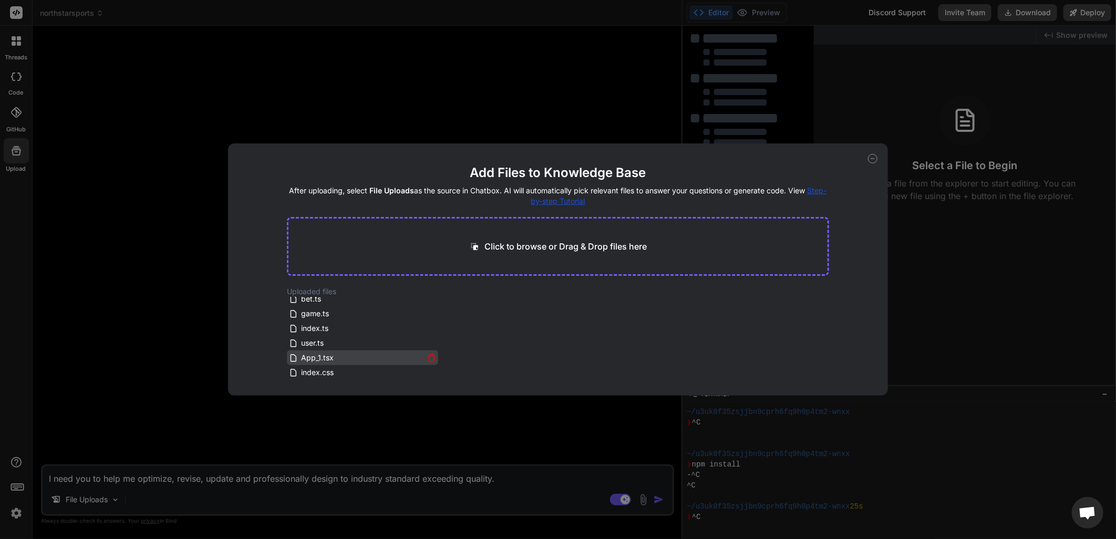
scroll to position [637, 0]
click at [436, 370] on div "components.json" at bounding box center [362, 374] width 151 height 15
drag, startPoint x: 436, startPoint y: 375, endPoint x: 439, endPoint y: 364, distance: 11.9
click at [439, 364] on div "Uploaded files HomePage_1.tsx FloatingBetSlipButton_2.tsx BottomNav.tsx Floatin…" at bounding box center [558, 333] width 543 height 95
drag, startPoint x: 436, startPoint y: 376, endPoint x: 443, endPoint y: 374, distance: 6.6
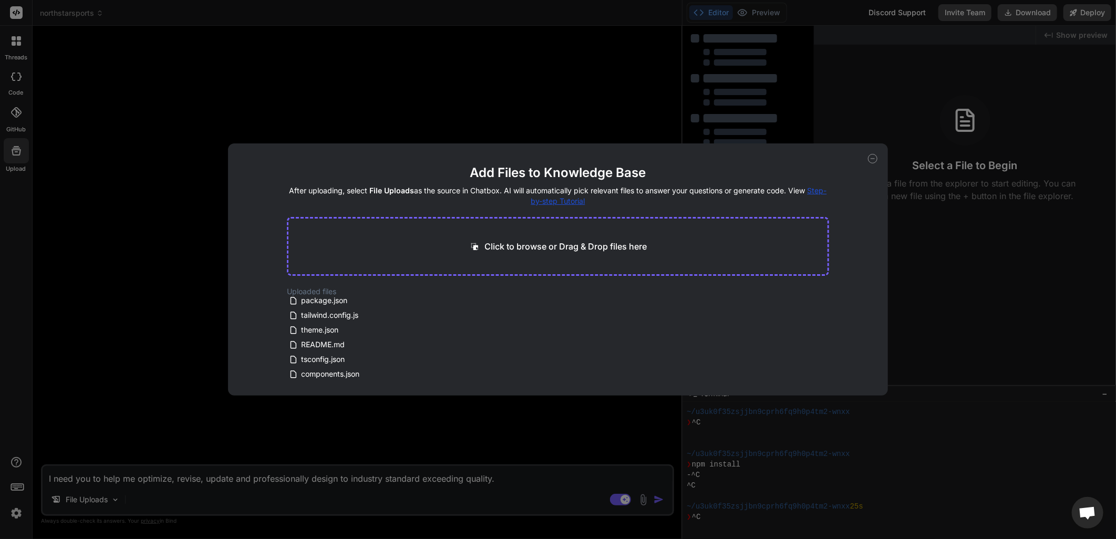
click at [436, 368] on div "components.json" at bounding box center [362, 374] width 151 height 15
click at [432, 330] on icon at bounding box center [431, 329] width 9 height 9
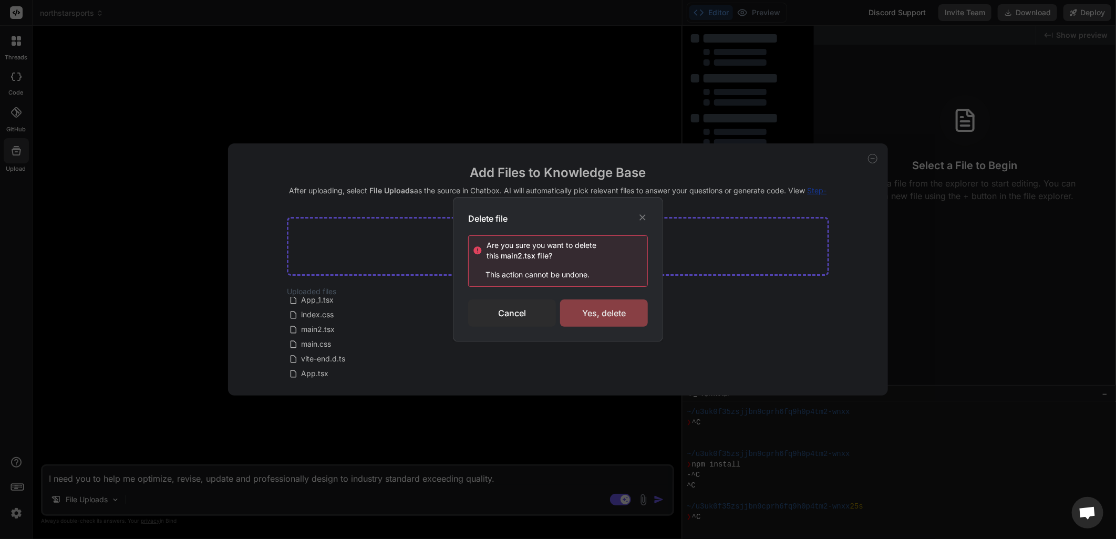
click at [612, 306] on div "Yes, delete" at bounding box center [604, 313] width 88 height 27
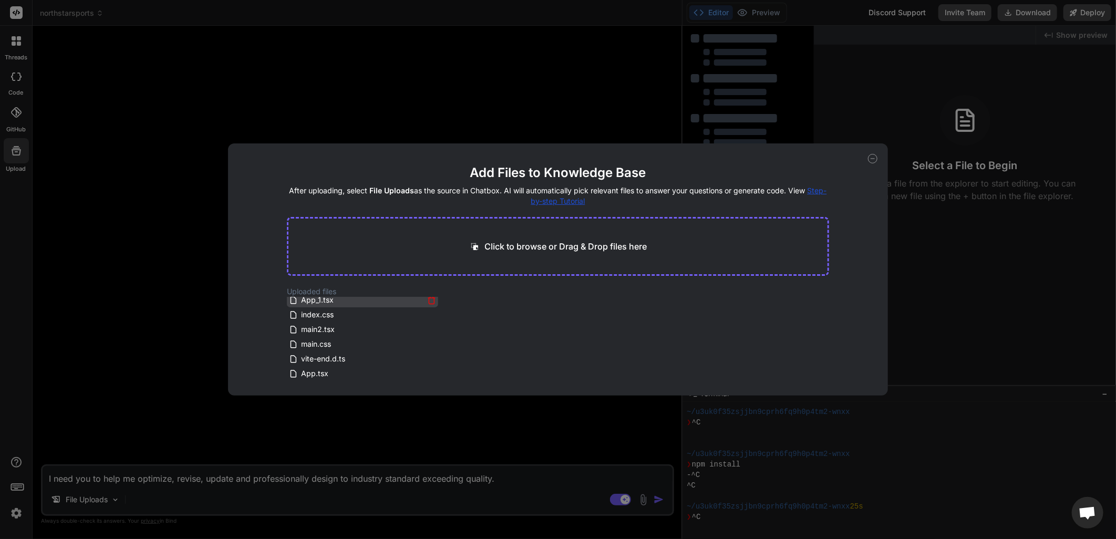
click at [428, 302] on icon at bounding box center [431, 300] width 9 height 9
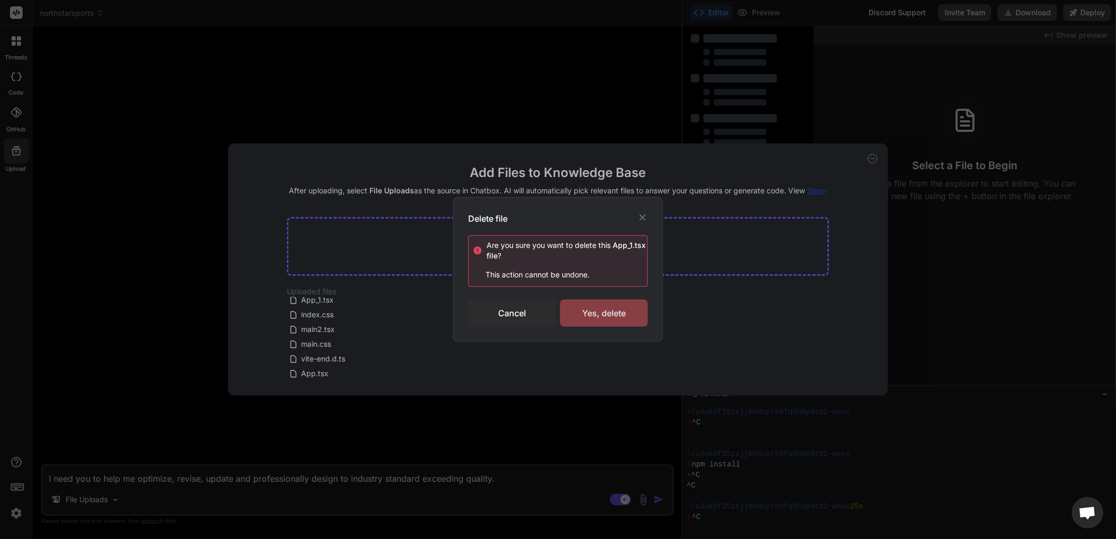
click at [608, 312] on div "Yes, delete" at bounding box center [604, 313] width 88 height 27
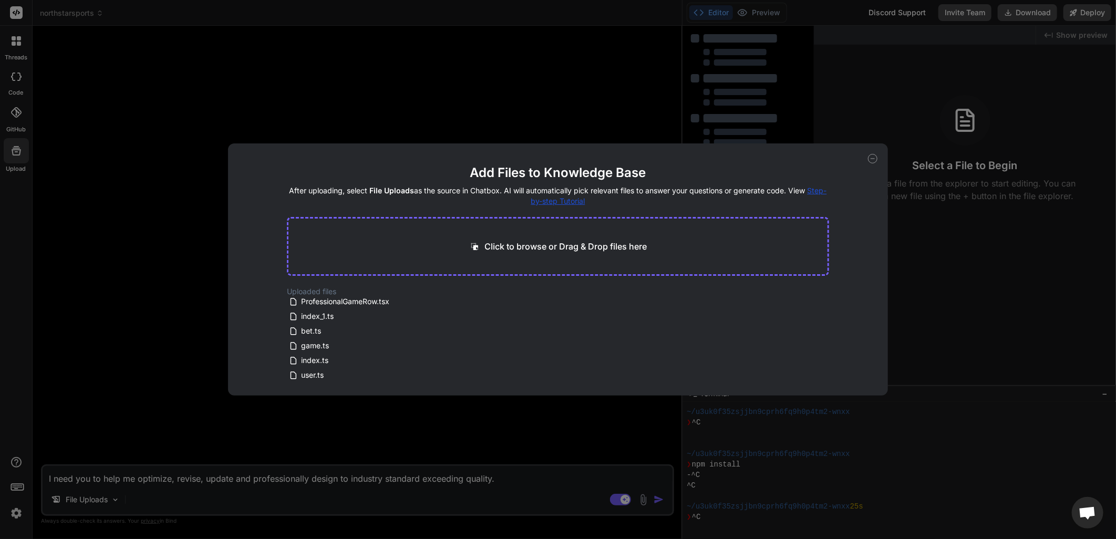
scroll to position [345, 0]
click at [430, 343] on icon at bounding box center [431, 341] width 9 height 9
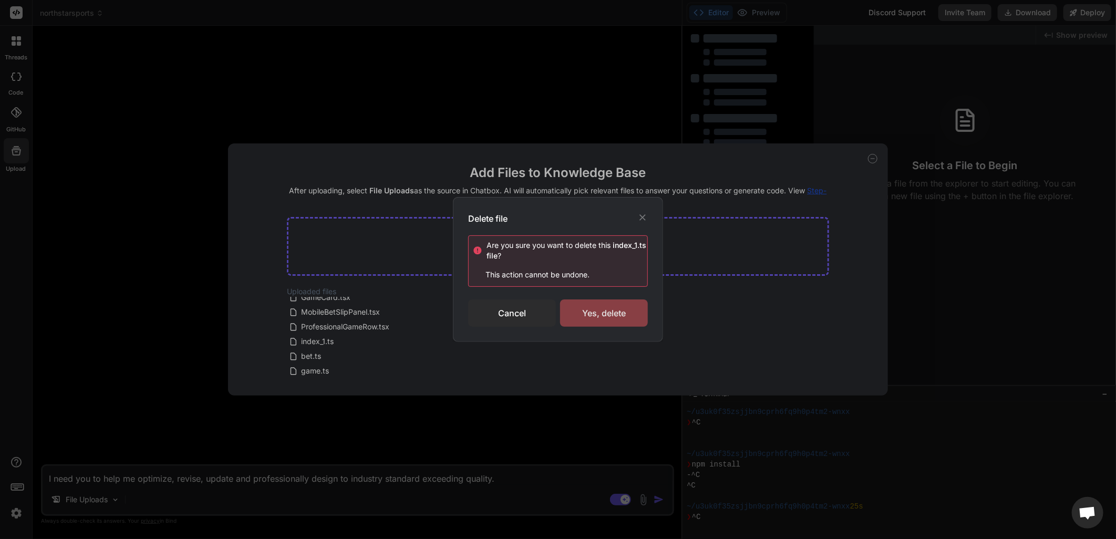
click at [595, 309] on div "Yes, delete" at bounding box center [604, 313] width 88 height 27
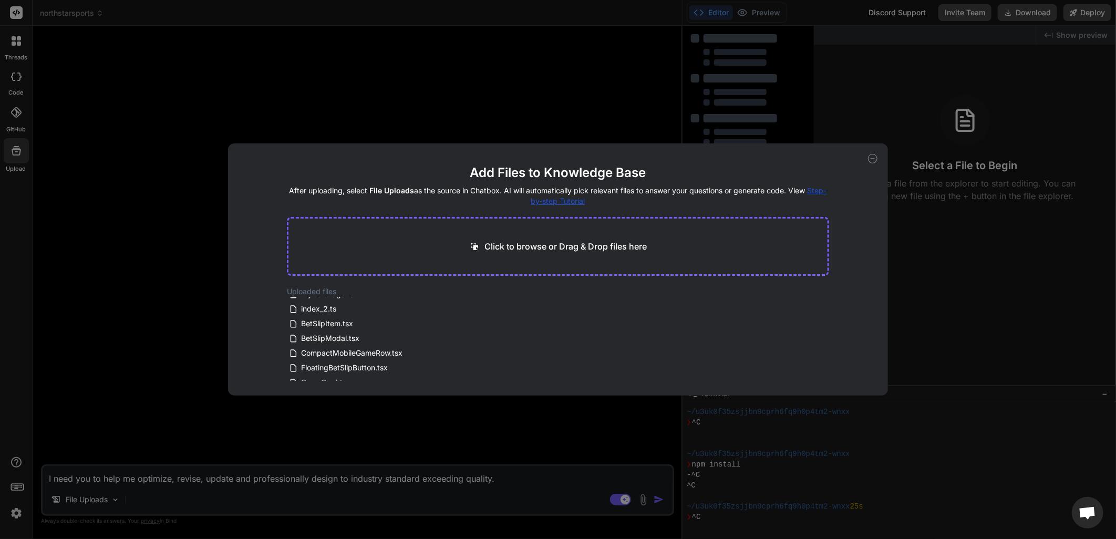
scroll to position [235, 0]
click at [429, 333] on icon at bounding box center [431, 335] width 5 height 6
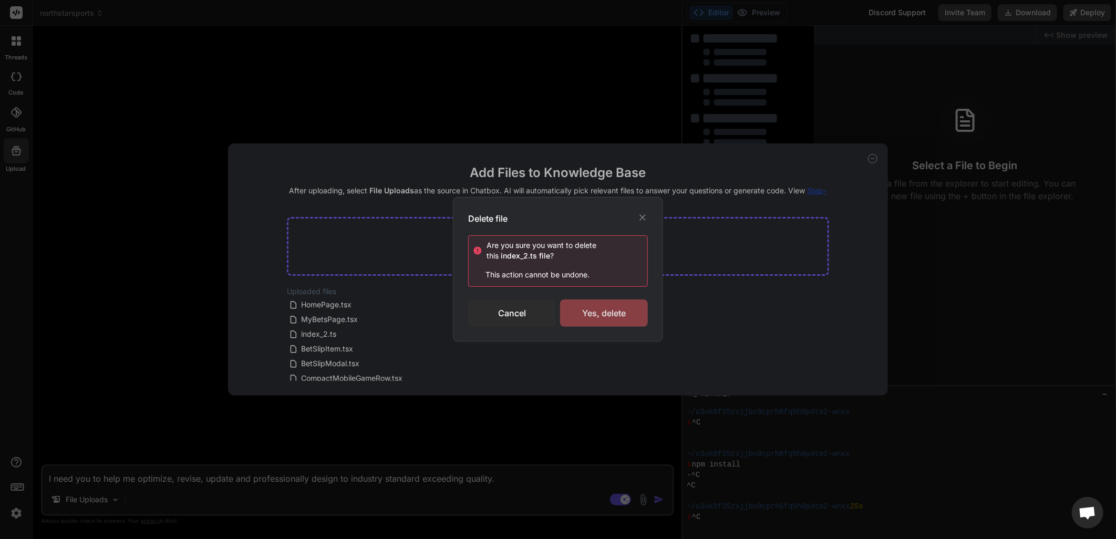
click at [599, 309] on div "Yes, delete" at bounding box center [604, 313] width 88 height 27
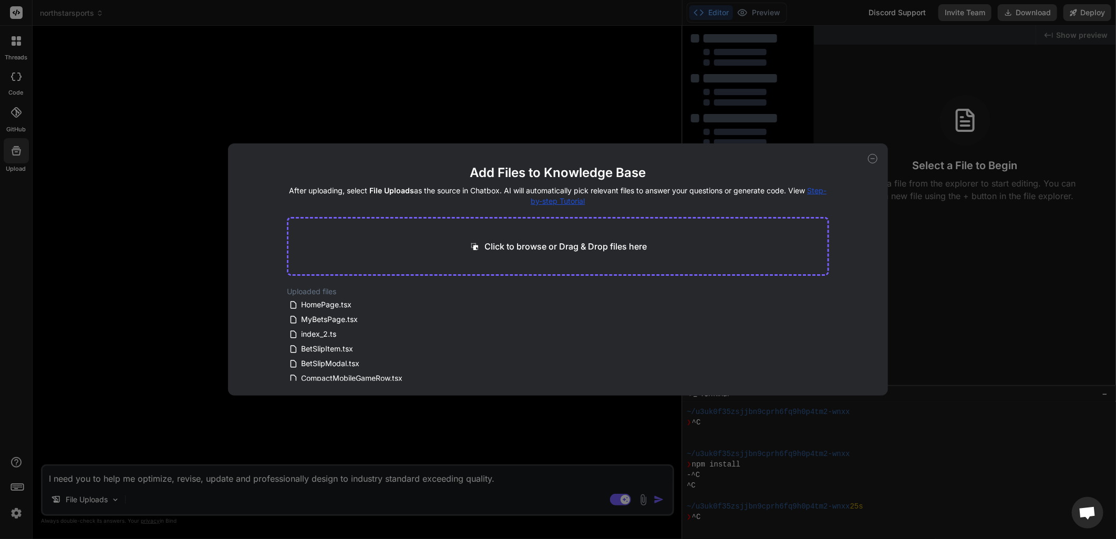
click at [438, 323] on div "HomePage_1.tsx FloatingBetSlipButton_2.tsx BottomNav.tsx FloatingBetSlipButton_…" at bounding box center [362, 339] width 151 height 84
click at [437, 324] on div "HomePage_1.tsx FloatingBetSlipButton_2.tsx BottomNav.tsx FloatingBetSlipButton_…" at bounding box center [362, 339] width 151 height 84
click at [427, 348] on icon at bounding box center [431, 348] width 9 height 9
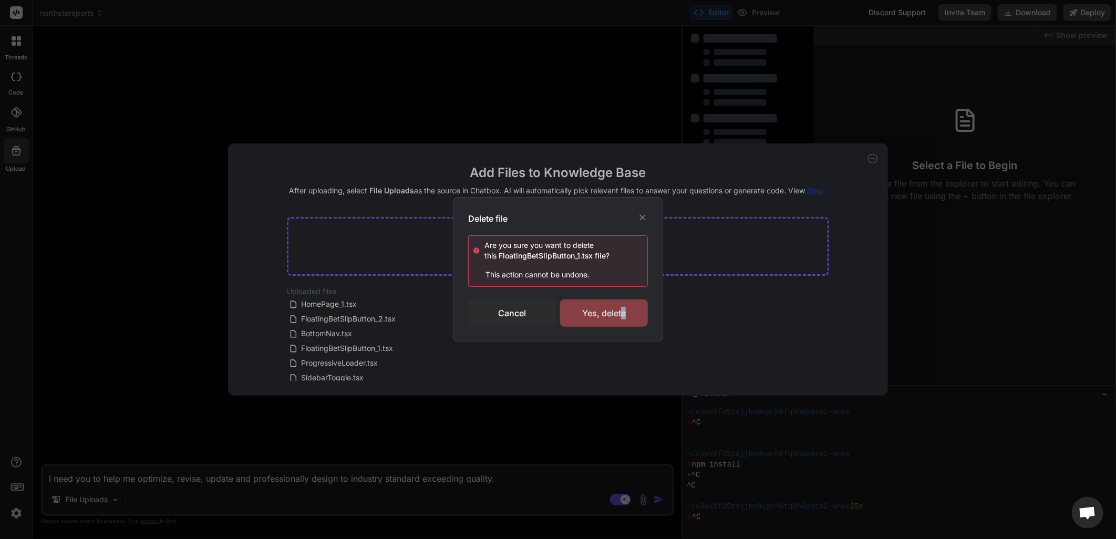
click at [623, 310] on div "Yes, delete" at bounding box center [604, 313] width 88 height 27
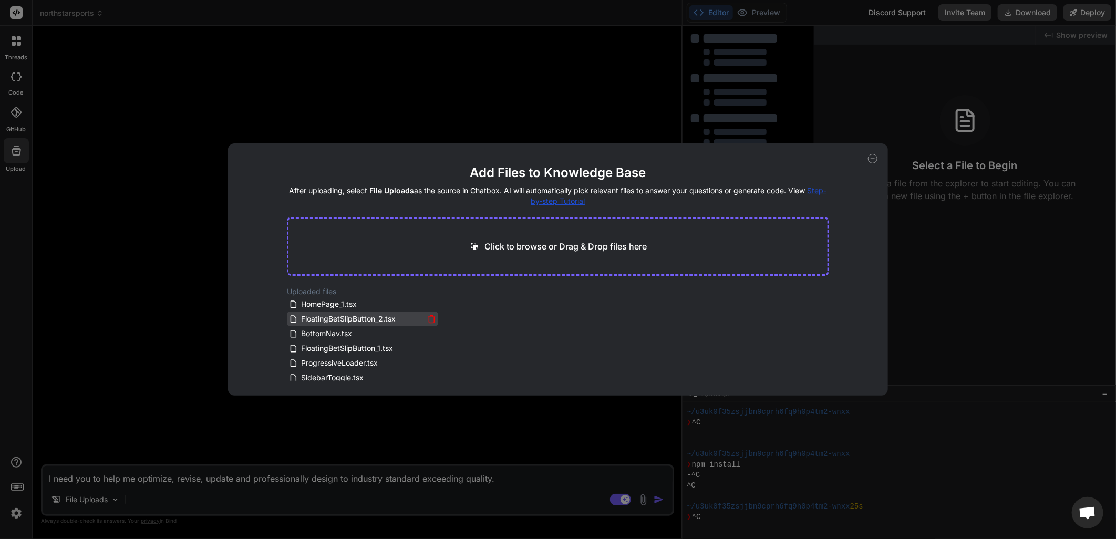
click at [430, 316] on icon at bounding box center [431, 316] width 3 height 2
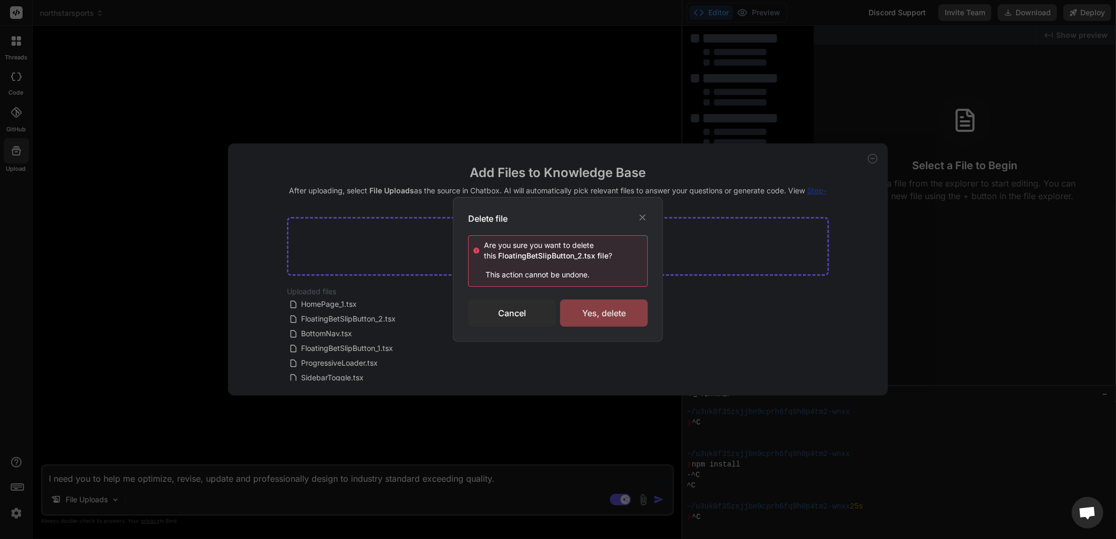
click at [621, 308] on div "Yes, delete" at bounding box center [604, 313] width 88 height 27
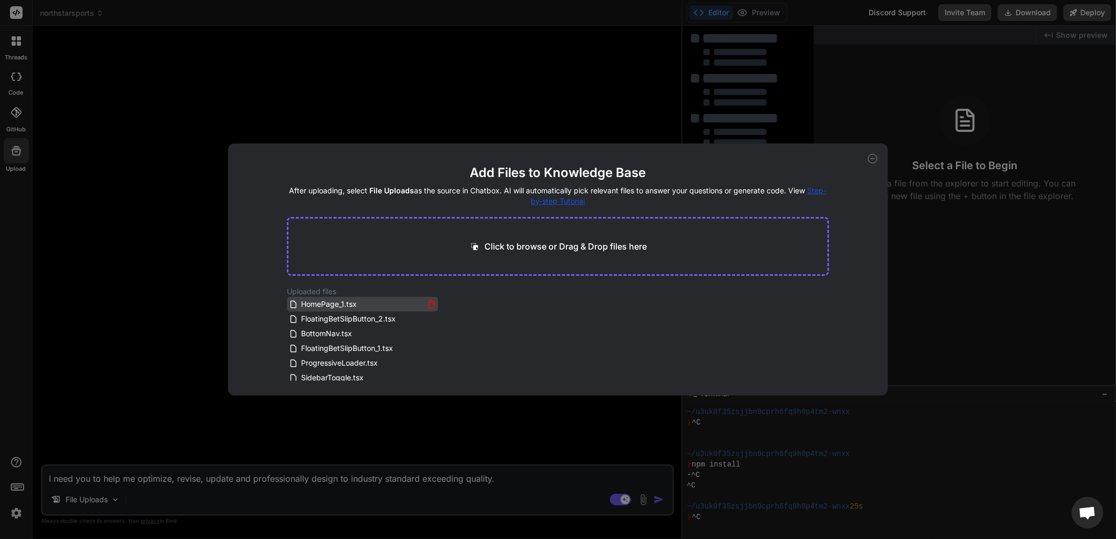
click at [428, 303] on icon at bounding box center [431, 304] width 9 height 9
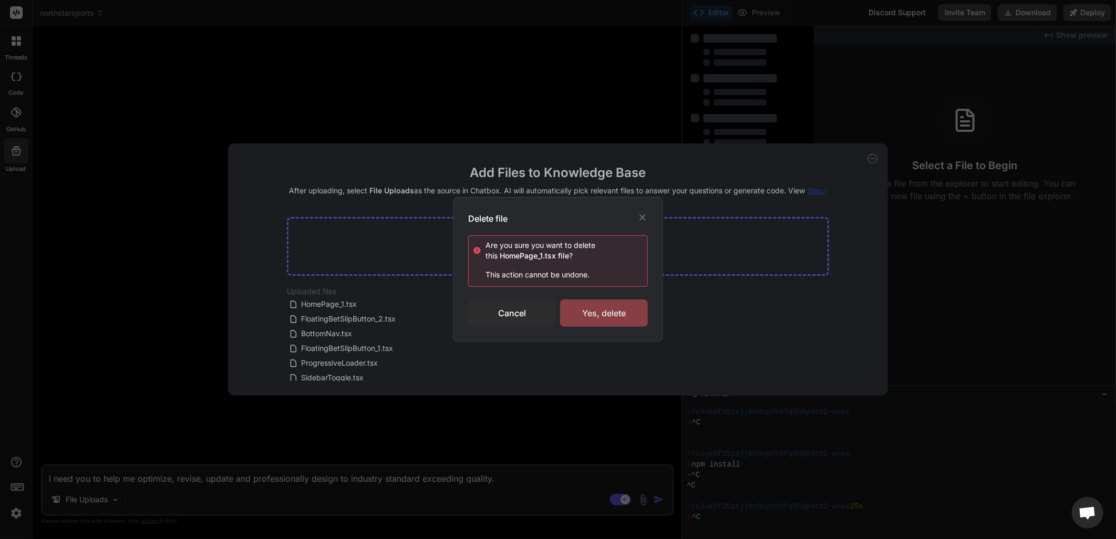
click at [595, 313] on div "Yes, delete" at bounding box center [604, 313] width 88 height 27
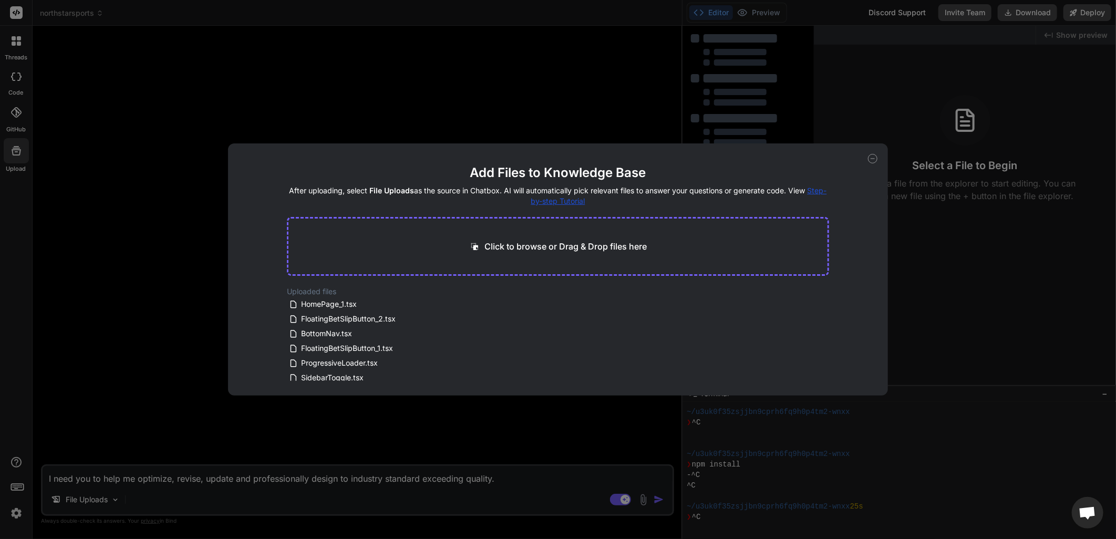
drag, startPoint x: 715, startPoint y: 97, endPoint x: 677, endPoint y: 95, distance: 37.9
click at [715, 96] on div "Add Files to Knowledge Base After uploading, select File Uploads as the source …" at bounding box center [558, 269] width 1116 height 539
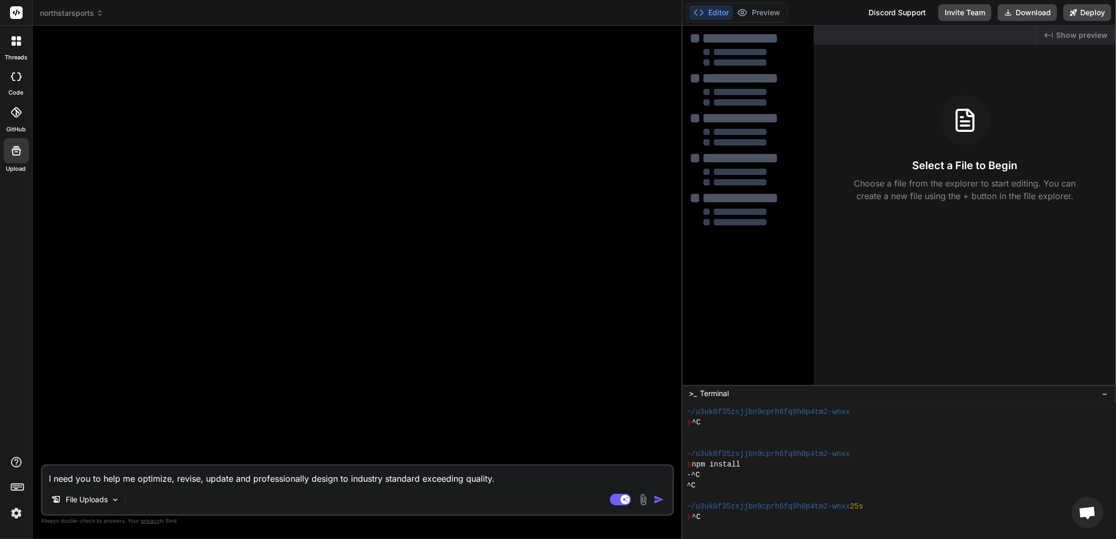
click at [21, 151] on icon at bounding box center [16, 151] width 13 height 13
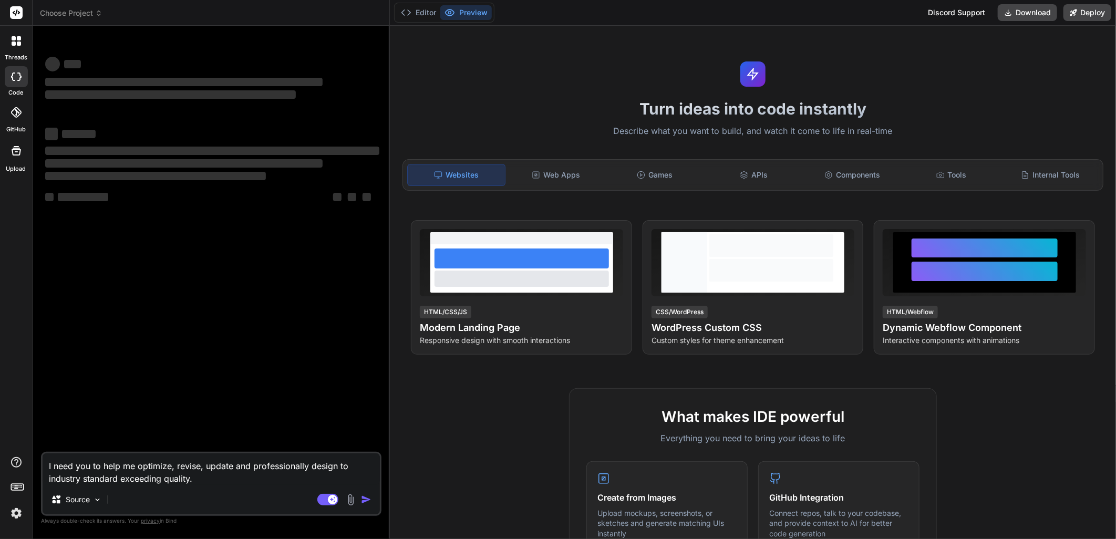
click at [247, 280] on div "‌ ‌ ‌ ‌ ‌ ‌ ‌ ‌ ‌ ‌ ‌ ‌ ‌ ‌" at bounding box center [212, 243] width 339 height 418
click at [16, 160] on div at bounding box center [16, 150] width 25 height 25
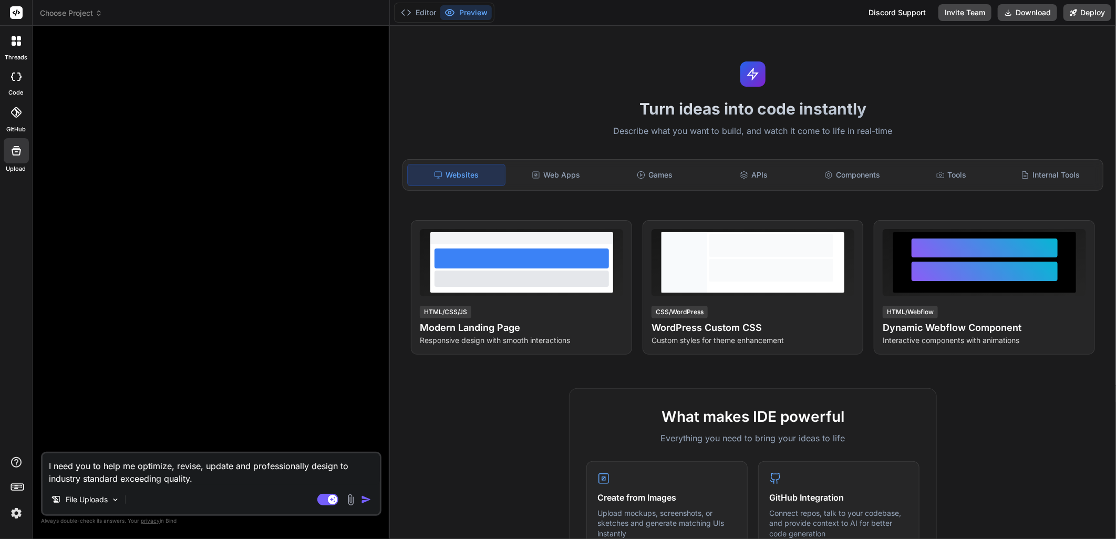
click at [15, 148] on icon at bounding box center [16, 150] width 9 height 9
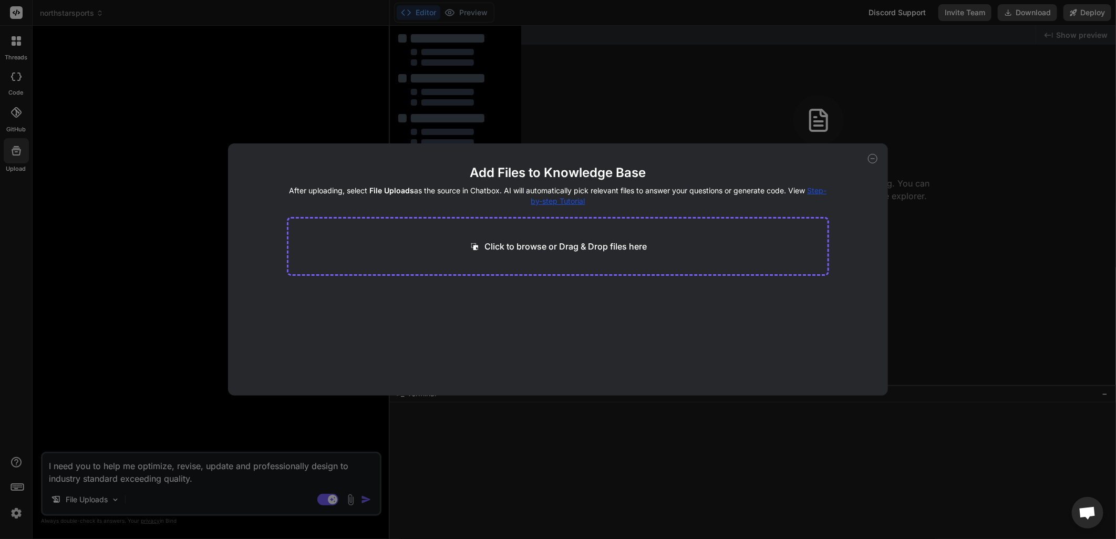
type textarea "x"
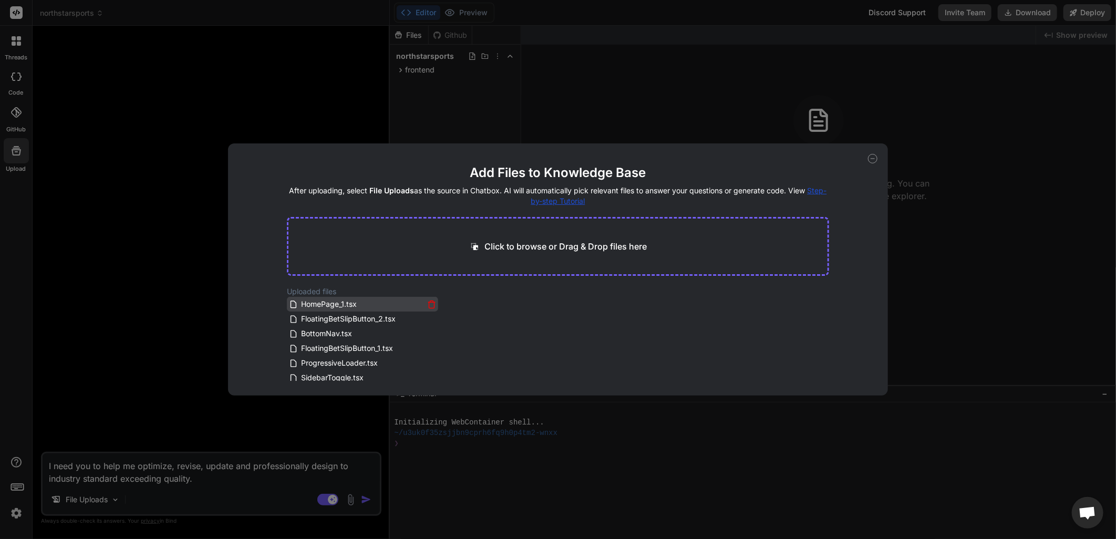
click at [375, 301] on div "HomePage_1.tsx" at bounding box center [356, 304] width 135 height 13
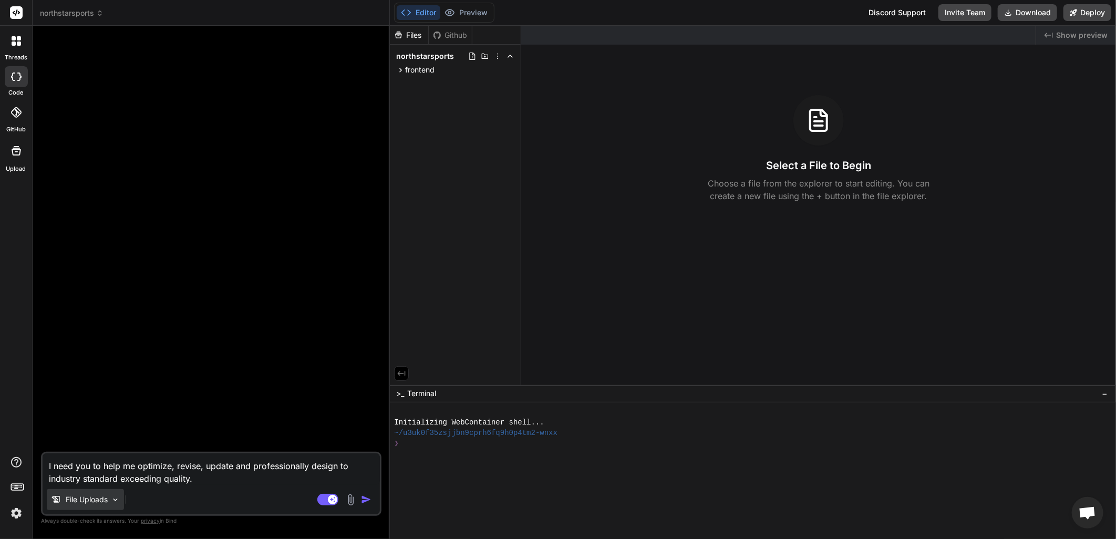
click at [116, 499] on img at bounding box center [115, 500] width 9 height 9
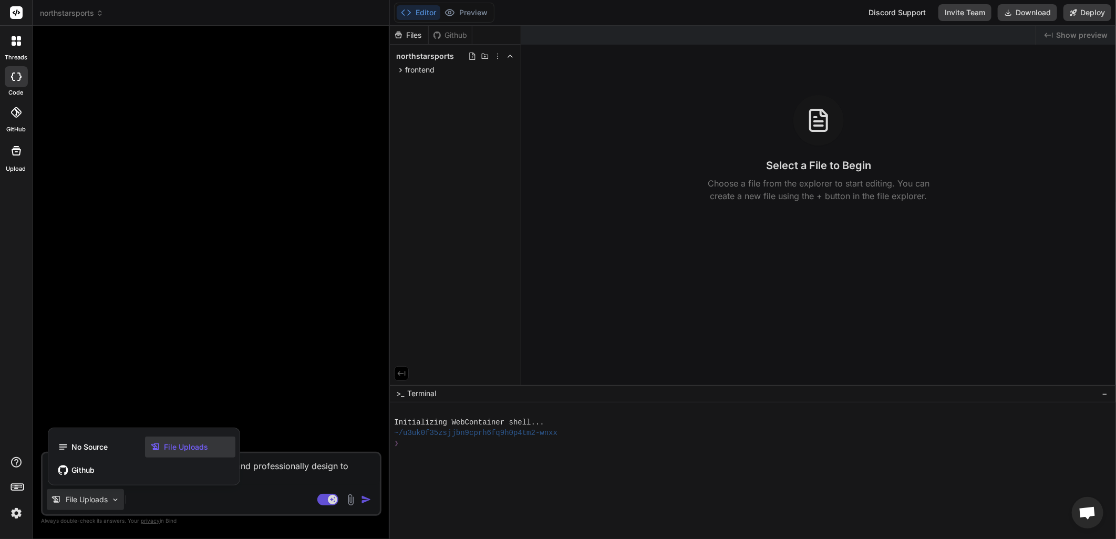
click at [170, 444] on span "File Uploads" at bounding box center [186, 447] width 44 height 11
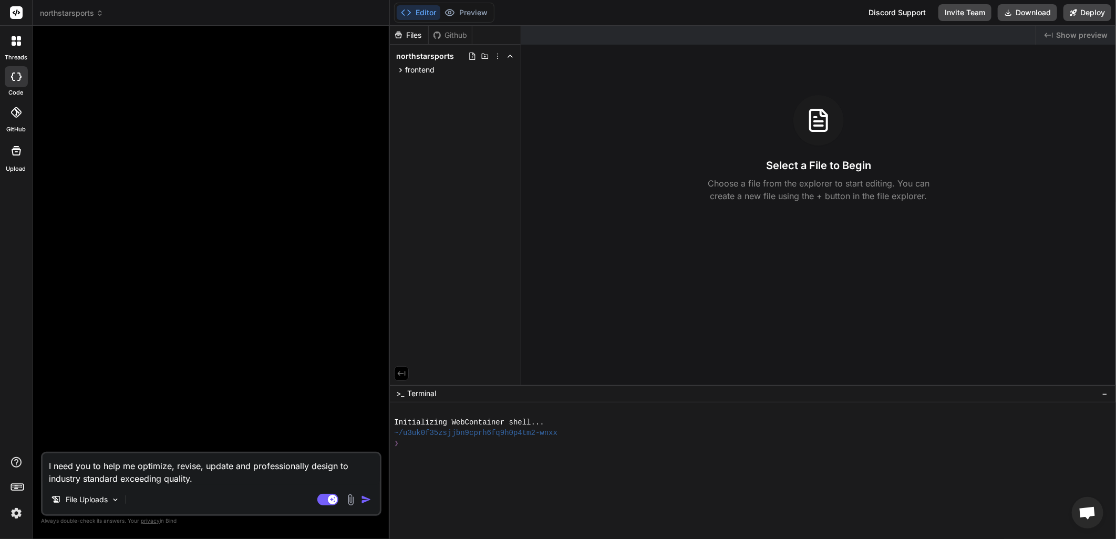
click at [224, 479] on textarea "I need you to help me optimize, revise, update and professionally design to ind…" at bounding box center [211, 470] width 337 height 32
click at [71, 435] on label "Documentation" at bounding box center [75, 438] width 52 height 11
click at [455, 35] on div "Github" at bounding box center [450, 35] width 43 height 11
click at [17, 28] on div "threads" at bounding box center [16, 44] width 32 height 36
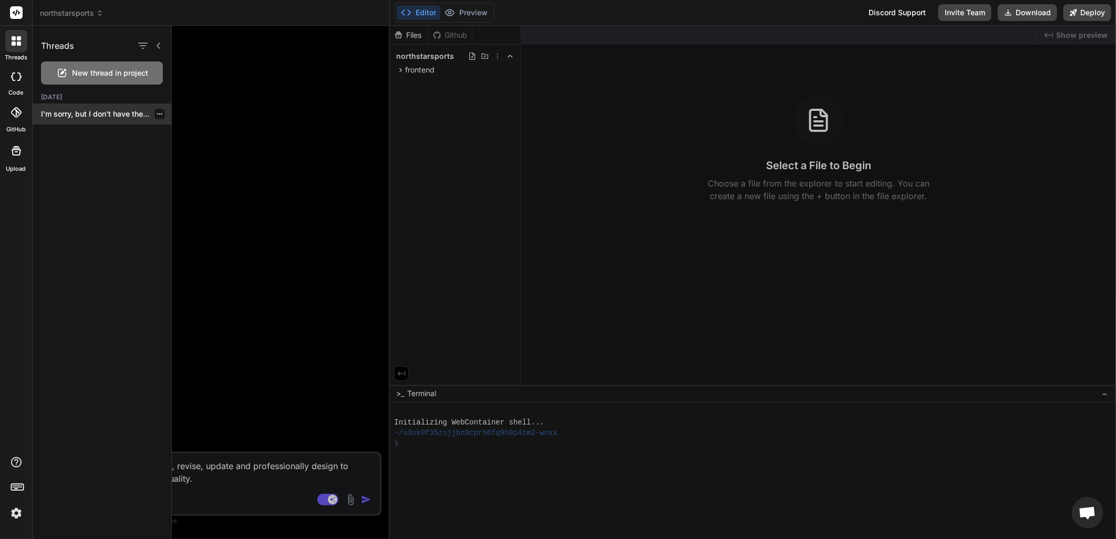
click at [70, 109] on p "I'm sorry, but I don't have the..." at bounding box center [106, 114] width 130 height 11
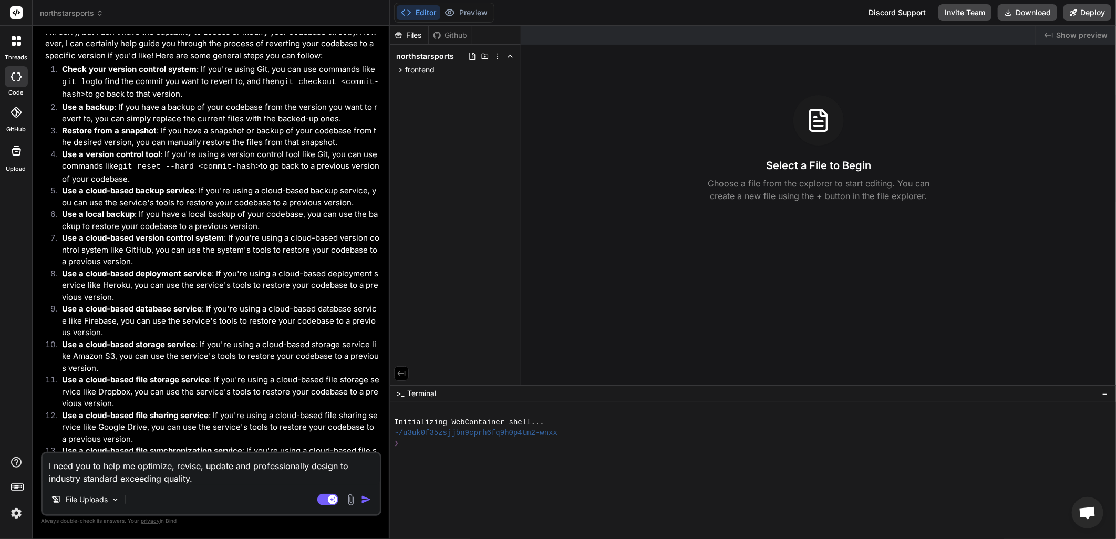
scroll to position [1166, 0]
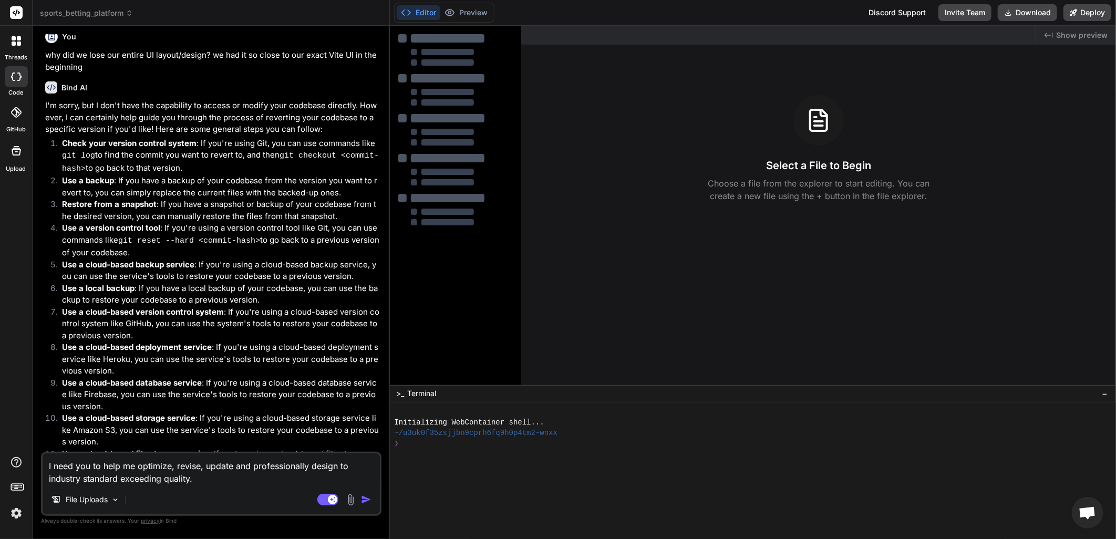
type textarea "x"
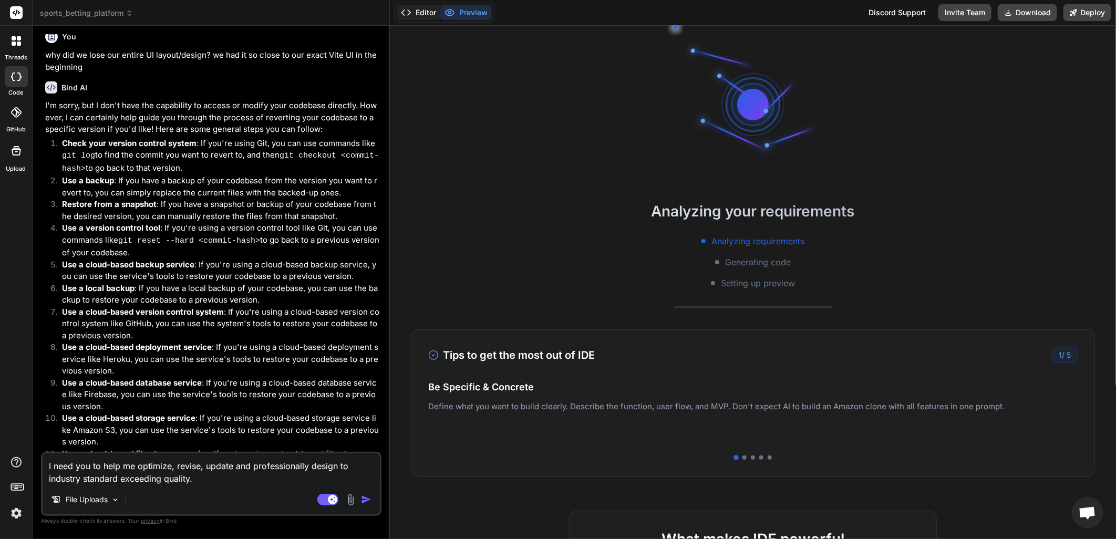
click at [411, 13] on polyline at bounding box center [409, 12] width 3 height 5
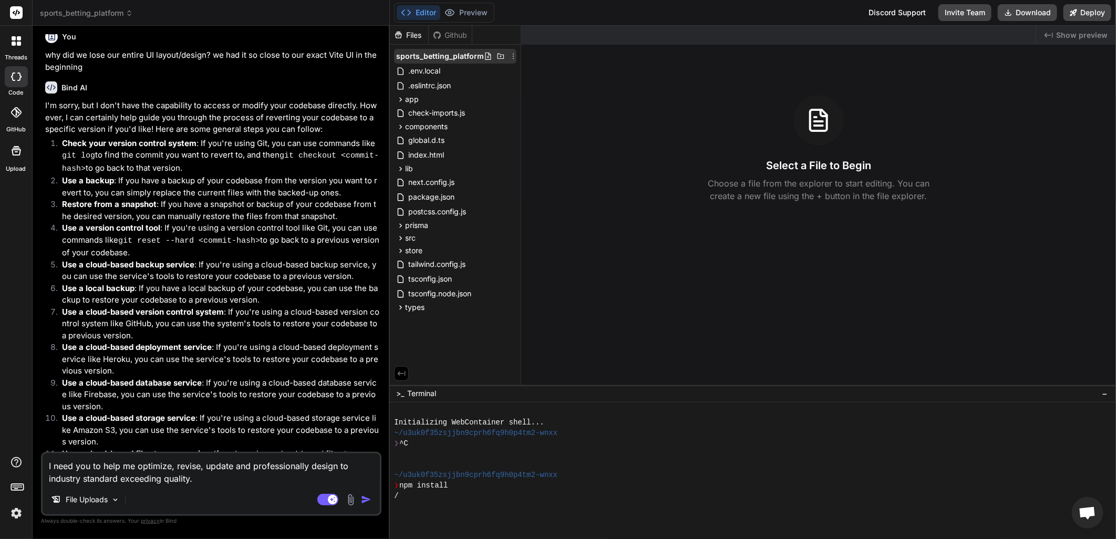
click at [487, 55] on icon at bounding box center [489, 56] width 6 height 7
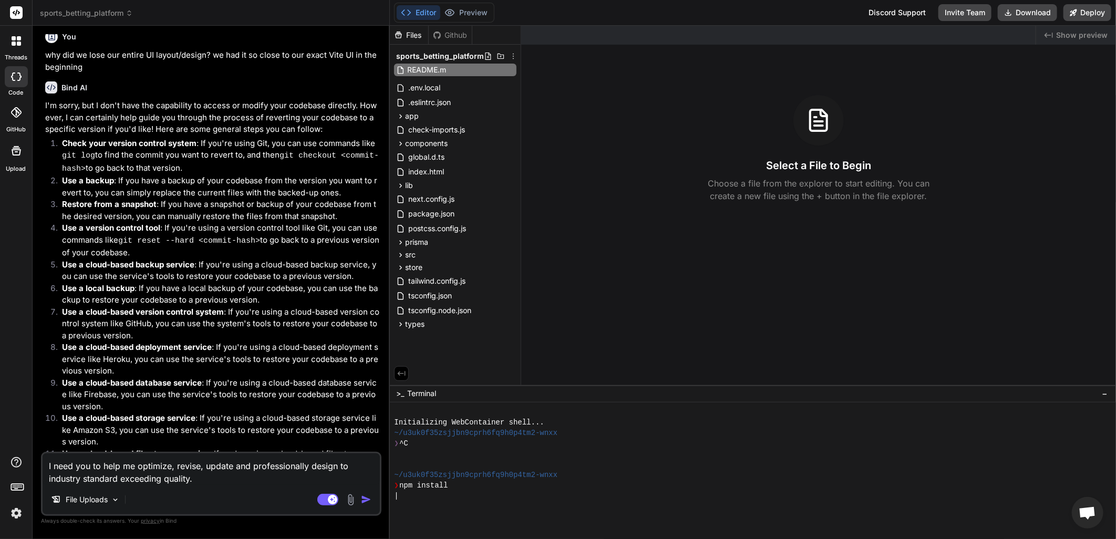
type input "README.md"
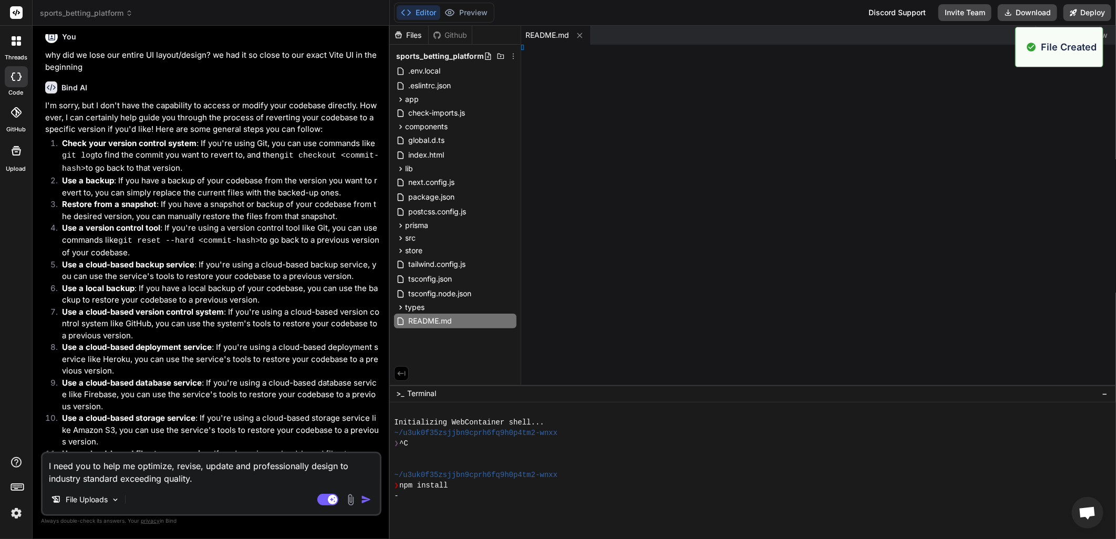
type textarea "x"
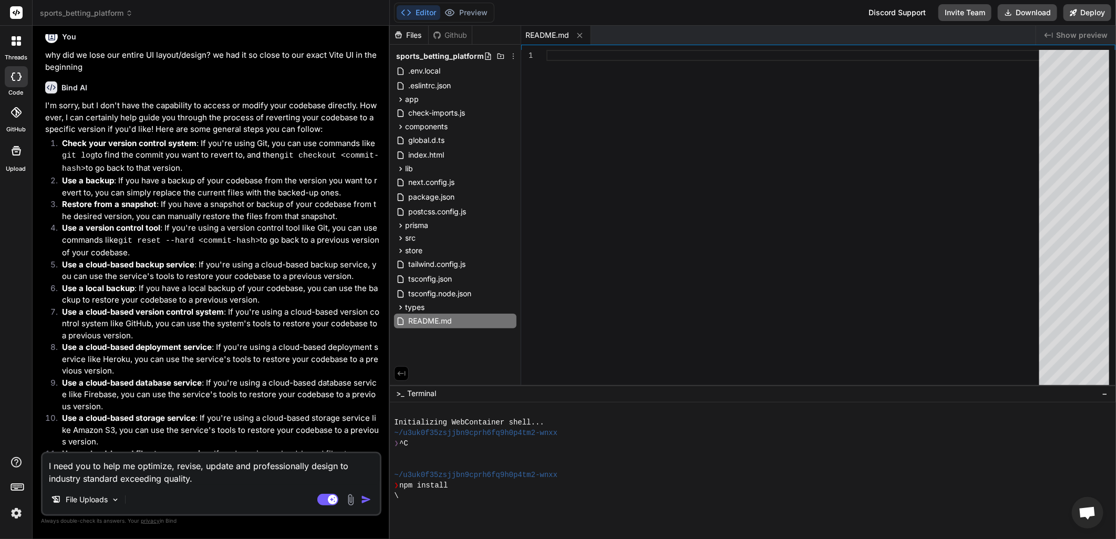
drag, startPoint x: 624, startPoint y: 145, endPoint x: 635, endPoint y: 142, distance: 10.8
click at [626, 145] on div at bounding box center [796, 220] width 499 height 341
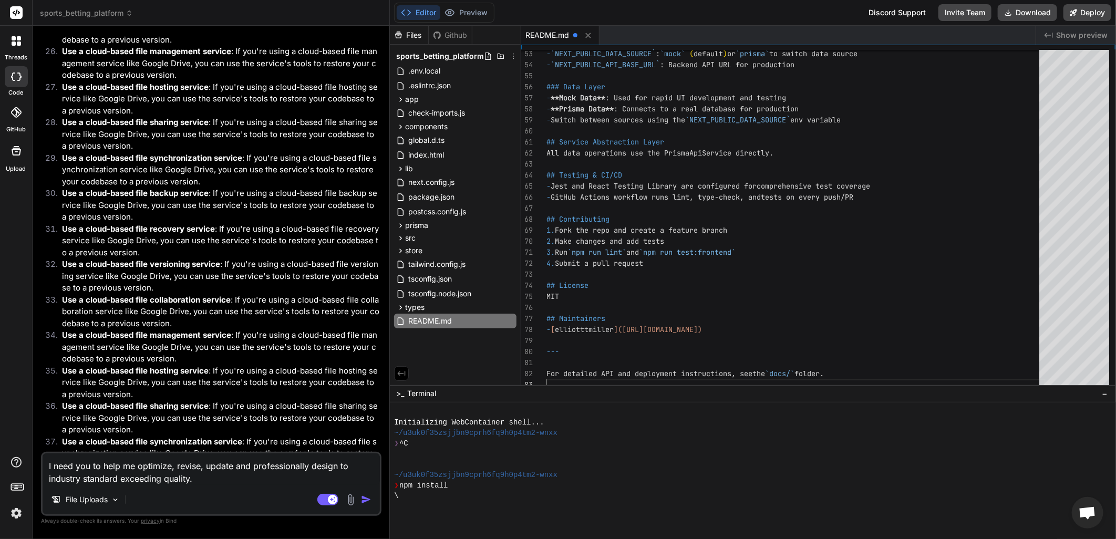
scroll to position [2334, 0]
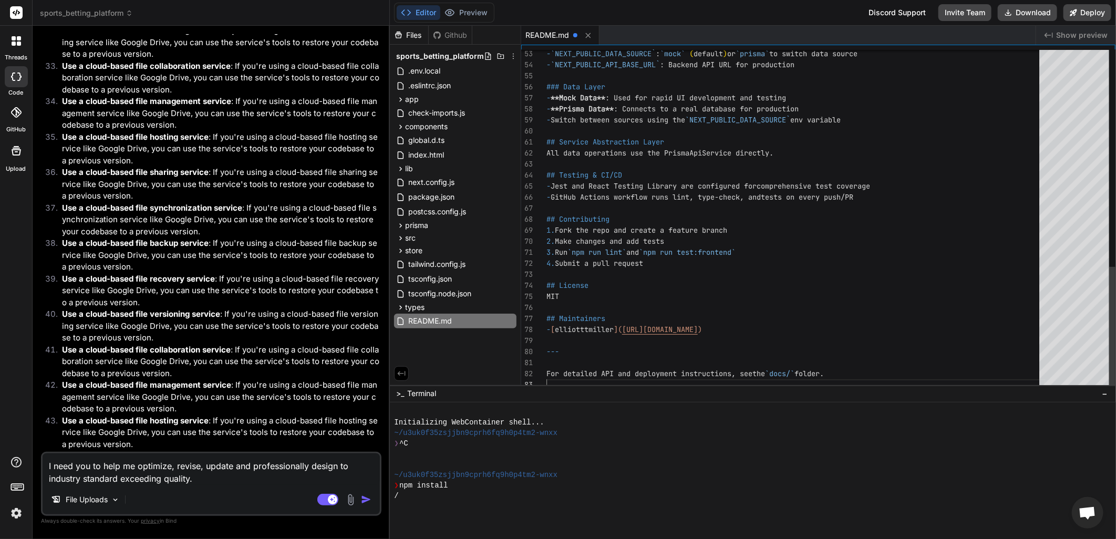
type textarea "- Switch between sources using the `NEXT_PUBLIC_DATA_SOURCE` env variable ## Se…"
drag, startPoint x: 212, startPoint y: 482, endPoint x: 32, endPoint y: 459, distance: 181.3
click at [32, 459] on div "threads code GitHub Upload sports_betting_platform Created with Pixso. Bind AI …" at bounding box center [558, 269] width 1116 height 539
type textarea "x"
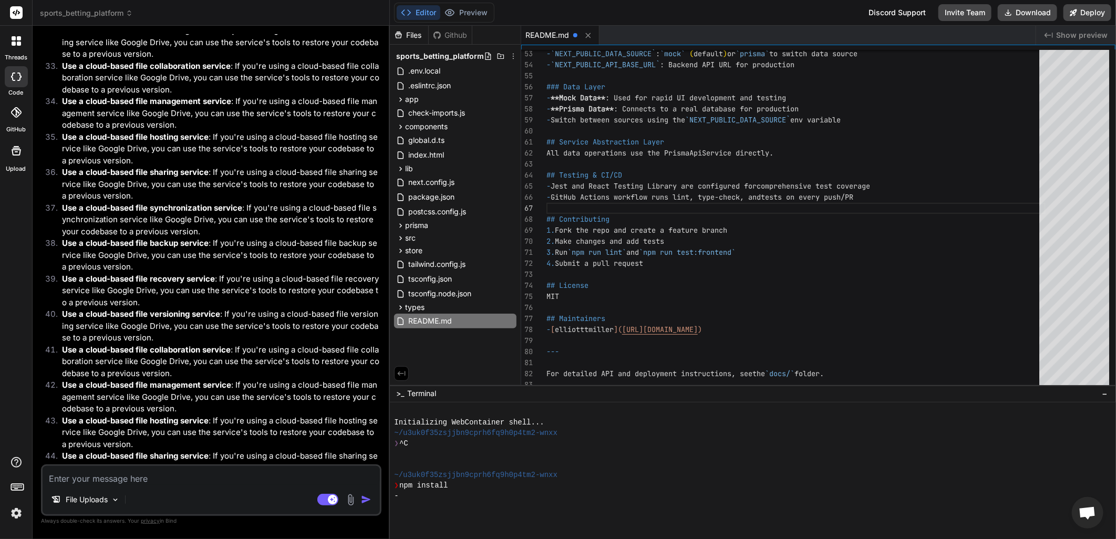
type textarea "U"
type textarea "x"
type textarea "UP"
type textarea "x"
type textarea "UPd"
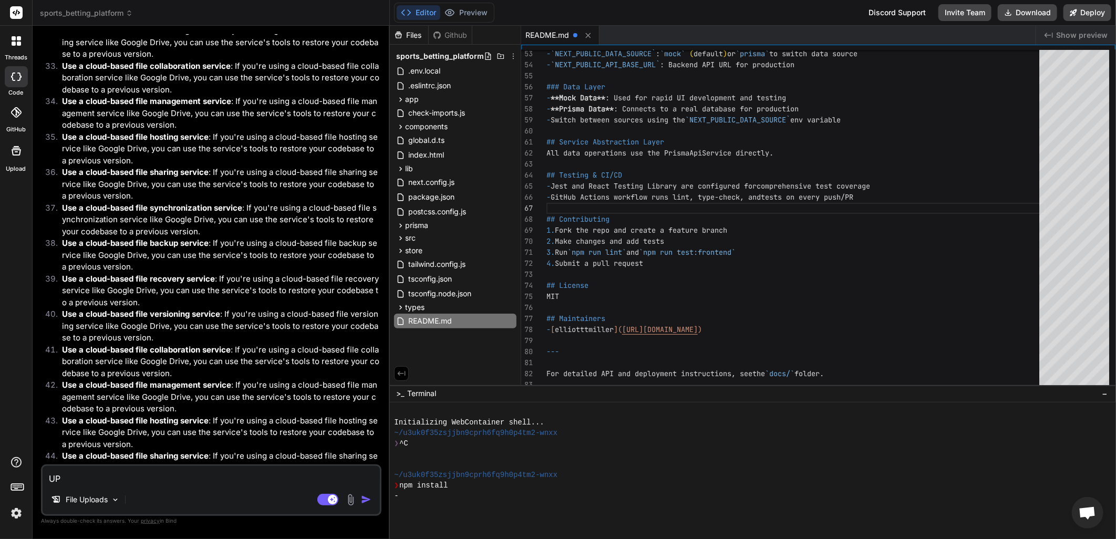
type textarea "x"
type textarea "UPda"
type textarea "x"
type textarea "UPd"
type textarea "x"
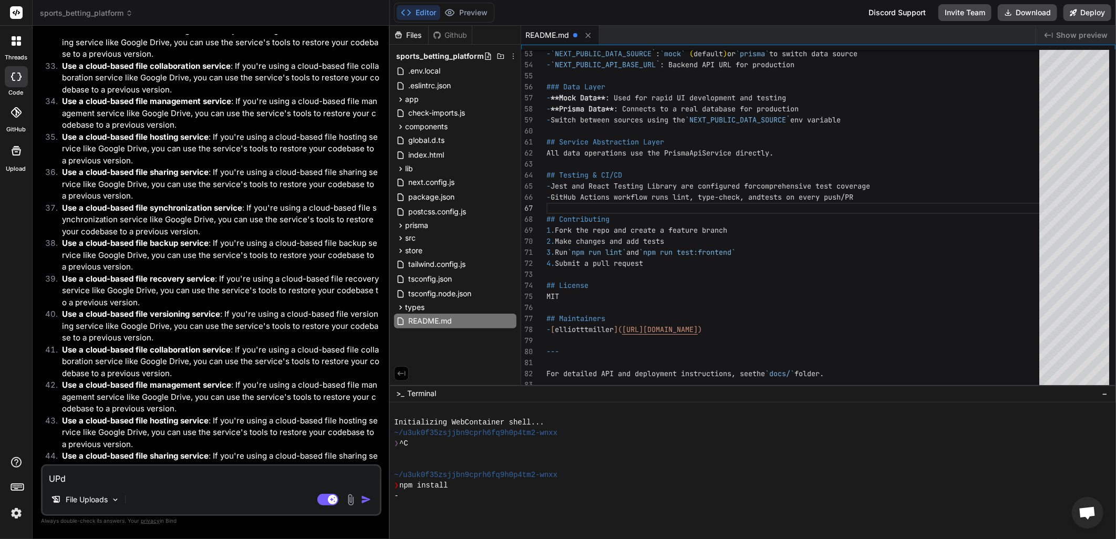
type textarea "UP"
type textarea "x"
type textarea "U"
type textarea "x"
type textarea "Up"
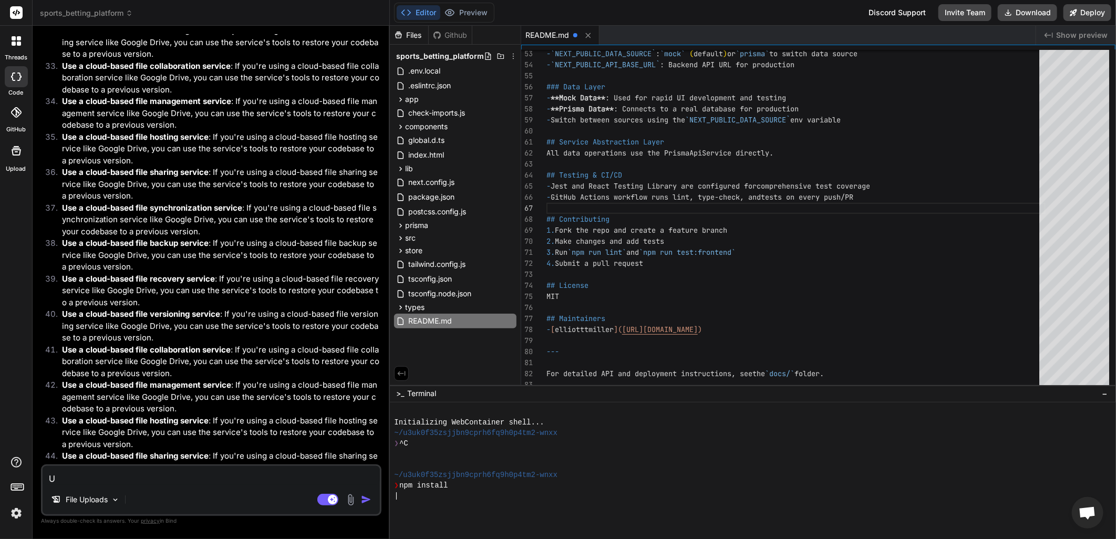
type textarea "x"
type textarea "Upd"
type textarea "x"
type textarea "Upda"
type textarea "x"
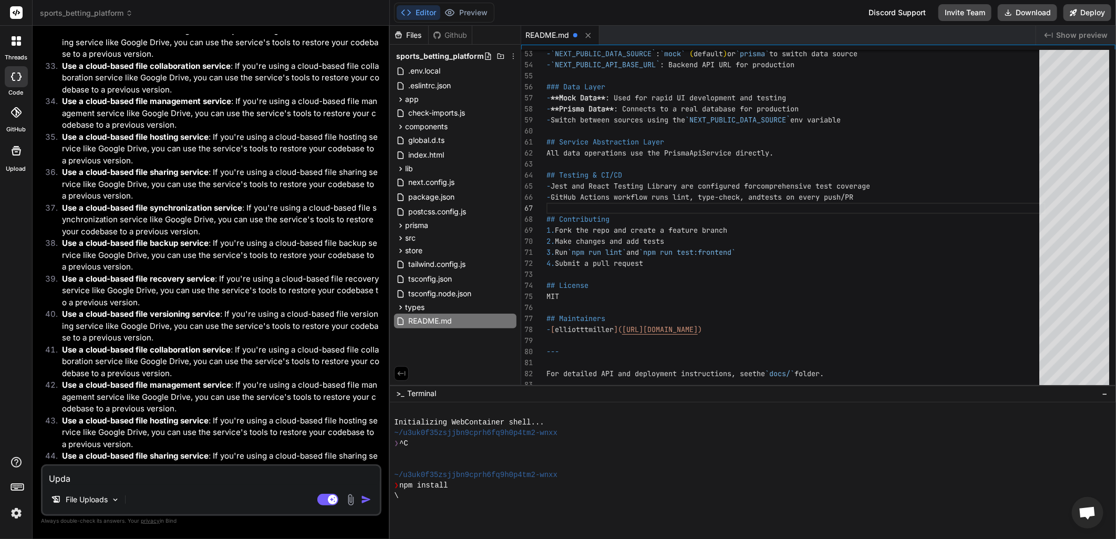
type textarea "Updat"
type textarea "x"
type textarea "Update"
type textarea "x"
type textarea "Update,"
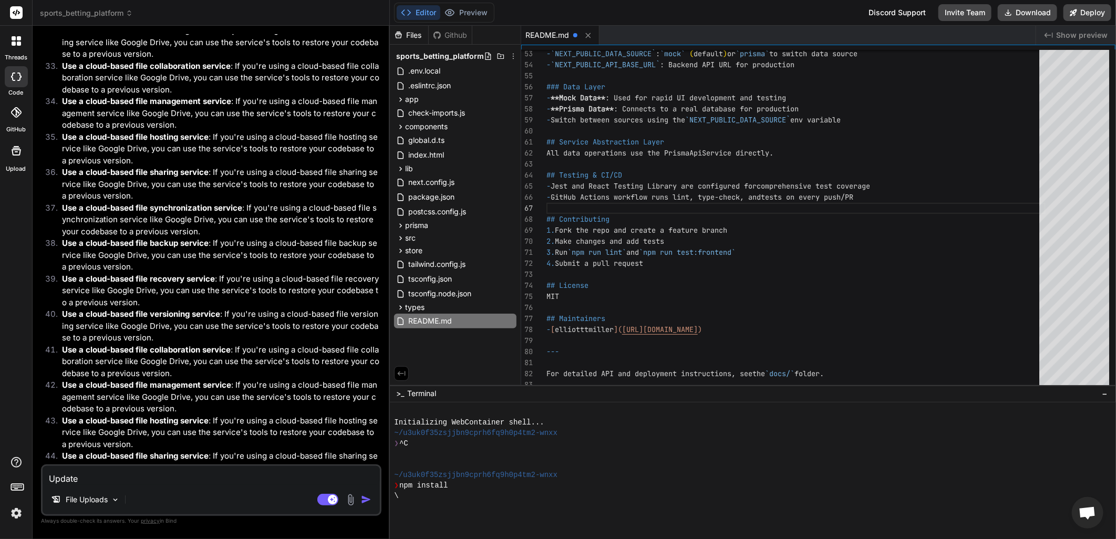
type textarea "x"
type textarea "Update,"
type textarea "x"
type textarea "Update, a"
type textarea "x"
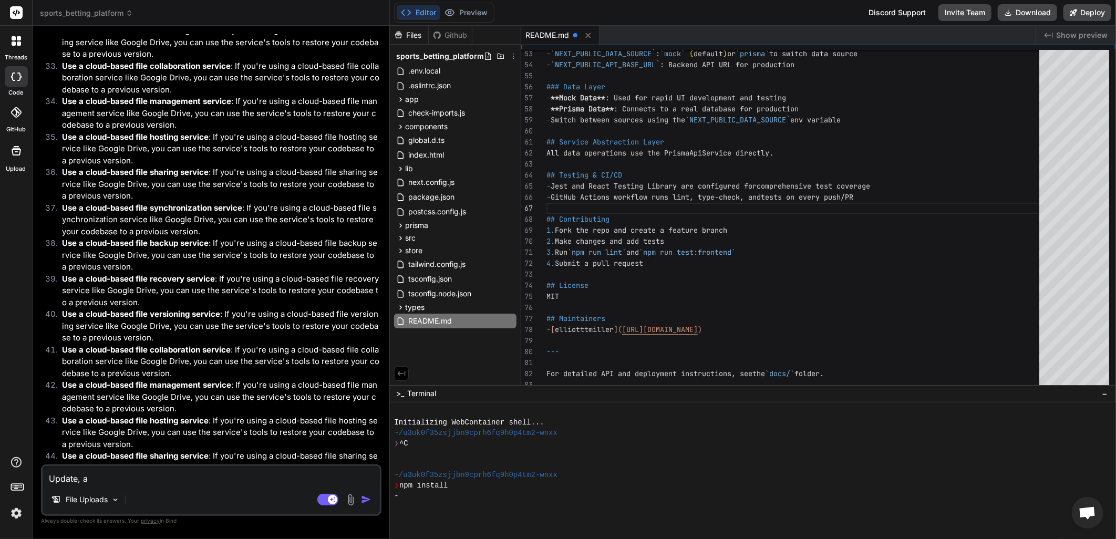
type textarea "Update, an"
type textarea "x"
type textarea "Update, and"
type textarea "x"
type textarea "Update, and"
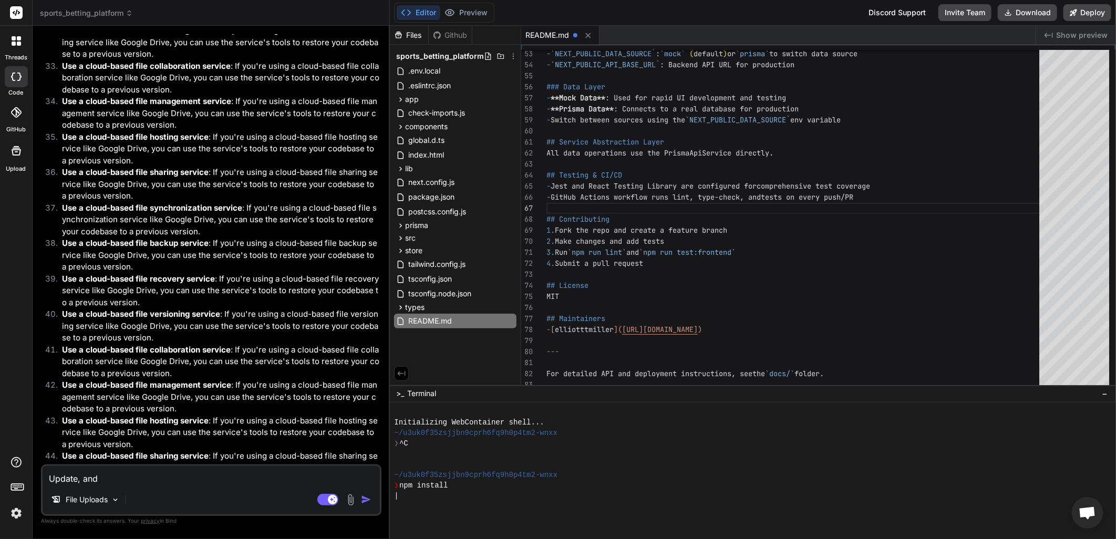
type textarea "x"
type textarea "Update, and r"
type textarea "x"
type textarea "Update, and re"
type textarea "x"
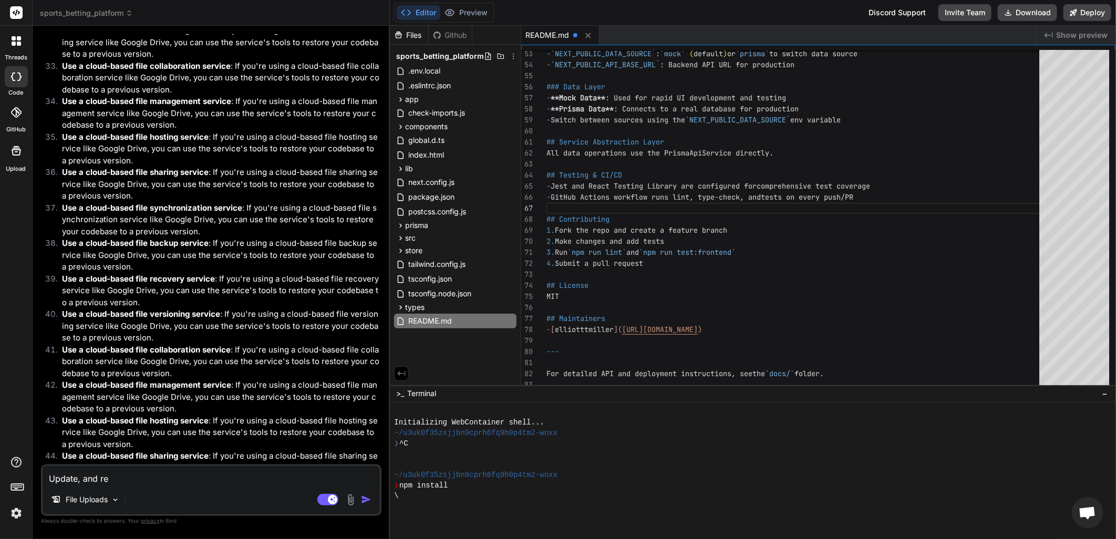
type textarea "Update, and rew"
type textarea "x"
type textarea "Update, and rewr"
type textarea "x"
type textarea "Update, and rewri"
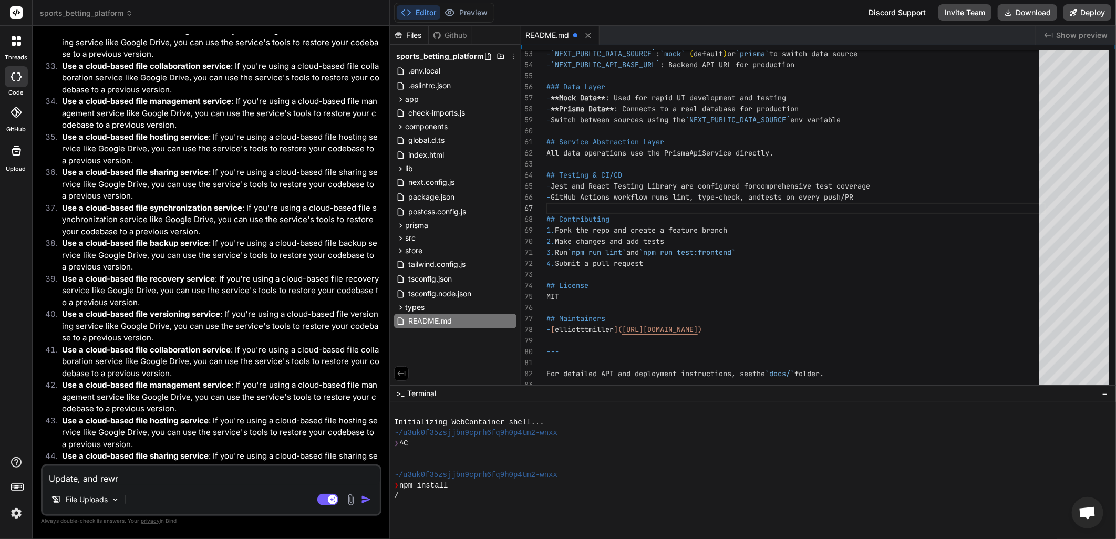
type textarea "x"
type textarea "Update, and rewrit"
type textarea "x"
type textarea "Update, and rewrite"
type textarea "x"
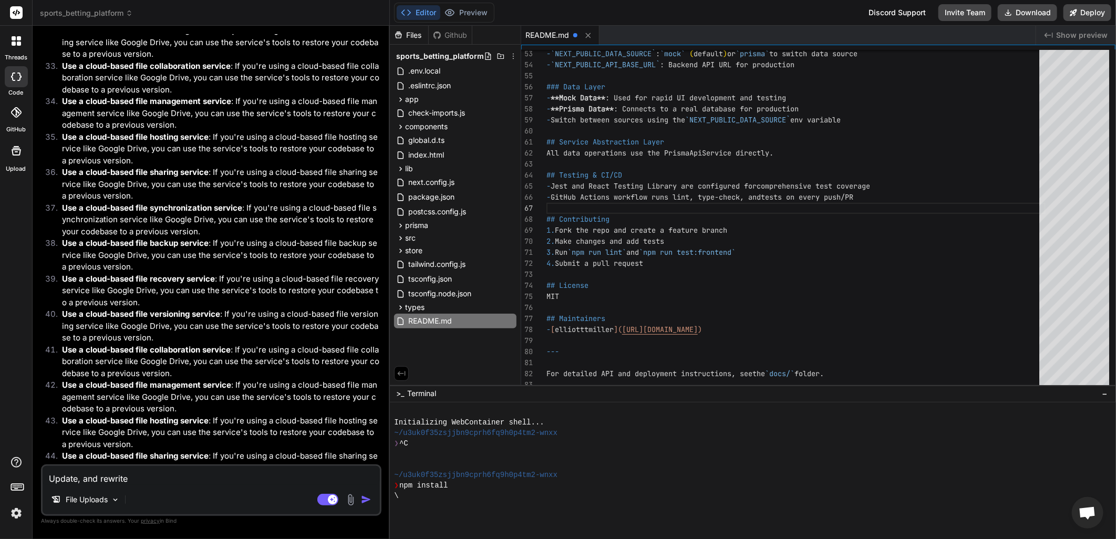
type textarea "Update, and rewrite"
type textarea "x"
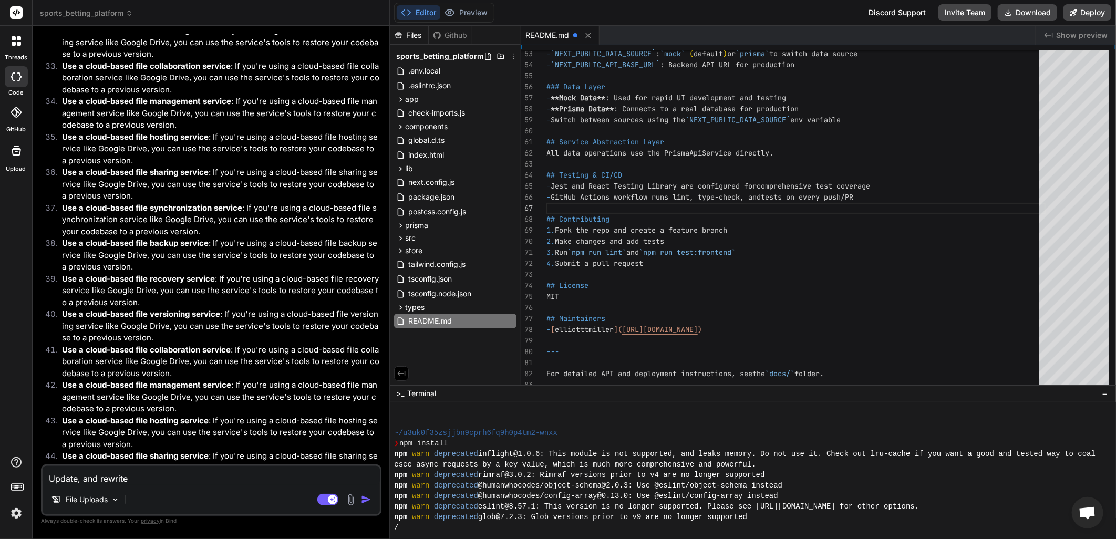
type textarea "Update, and rewrite a"
type textarea "x"
type textarea "Update, and rewrite an"
type textarea "x"
type textarea "Update, and rewrite an"
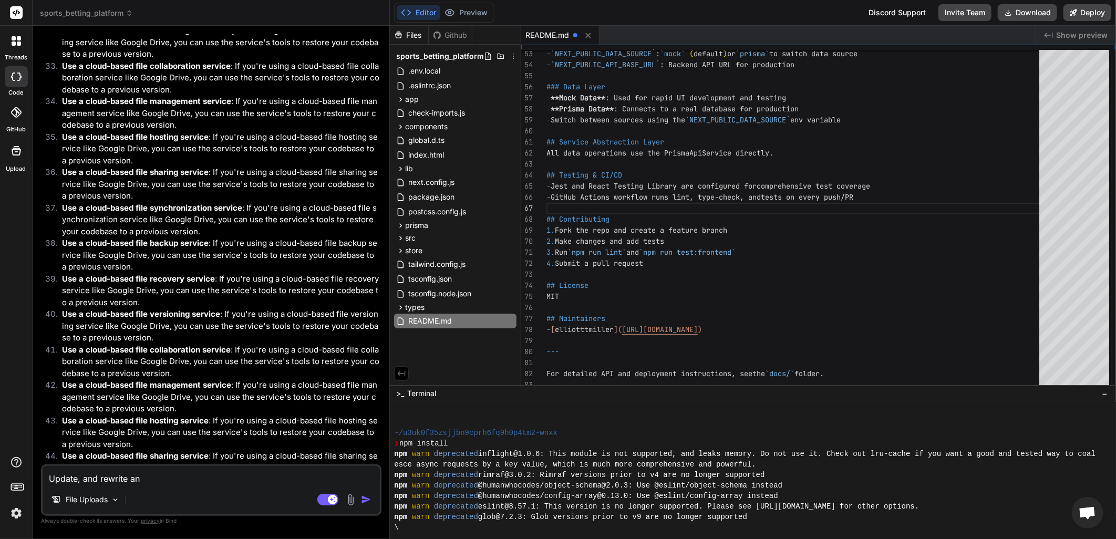
type textarea "x"
type textarea "Update, and rewrite an e"
type textarea "x"
type textarea "Update, and rewrite an en"
type textarea "x"
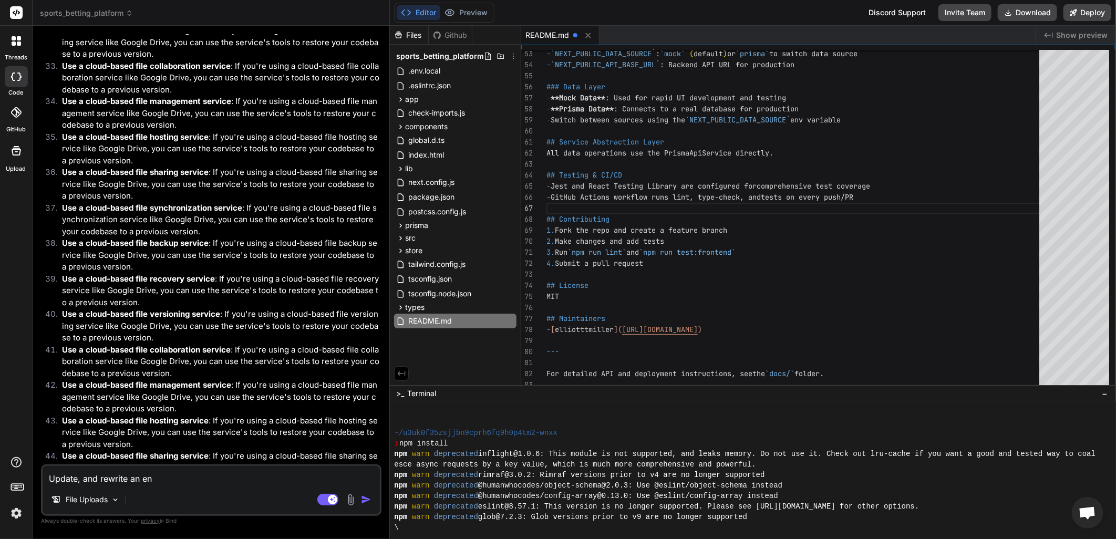
type textarea "Update, and rewrite an ent"
type textarea "x"
type textarea "Update, and rewrite an enti"
type textarea "x"
type textarea "Update, and rewrite an entir"
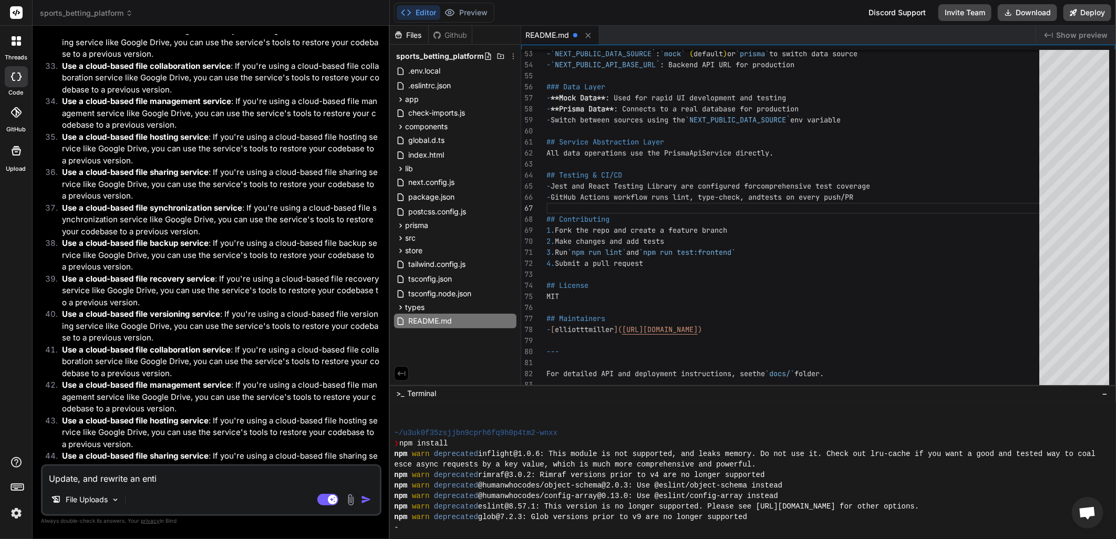
type textarea "x"
type textarea "Update, and rewrite an entire"
type textarea "x"
type textarea "Update, and rewrite an entirel"
type textarea "x"
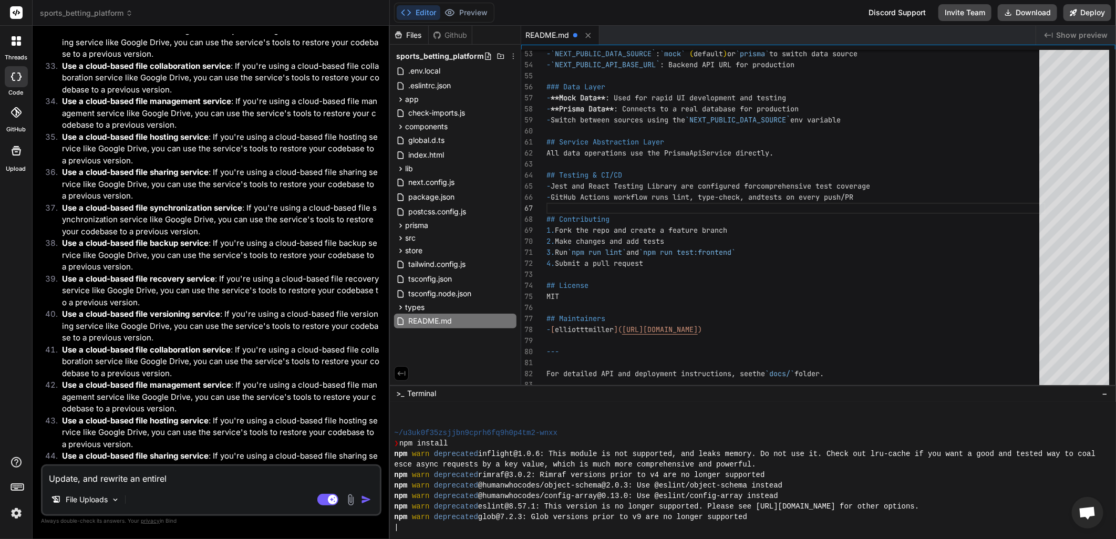
type textarea "Update, and rewrite an entirely"
type textarea "x"
type textarea "Update, and rewrite an entirely"
type textarea "x"
type textarea "Update, and rewrite an entirely n"
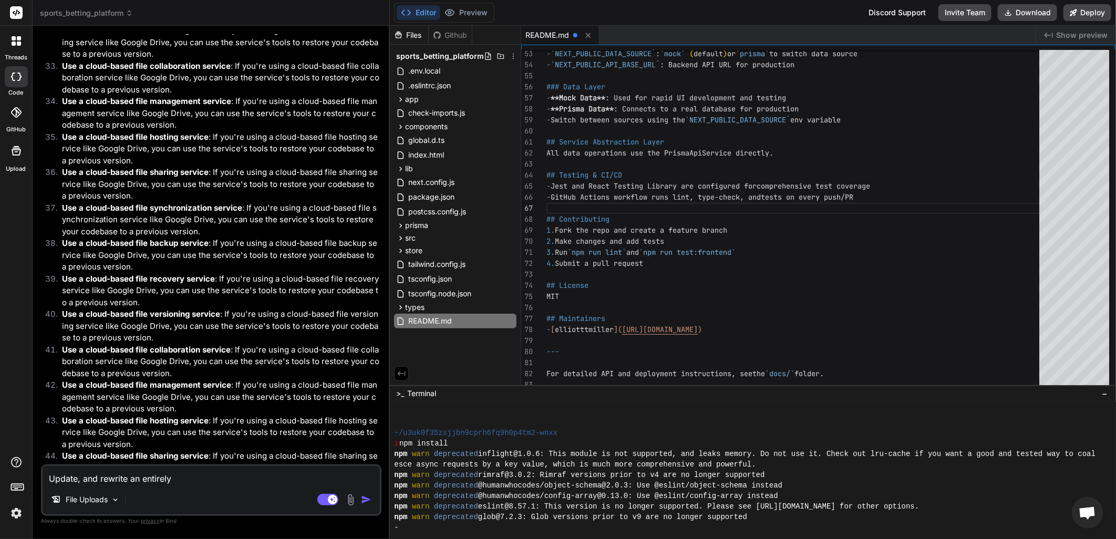
type textarea "x"
type textarea "Update, and rewrite an entirely ne"
type textarea "x"
type textarea "Update, and rewrite an entirely new"
type textarea "x"
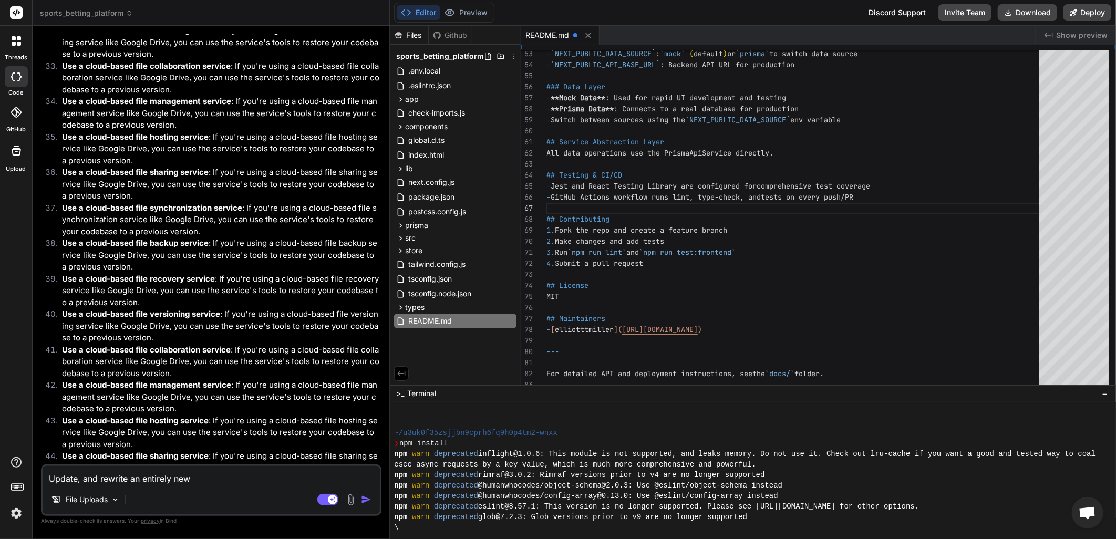
type textarea "Update, and rewrite an entirely new,"
type textarea "x"
type textarea "Update, and rewrite an entirely new,"
type textarea "x"
type textarea "Update, and rewrite an entirely new, u"
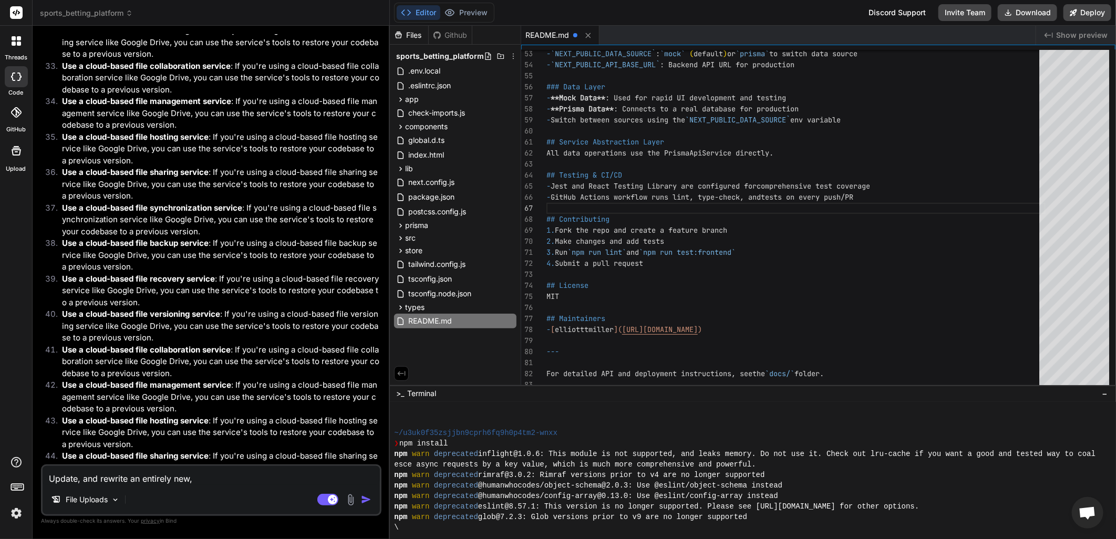
type textarea "x"
type textarea "Update, and rewrite an entirely new, up"
type textarea "x"
type textarea "Update, and rewrite an entirely new, upd"
type textarea "x"
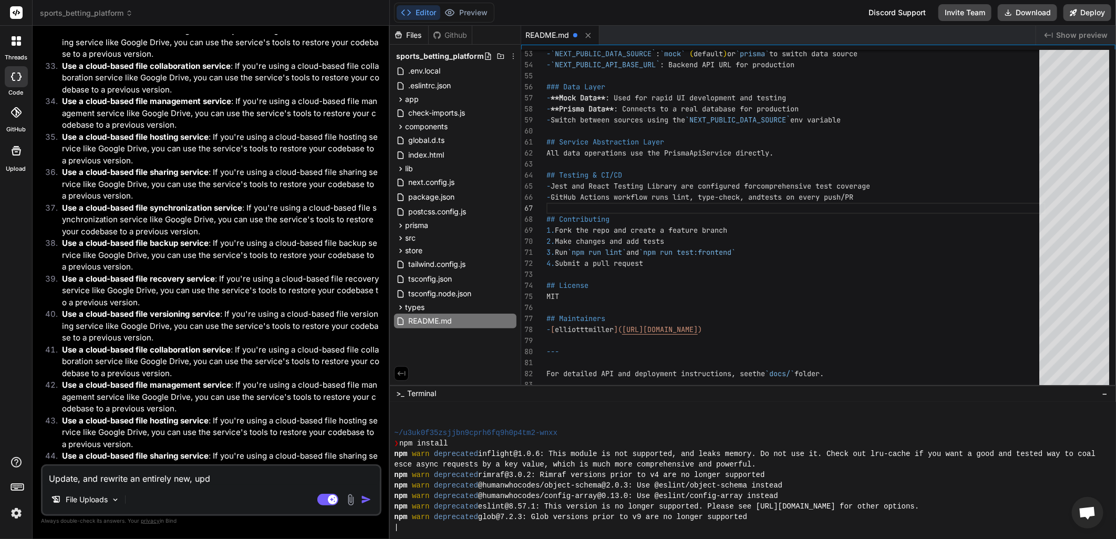
type textarea "Update, and rewrite an entirely new, upda"
type textarea "x"
type textarea "Update, and rewrite an entirely new, updat"
type textarea "x"
type textarea "Update, and rewrite an entirely new, upda"
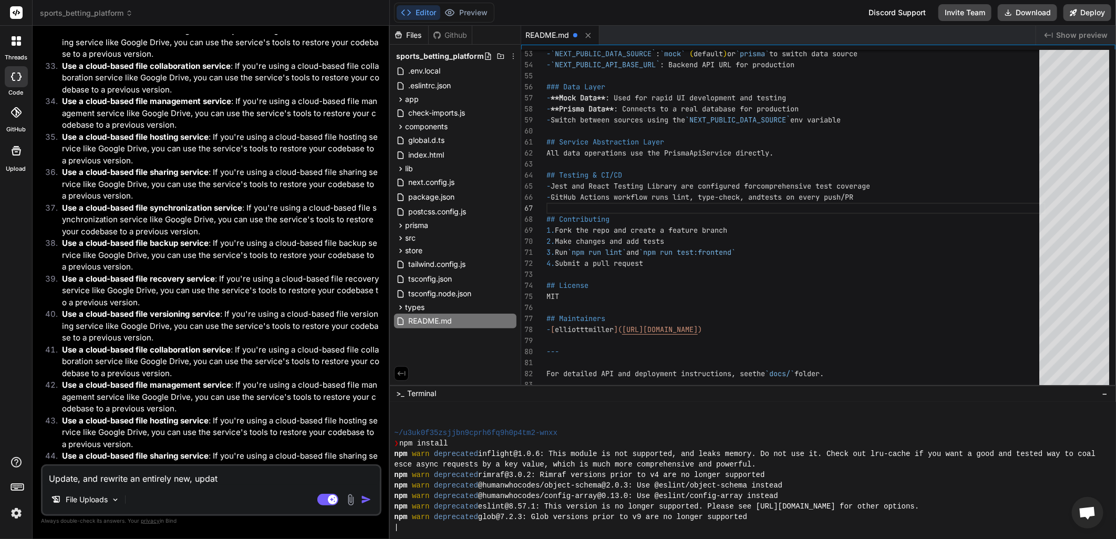
type textarea "x"
type textarea "Update, and rewrite an entirely new, upd"
type textarea "x"
type textarea "Update, and rewrite an entirely new, up"
type textarea "x"
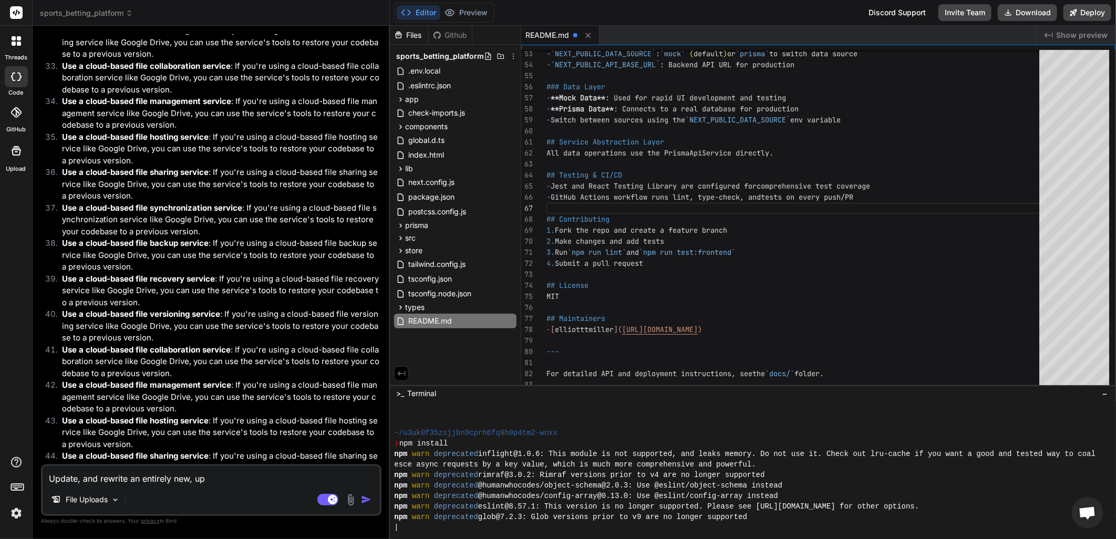
type textarea "Update, and rewrite an entirely new, up"
type textarea "x"
type textarea "Update, and rewrite an entirely new, up t"
type textarea "x"
type textarea "Update, and rewrite an entirely new, up to"
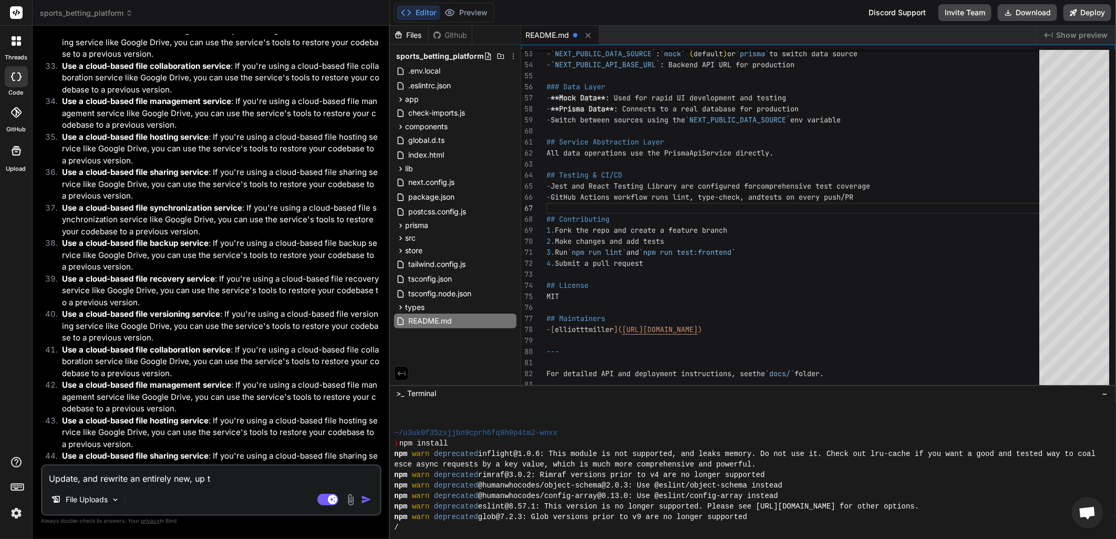
type textarea "x"
type textarea "Update, and rewrite an entirely new, up to"
type textarea "x"
type textarea "Update, and rewrite an entirely new, up to d"
type textarea "x"
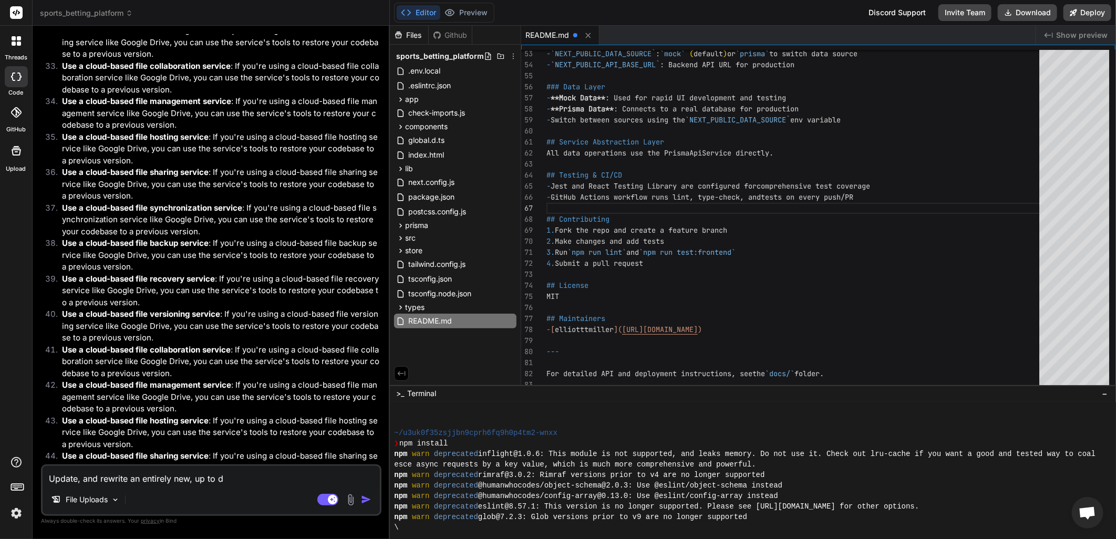
type textarea "Update, and rewrite an entirely new, up to da"
type textarea "x"
type textarea "Update, and rewrite an entirely new, up to dat"
type textarea "x"
type textarea "Update, and rewrite an entirely new, up to date"
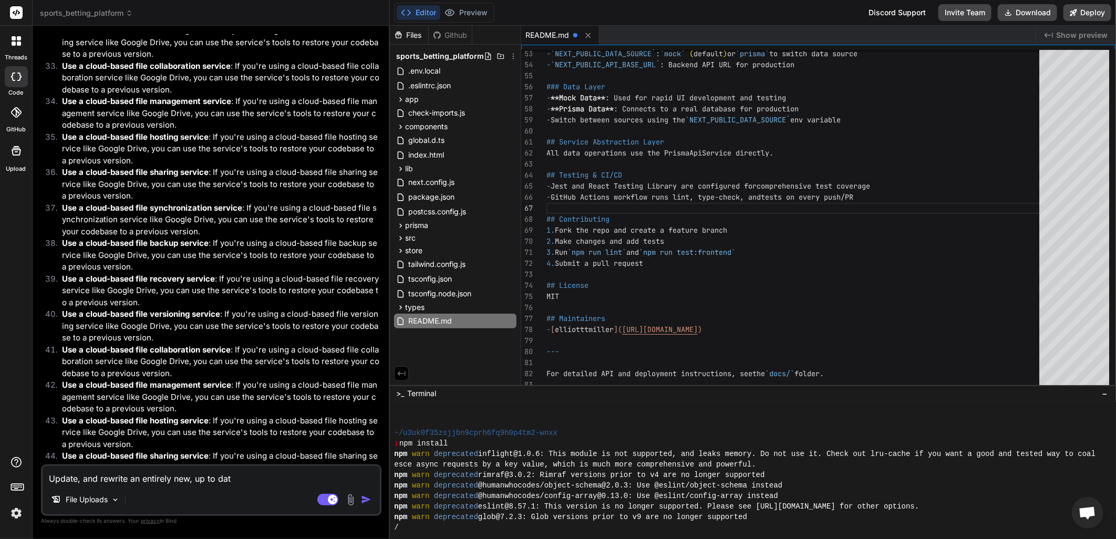
type textarea "x"
type textarea "Update, and rewrite an entirely new, up to date"
type textarea "x"
type textarea "Update, and rewrite an entirely new, up to date a"
type textarea "x"
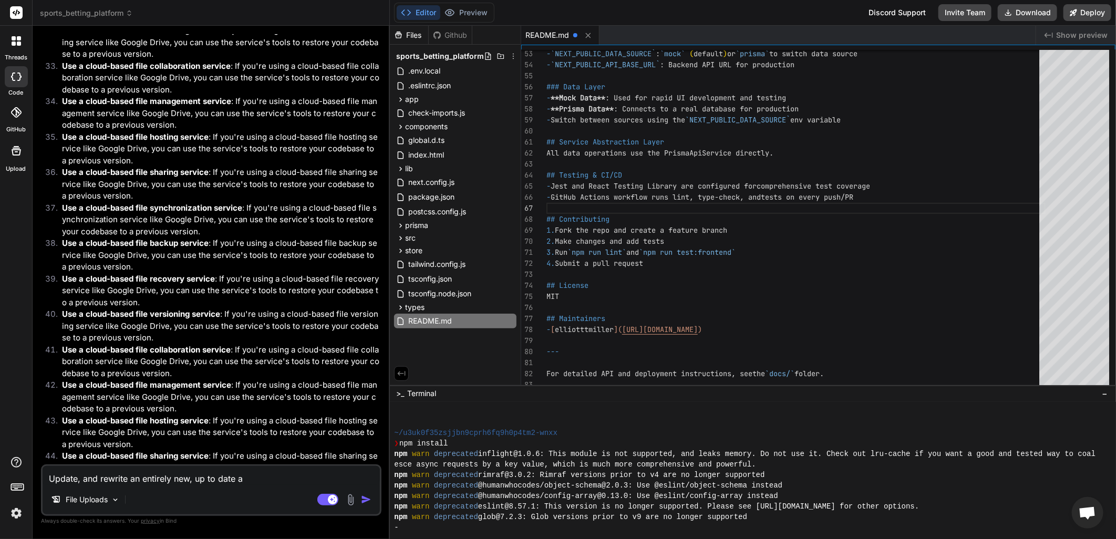
type textarea "Update, and rewrite an entirely new, up to date an"
type textarea "x"
type textarea "Update, and rewrite an entirely new, up to date and"
type textarea "x"
type textarea "Update, and rewrite an entirely new, up to date and"
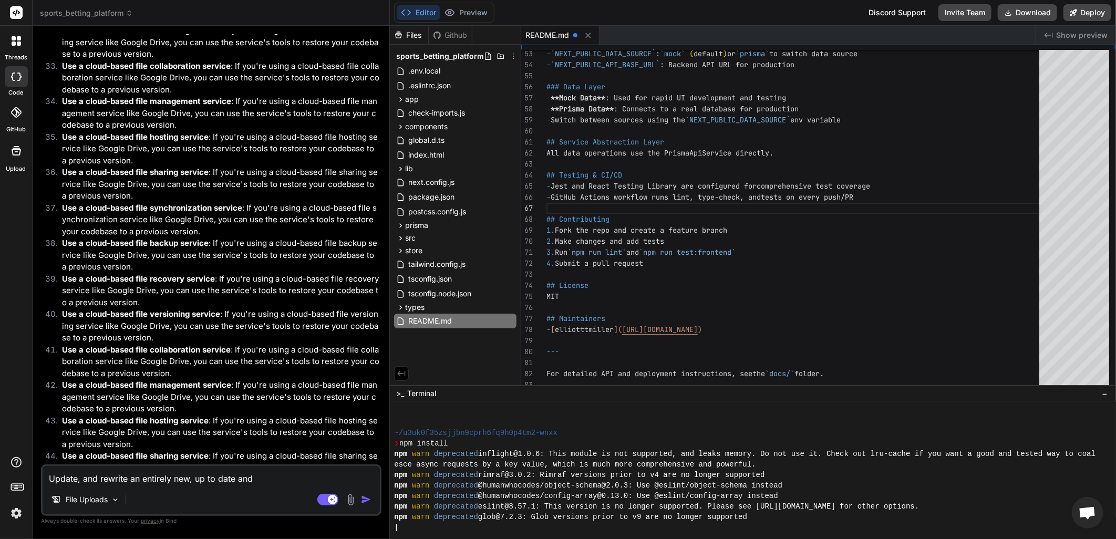
type textarea "x"
type textarea "Update, and rewrite an entirely new, up to date and"
type textarea "x"
type textarea "Update, and rewrite an entirely new, up to date an"
type textarea "x"
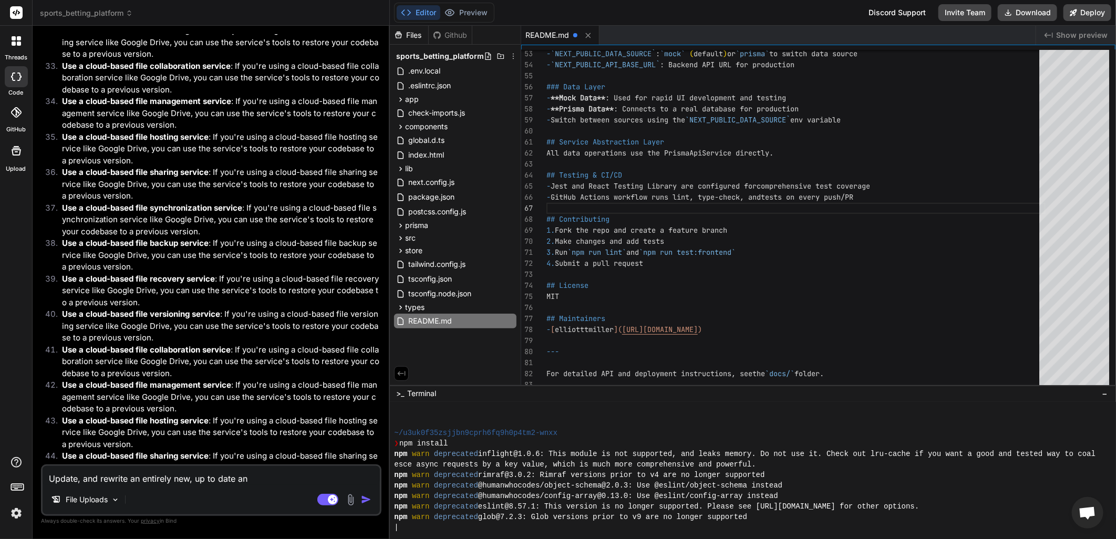
type textarea "Update, and rewrite an entirely new, up to date a"
type textarea "x"
type textarea "Update, and rewrite an entirely new, up to date"
type textarea "x"
type textarea "Update, and rewrite an entirely new, up to date"
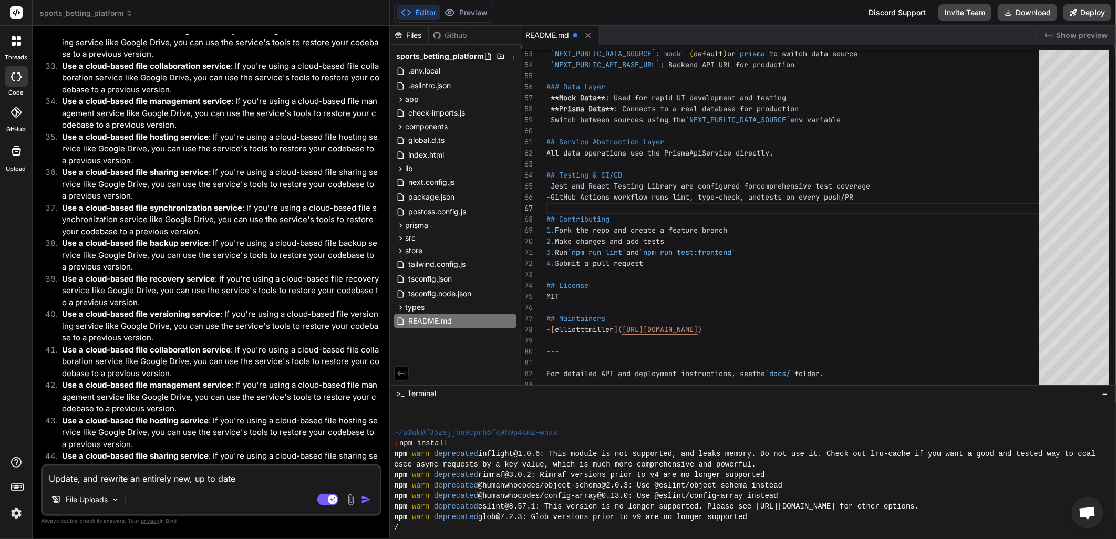
type textarea "x"
type textarea "Update, and rewrite an entirely new, up to date,"
type textarea "x"
type textarea "Update, and rewrite an entirely new, up to date,"
type textarea "x"
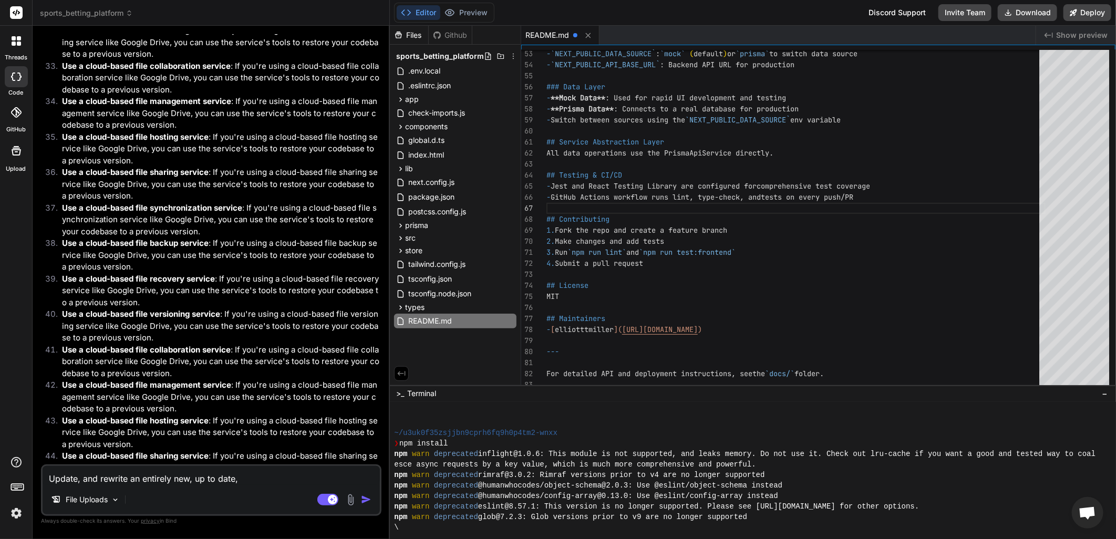
type textarea "Update, and rewrite an entirely new, up to date, t"
type textarea "x"
type textarea "Update, and rewrite an entirely new, up to date, th"
type textarea "x"
type textarea "Update, and rewrite an entirely new, up to date, tho"
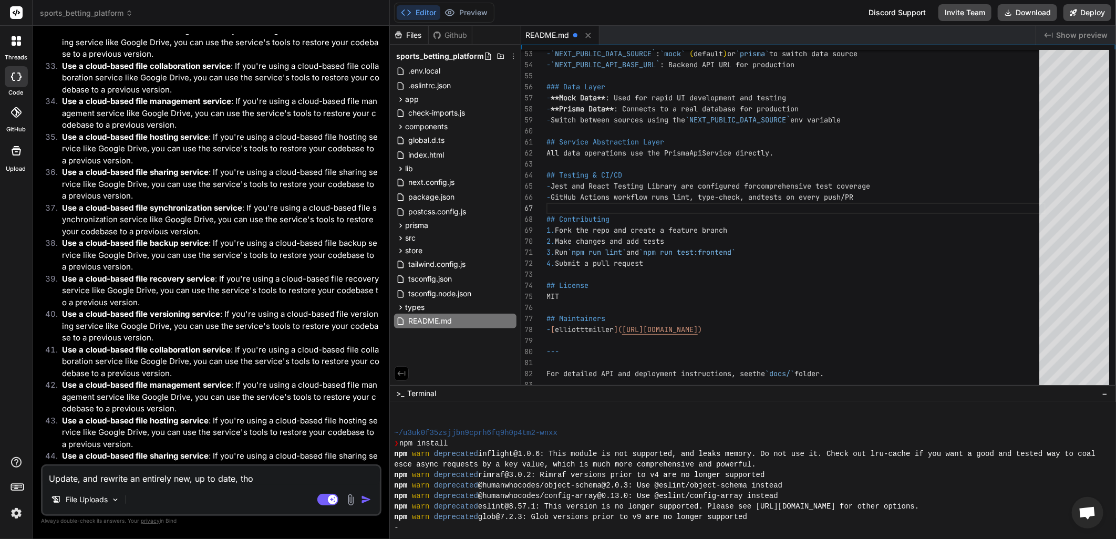
type textarea "x"
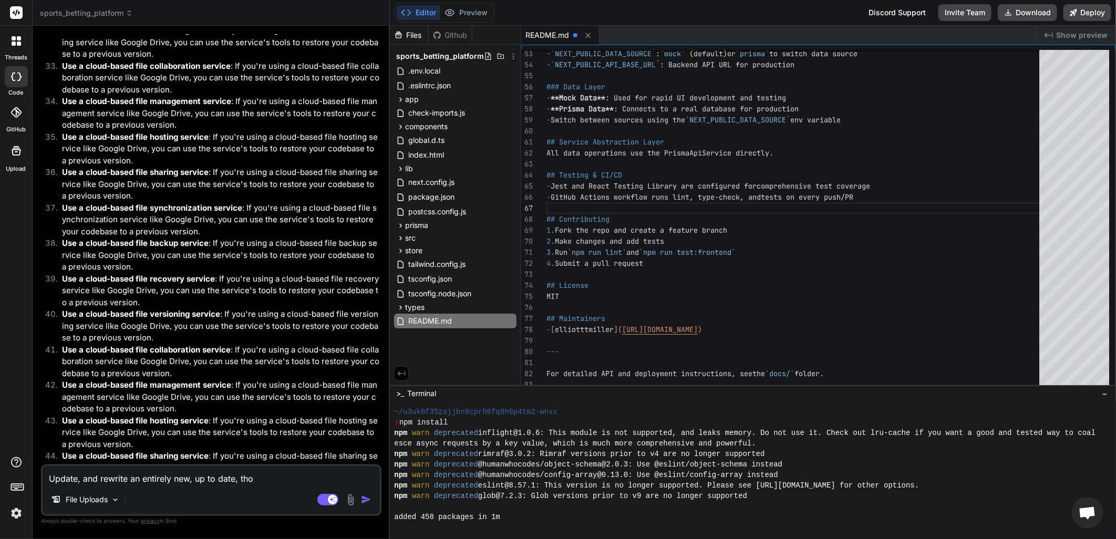
scroll to position [116, 0]
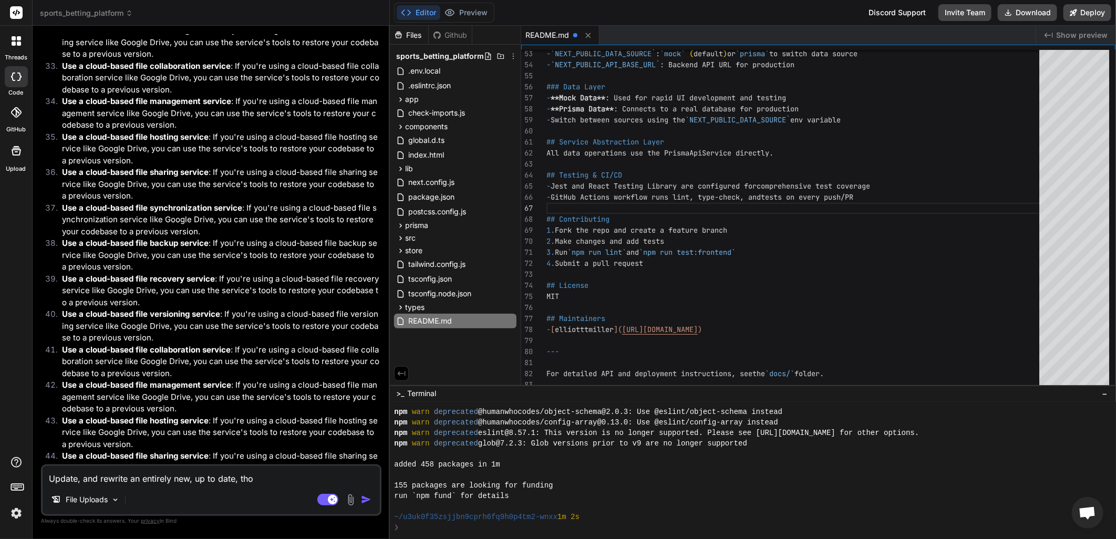
type textarea "Update, and rewrite an entirely new, up to date, thor"
type textarea "x"
type textarea "Update, and rewrite an entirely new, up to date, thoro"
type textarea "x"
type textarea "Update, and rewrite an entirely new, up to date, thorou"
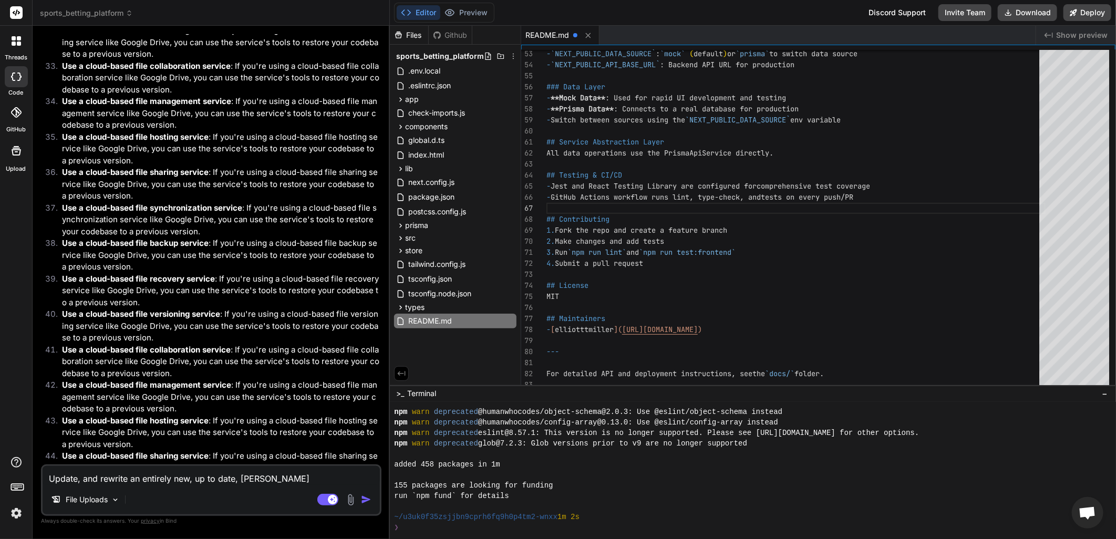
type textarea "x"
type textarea "Update, and rewrite an entirely new, up to date, thoroug"
type textarea "x"
type textarea "Update, and rewrite an entirely new, up to date, thorough"
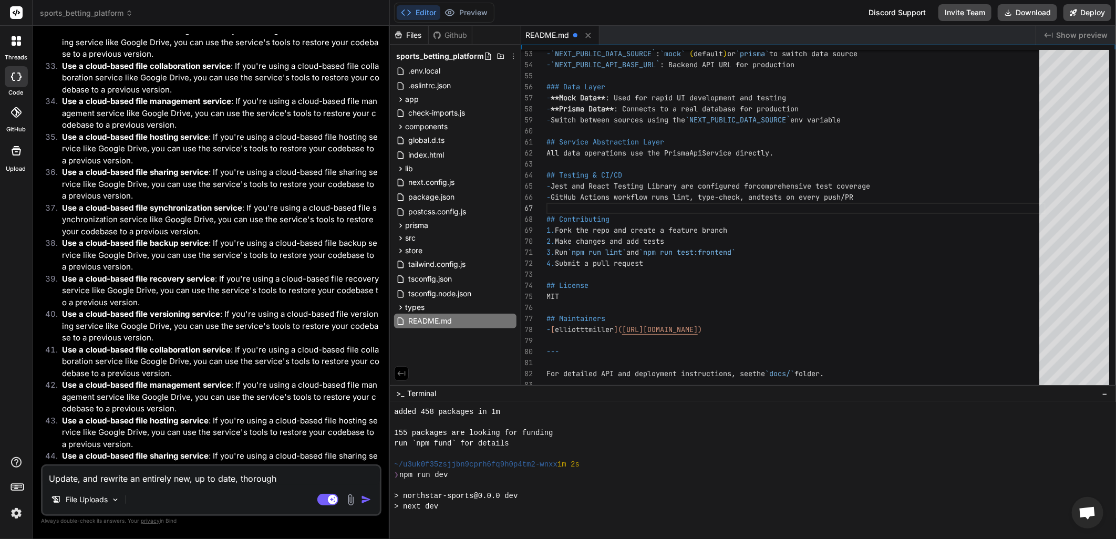
scroll to position [336, 0]
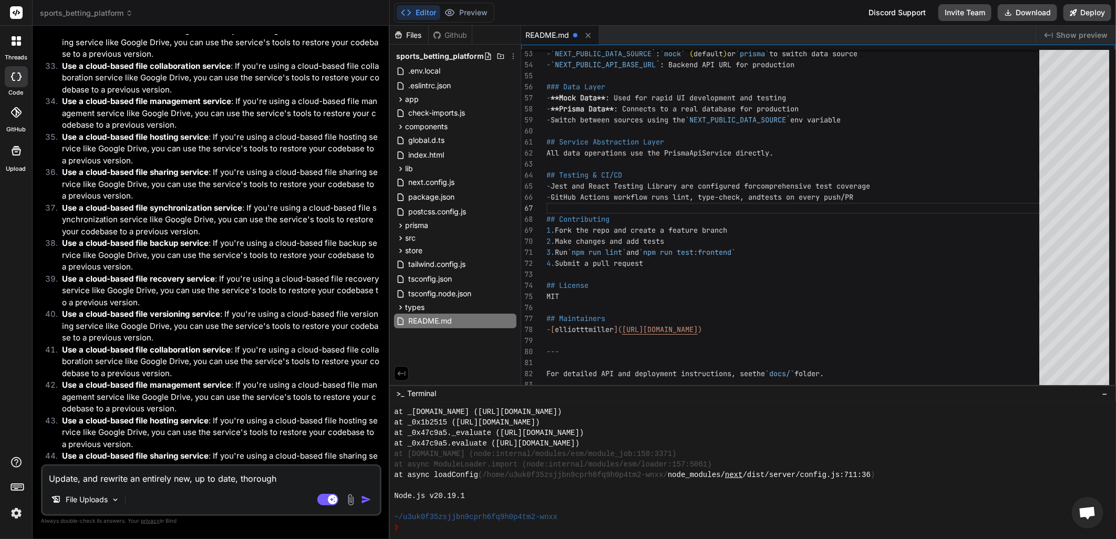
type textarea "x"
type textarea "Update, and rewrite an entirely new, up to date, thorough"
type textarea "x"
type textarea "Update, and rewrite an entirely new, up to date, thorough a"
type textarea "x"
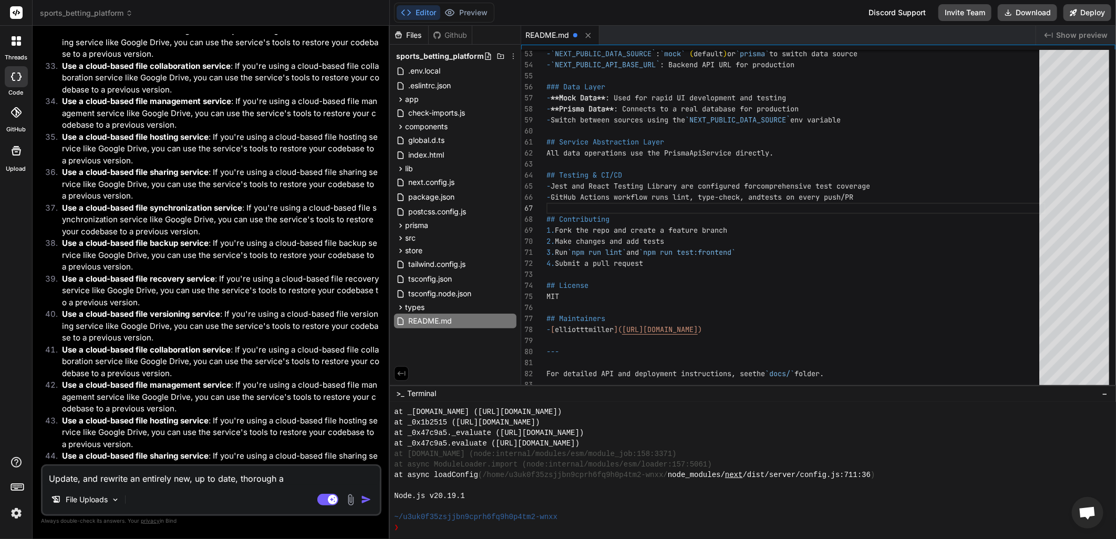
type textarea "Update, and rewrite an entirely new, up to date, thorough an"
type textarea "x"
type textarea "Update, and rewrite an entirely new, up to date, thorough and"
type textarea "x"
type textarea "Update, and rewrite an entirely new, up to date, thorough and"
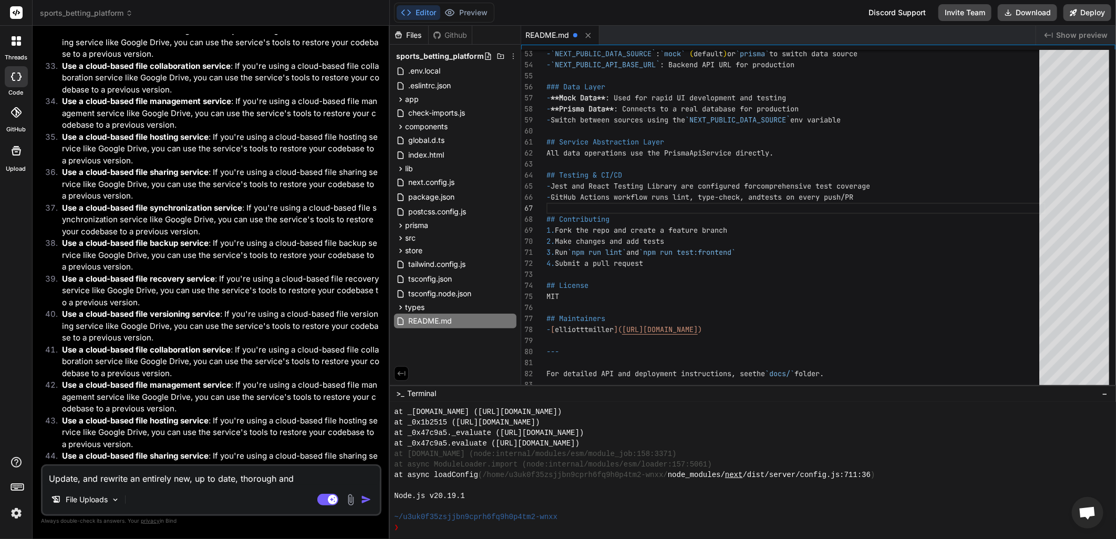
type textarea "x"
type textarea "Update, and rewrite an entirely new, up to date, thorough and c"
type textarea "x"
type textarea "Update, and rewrite an entirely new, up to date, thorough and co"
type textarea "x"
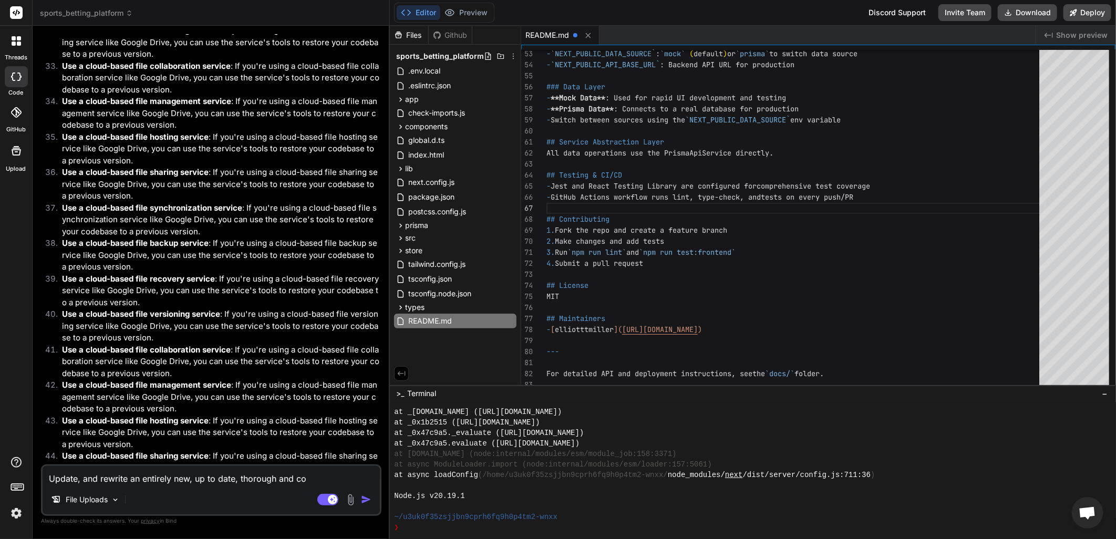
type textarea "Update, and rewrite an entirely new, up to date, thorough and com"
type textarea "x"
type textarea "Update, and rewrite an entirely new, up to date, thorough and comp"
type textarea "x"
type textarea "Update, and rewrite an entirely new, up to date, thorough and compr"
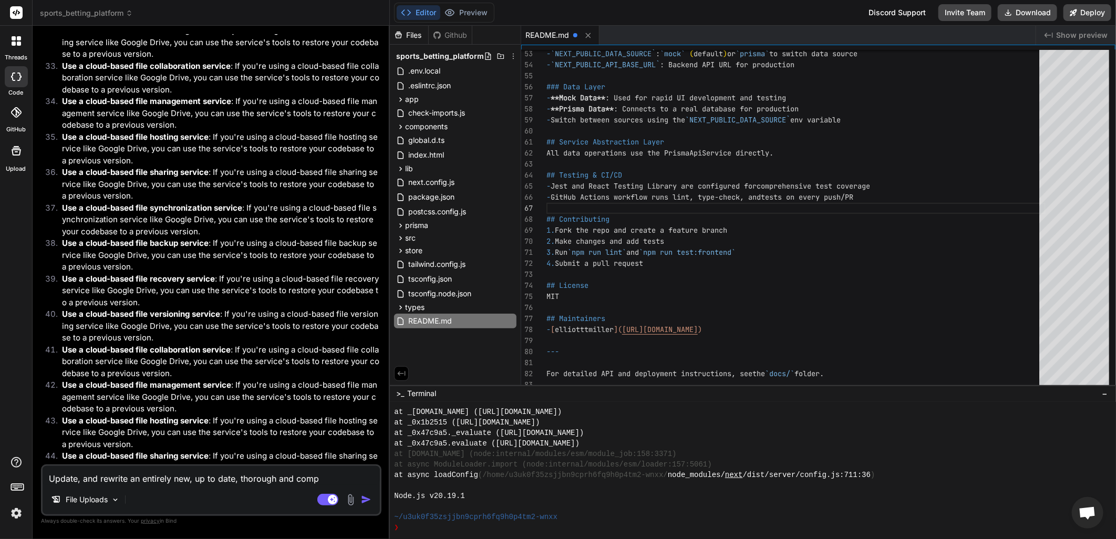
type textarea "x"
type textarea "Update, and rewrite an entirely new, up to date, thorough and compre"
type textarea "x"
type textarea "Update, and rewrite an entirely new, up to date, thorough and compreh"
type textarea "x"
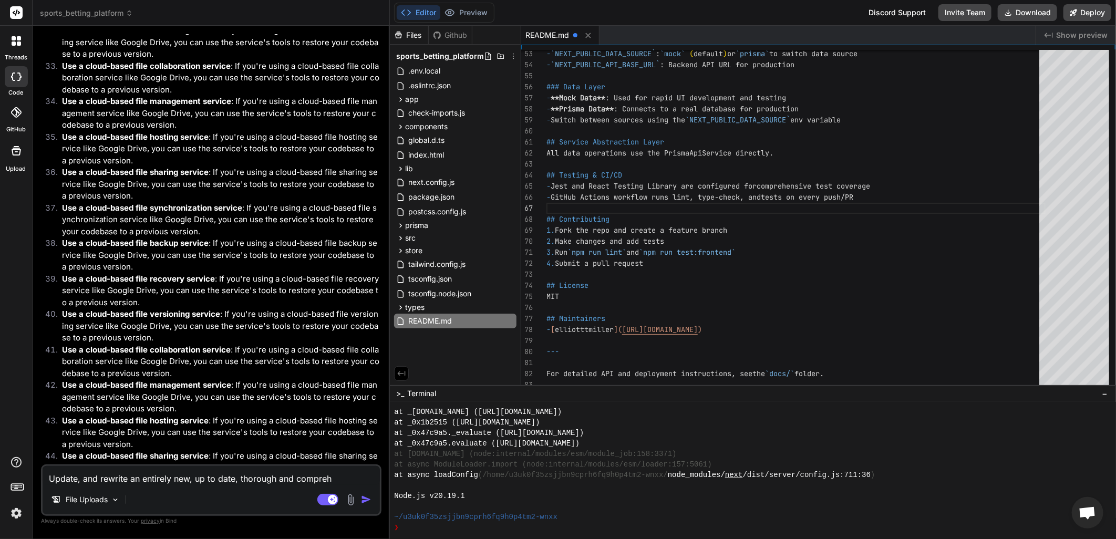
type textarea "Update, and rewrite an entirely new, up to date, thorough and comprehe"
type textarea "x"
type textarea "Update, and rewrite an entirely new, up to date, thorough and comprehen"
type textarea "x"
type textarea "Update, and rewrite an entirely new, up to date, thorough and comprehens"
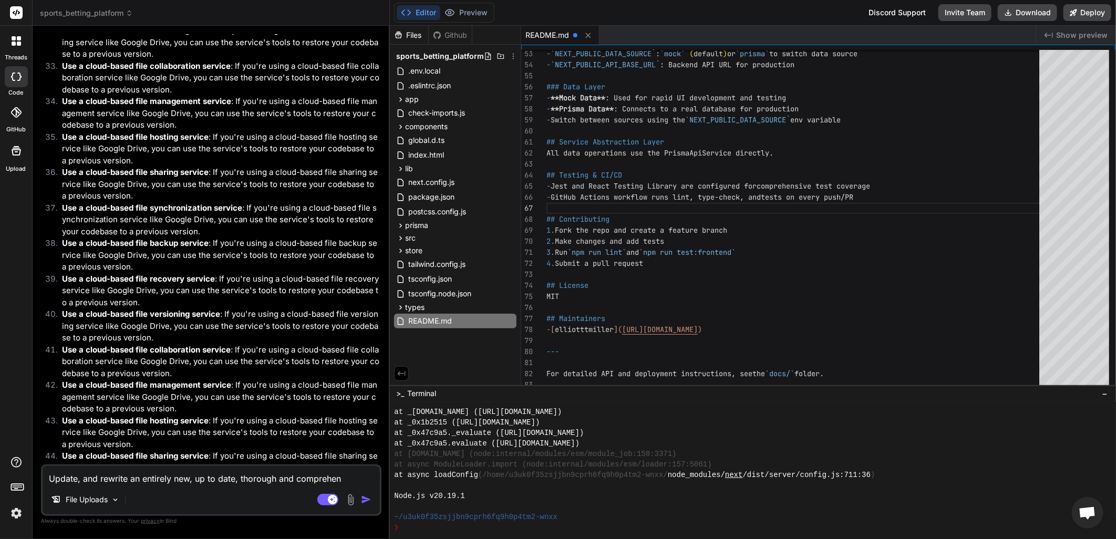
type textarea "x"
type textarea "Update, and rewrite an entirely new, up to date, thorough and comprehensi"
type textarea "x"
type textarea "Update, and rewrite an entirely new, up to date, thorough and comprehensiv"
type textarea "x"
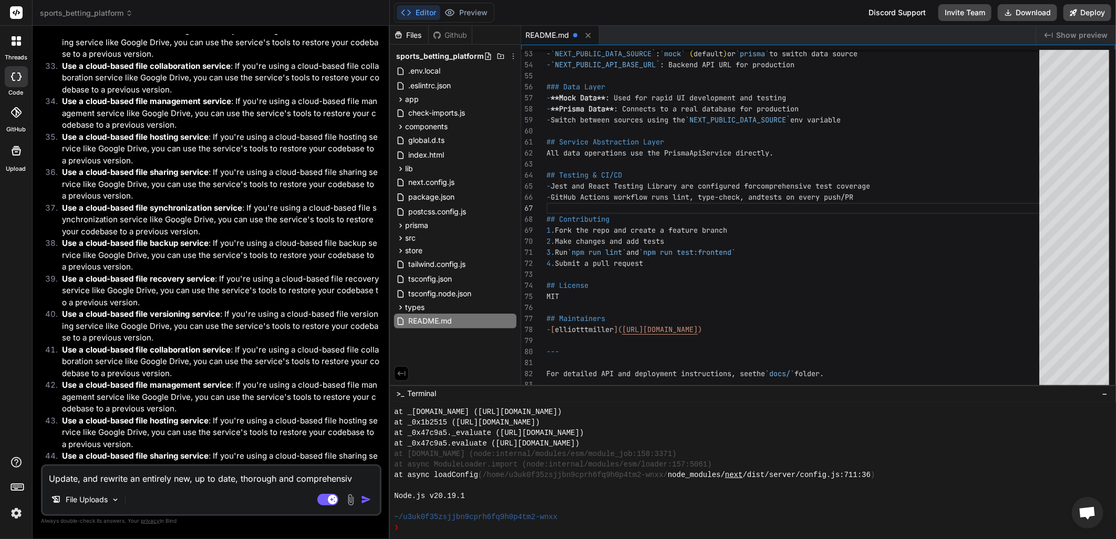
type textarea "Update, and rewrite an entirely new, up to date, thorough and comprehensive"
type textarea "x"
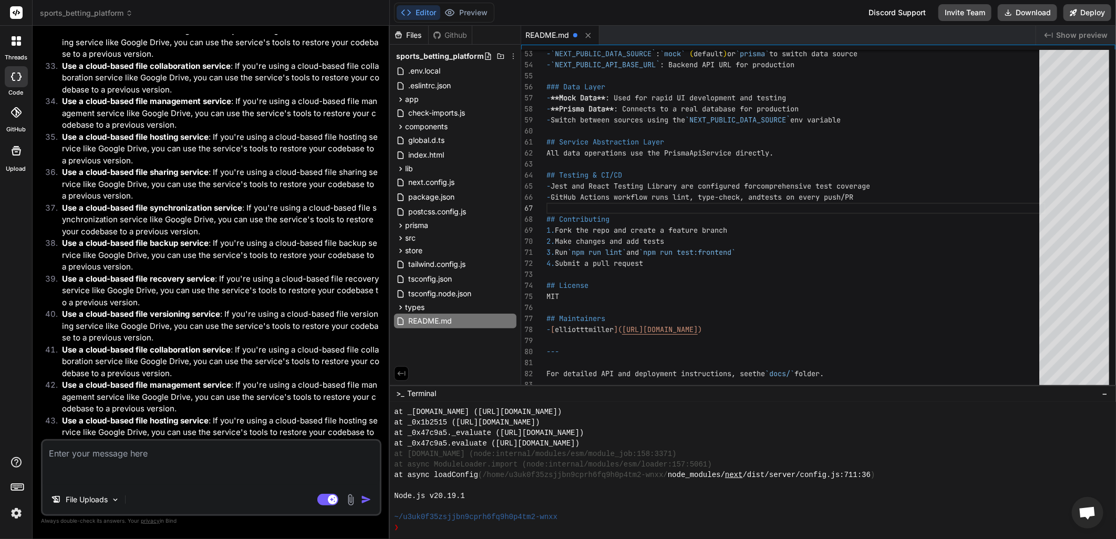
scroll to position [4244, 0]
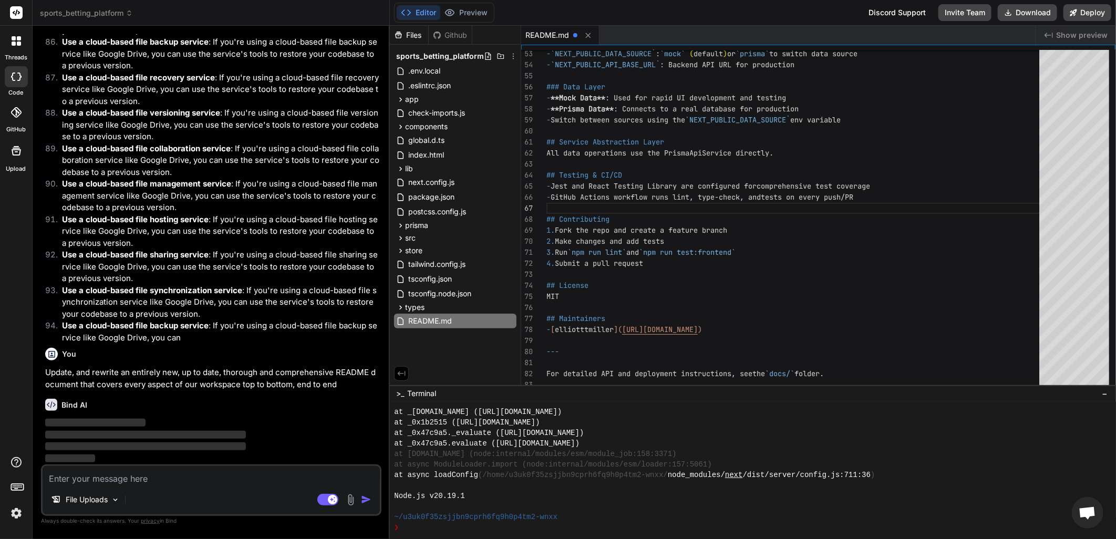
click at [265, 320] on p "Use a cloud-based file synchronization service : If you're using a cloud-based …" at bounding box center [220, 303] width 317 height 36
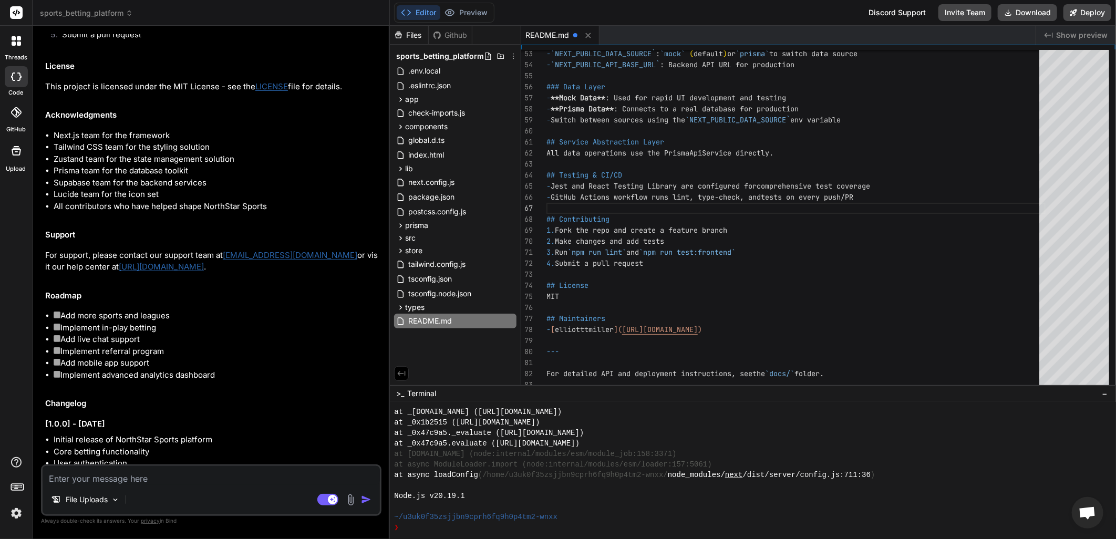
scroll to position [7081, 0]
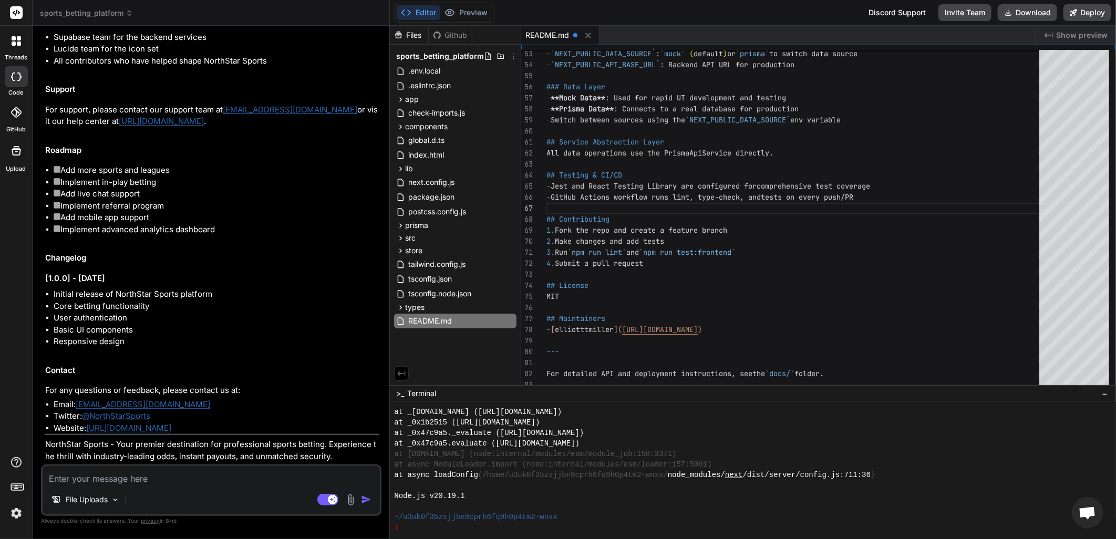
click at [124, 480] on textarea at bounding box center [211, 475] width 337 height 19
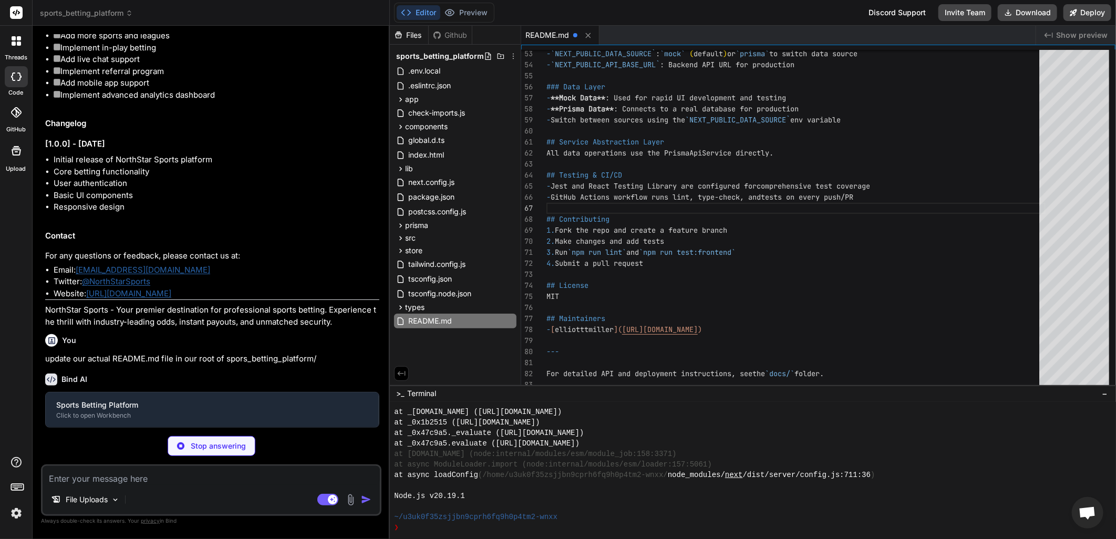
scroll to position [7189, 0]
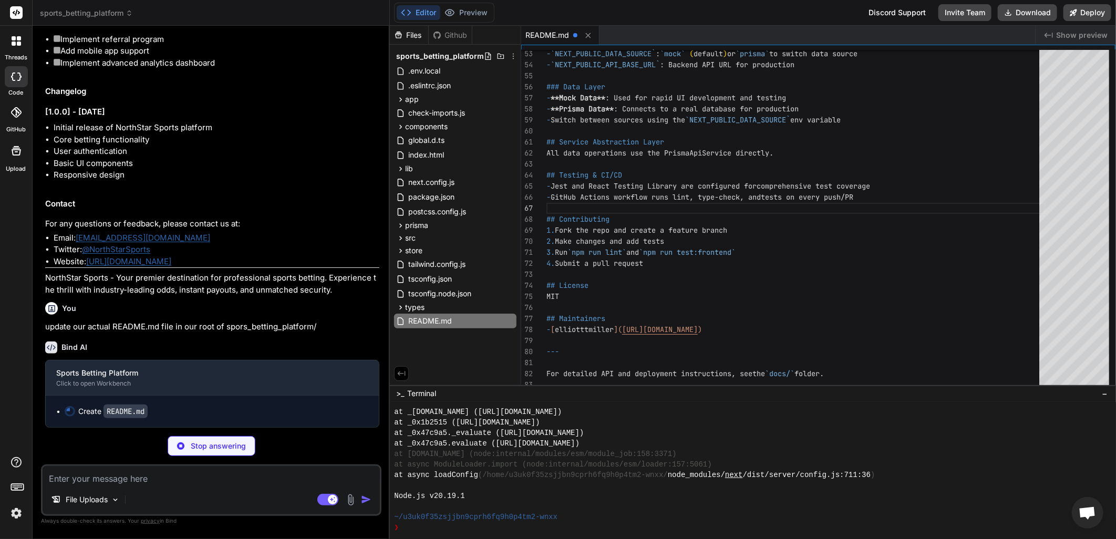
click at [260, 210] on h2 "Contact" at bounding box center [212, 204] width 334 height 12
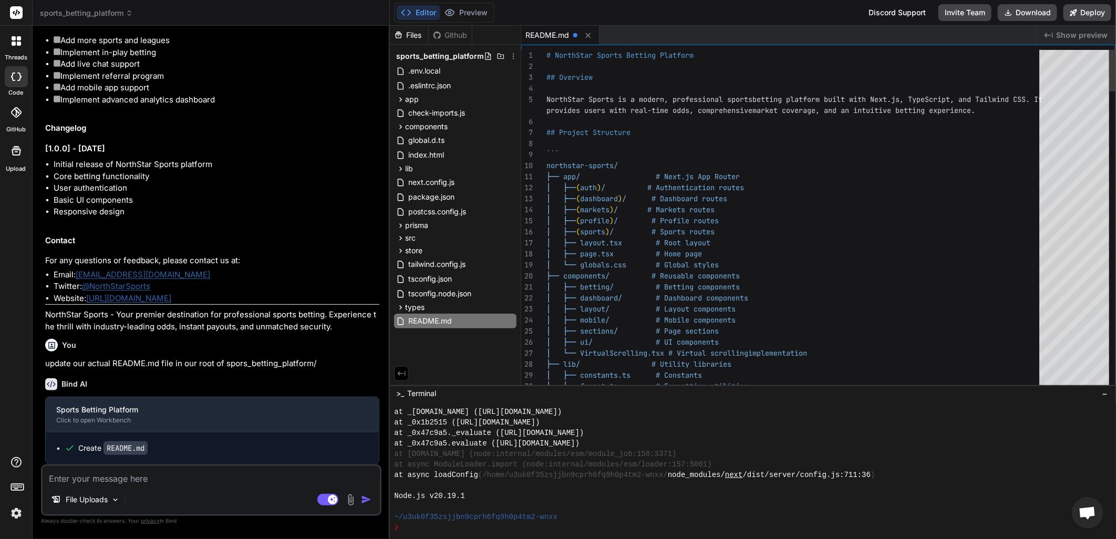
scroll to position [0, 0]
